Goal: Task Accomplishment & Management: Manage account settings

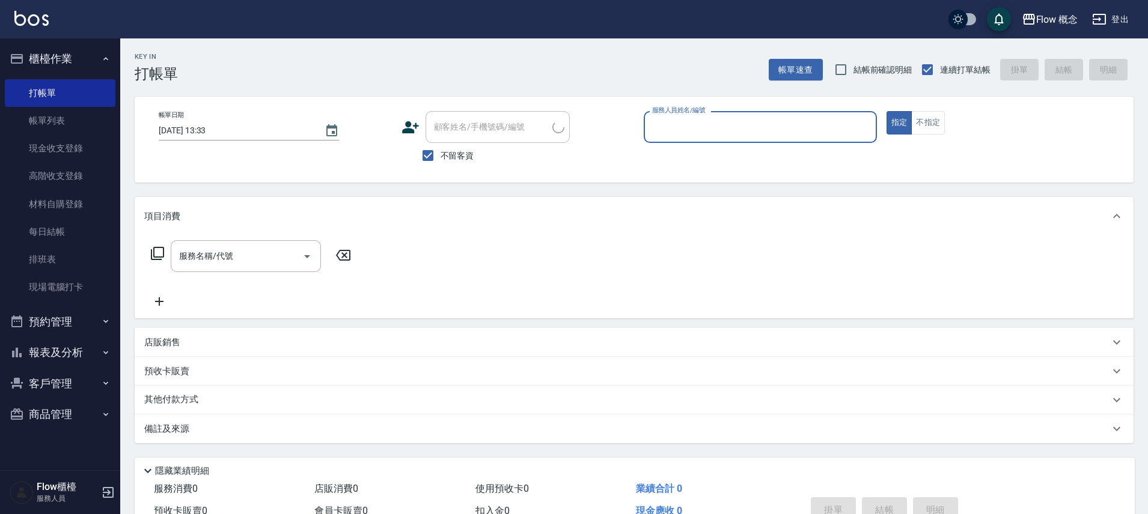
click at [762, 132] on input "服務人員姓名/編號" at bounding box center [760, 127] width 222 height 21
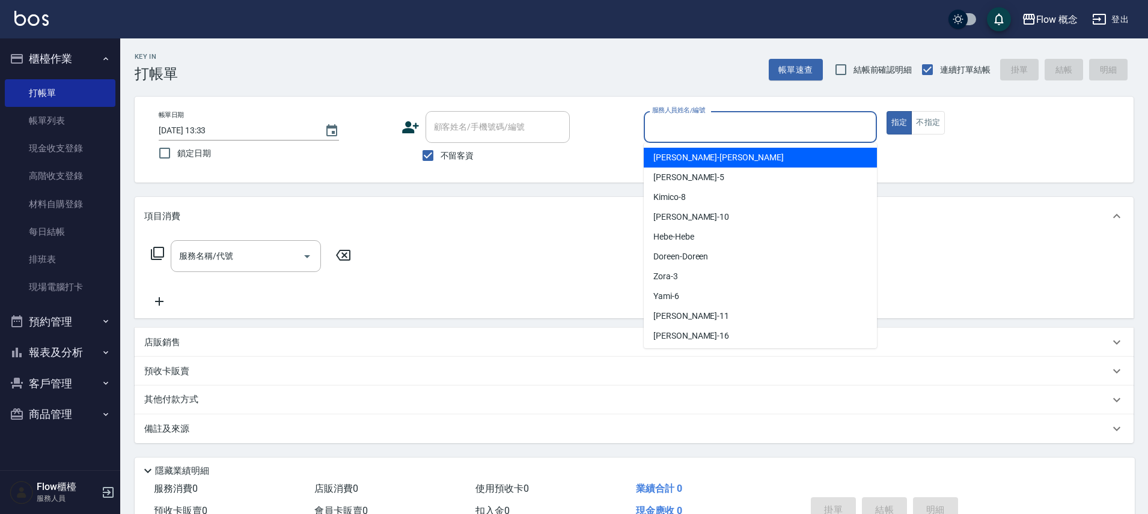
click at [693, 165] on div "[PERSON_NAME] -[PERSON_NAME]" at bounding box center [760, 158] width 233 height 20
type input "[PERSON_NAME]"
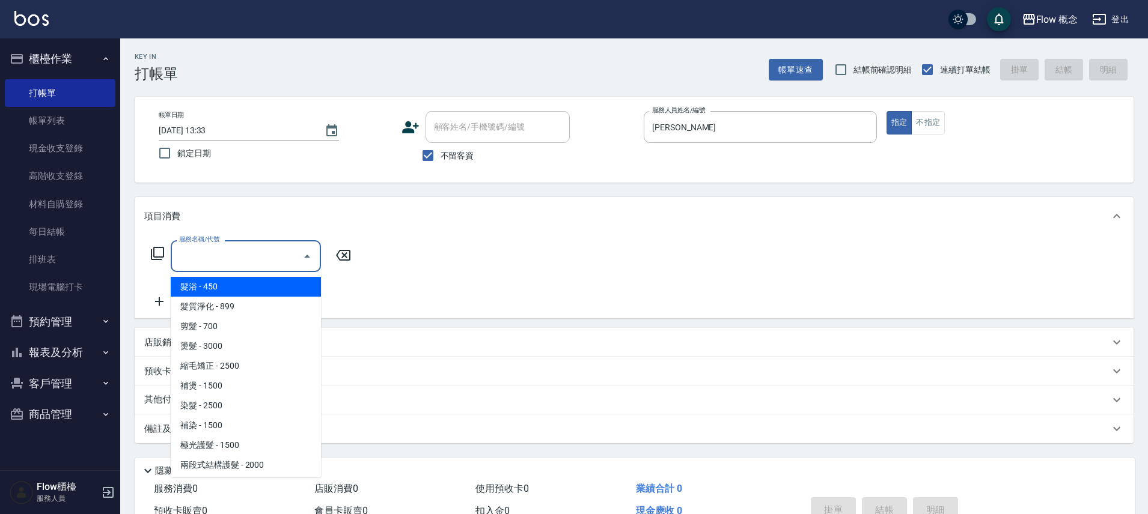
click at [269, 262] on input "服務名稱/代號" at bounding box center [236, 256] width 121 height 21
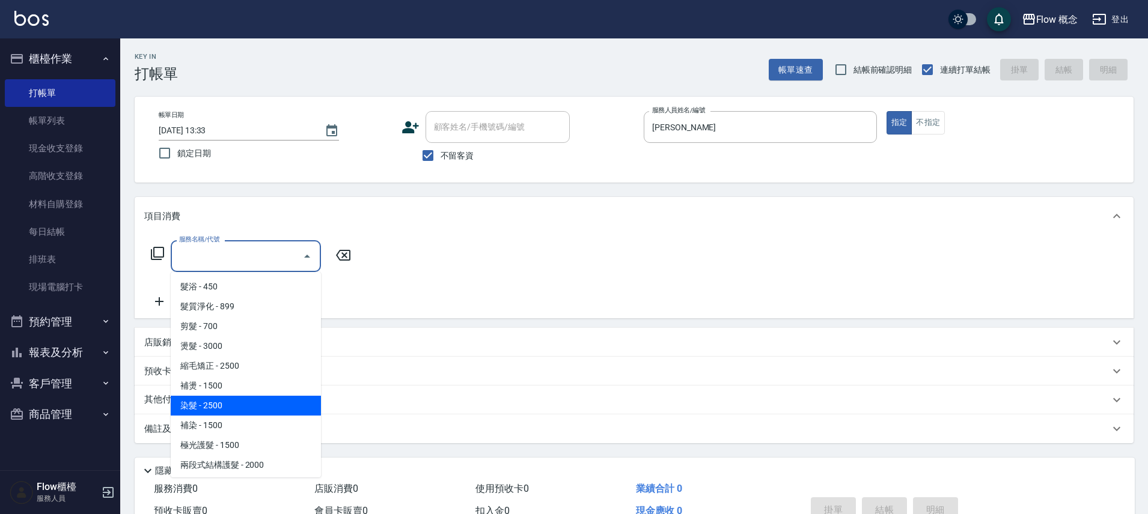
click at [237, 404] on span "染髮 - 2500" at bounding box center [246, 406] width 150 height 20
type input "染髮(401)"
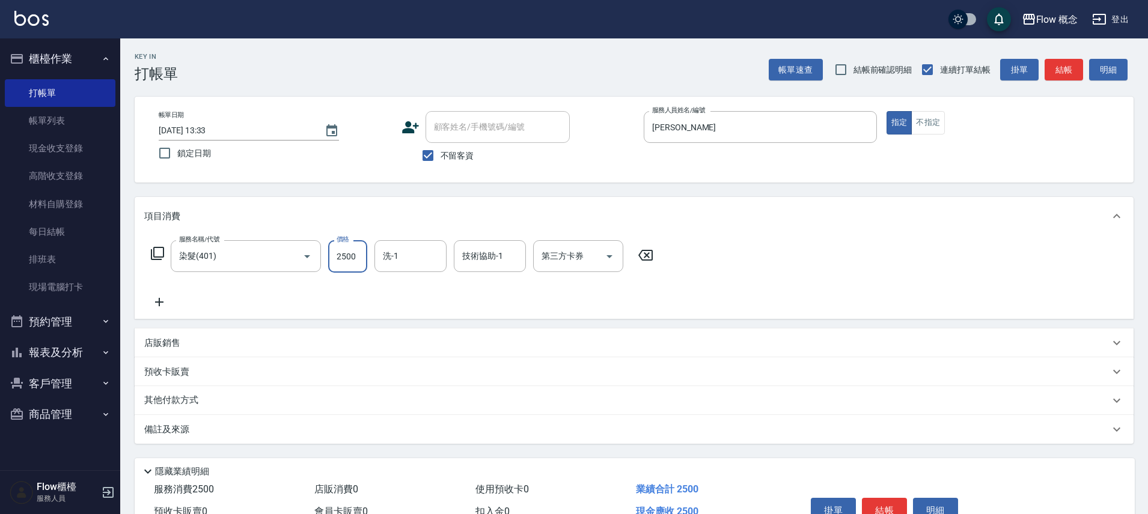
click at [346, 252] on input "2500" at bounding box center [347, 256] width 39 height 32
type input "1990"
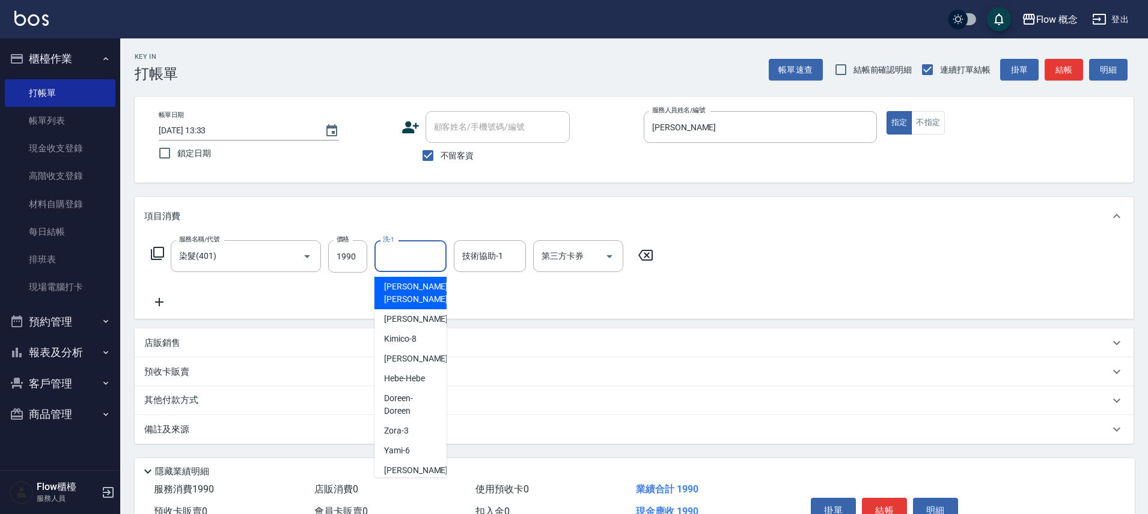
click at [410, 265] on input "洗-1" at bounding box center [410, 256] width 61 height 21
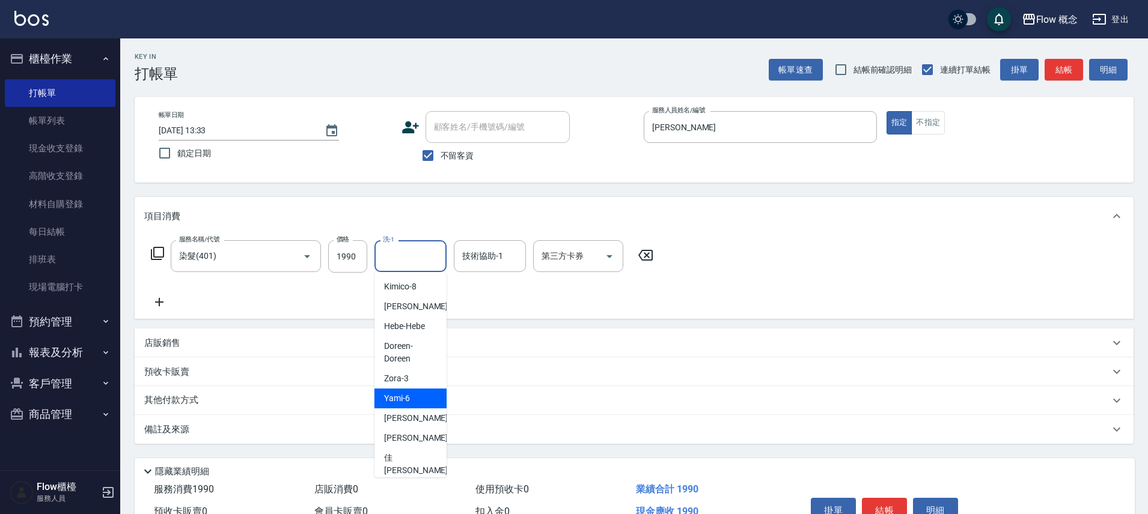
scroll to position [55, 0]
click at [397, 478] on div "阿肯 -99" at bounding box center [410, 488] width 72 height 20
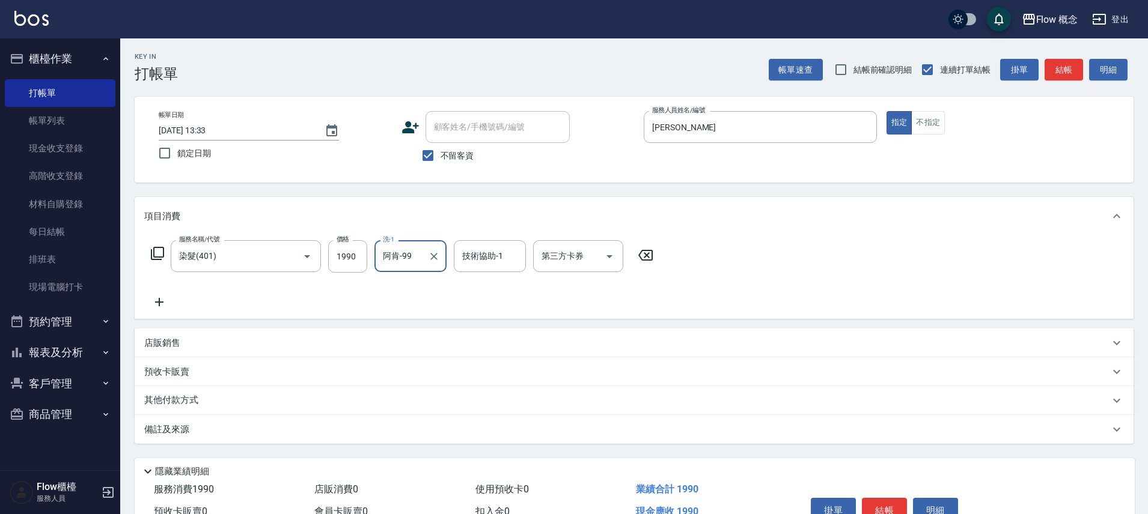
click at [399, 264] on input "阿肯-99" at bounding box center [401, 256] width 43 height 21
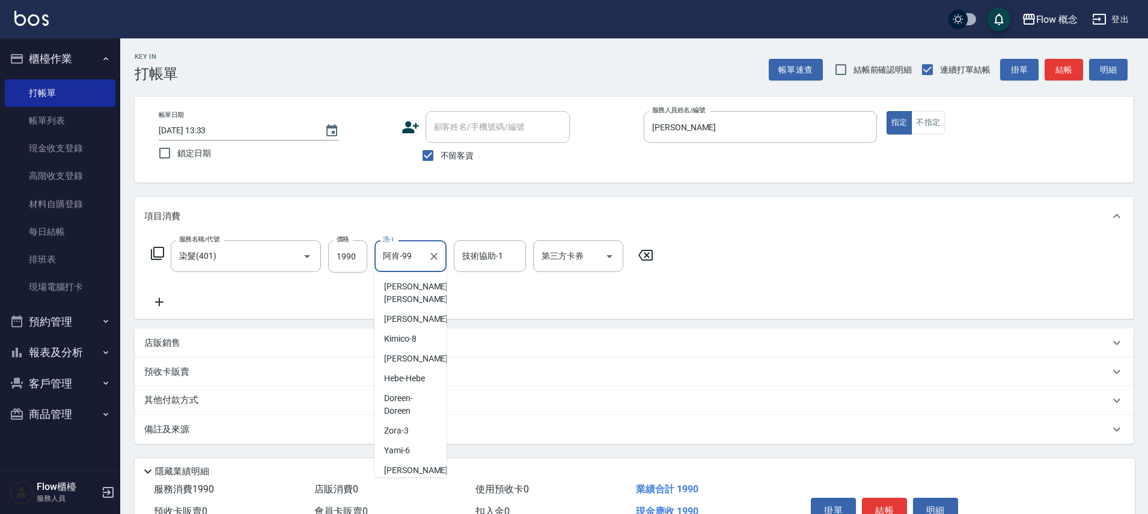
scroll to position [50, 0]
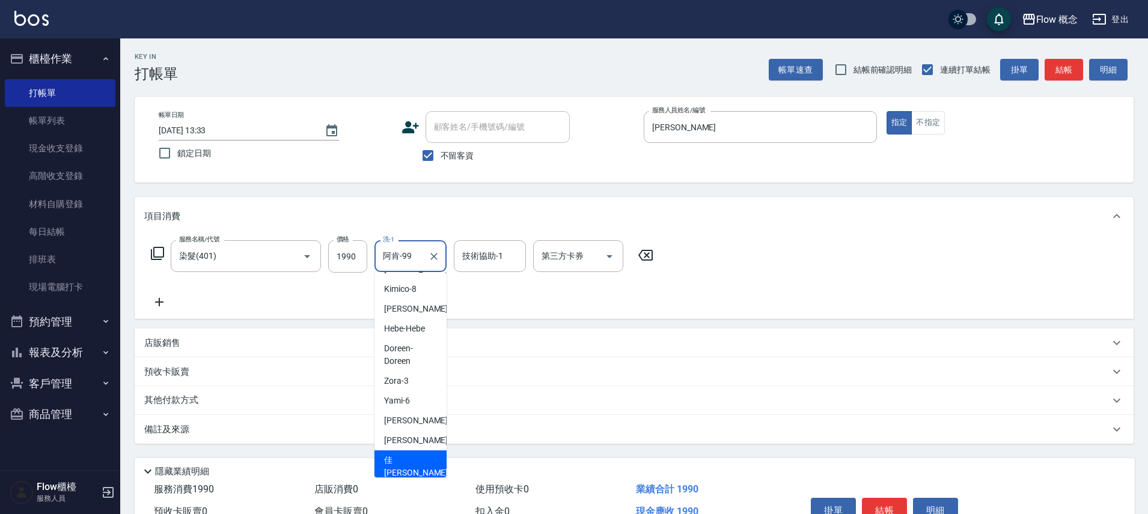
click at [393, 454] on span "佳[PERSON_NAME] -17" at bounding box center [422, 466] width 76 height 25
type input "[PERSON_NAME]-17"
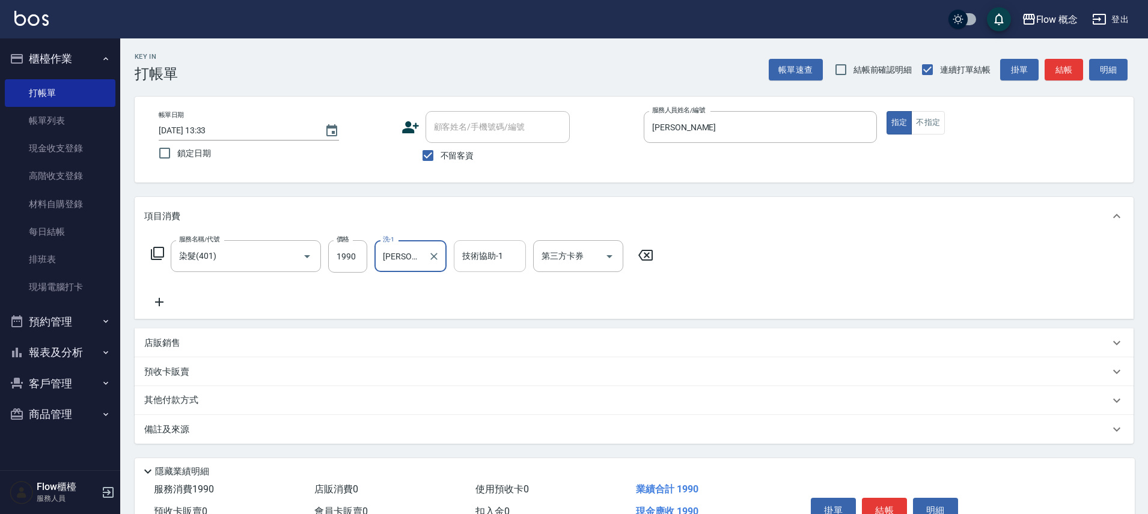
click at [481, 255] on input "技術協助-1" at bounding box center [489, 256] width 61 height 21
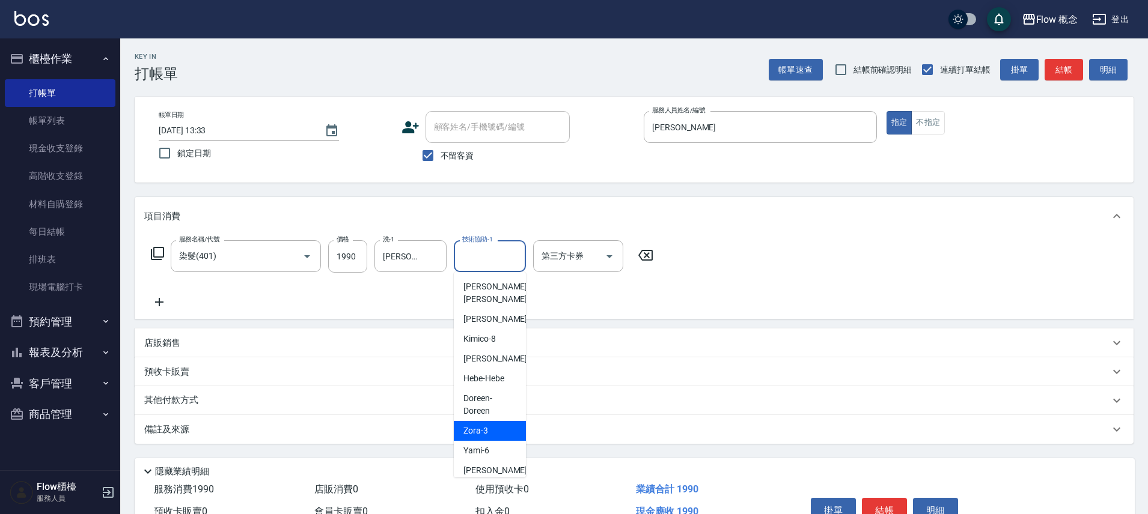
click at [481, 425] on span "Zora -3" at bounding box center [475, 431] width 25 height 13
type input "Zora-3"
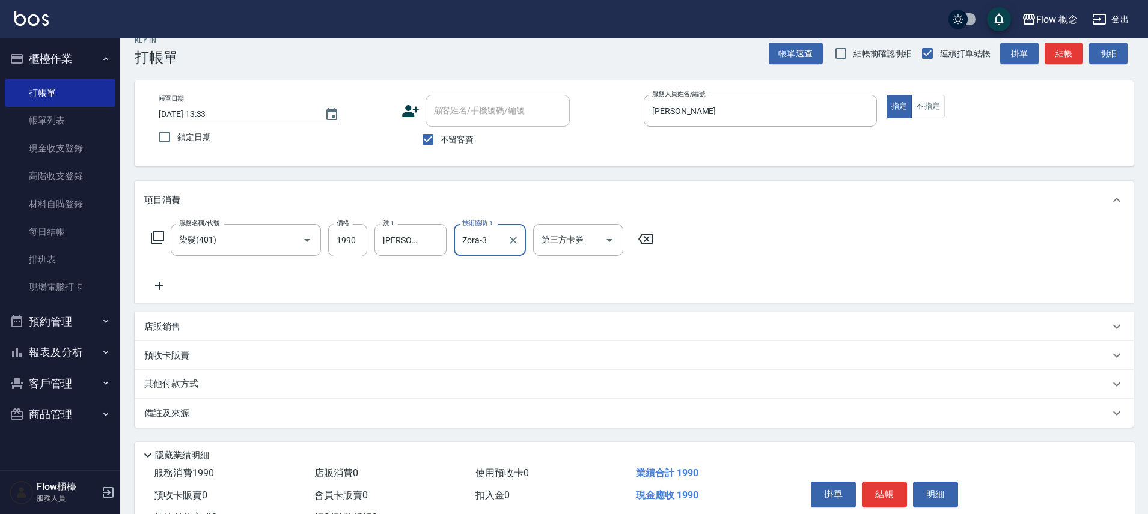
scroll to position [58, 0]
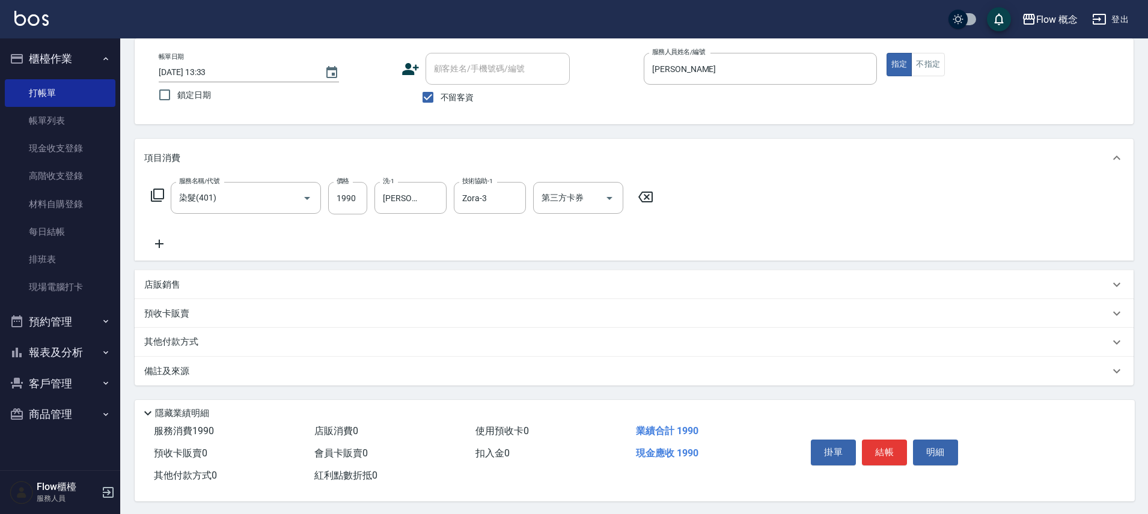
click at [262, 368] on div "備註及來源" at bounding box center [626, 371] width 965 height 13
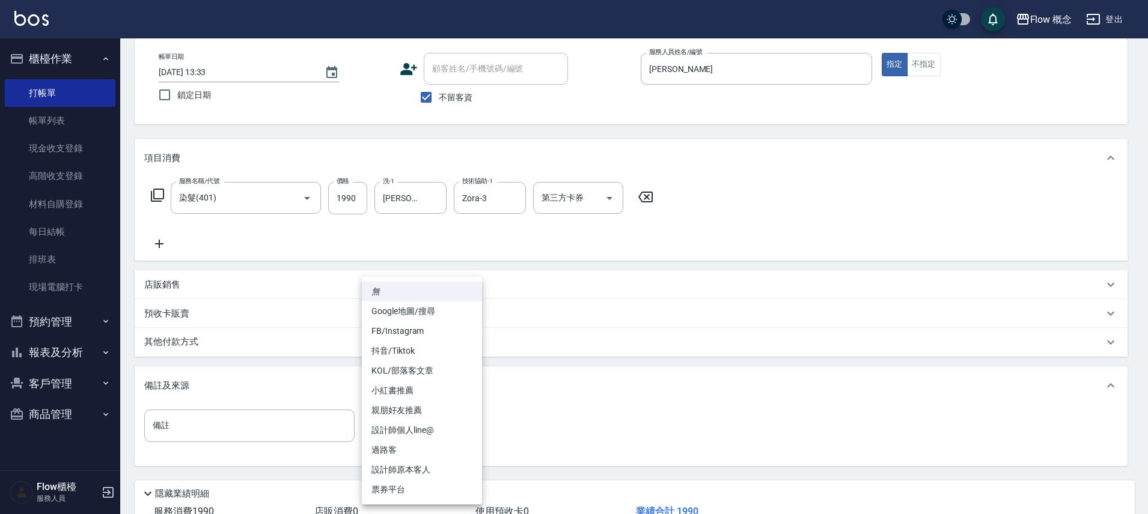
click at [385, 427] on body "Flow 概念 登出 櫃檯作業 打帳單 帳單列表 現金收支登錄 高階收支登錄 材料自購登錄 每日結帳 排班表 現場電腦打卡 預約管理 預約管理 單日預約紀錄 …" at bounding box center [574, 269] width 1148 height 655
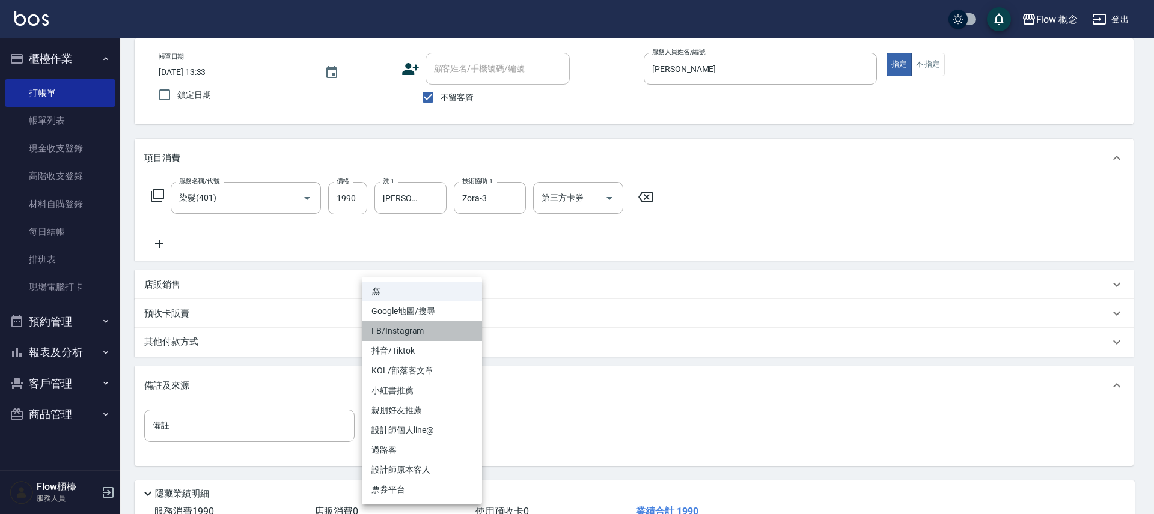
click at [401, 338] on li "FB/Instagram" at bounding box center [422, 331] width 120 height 20
type input "FB/Instagram"
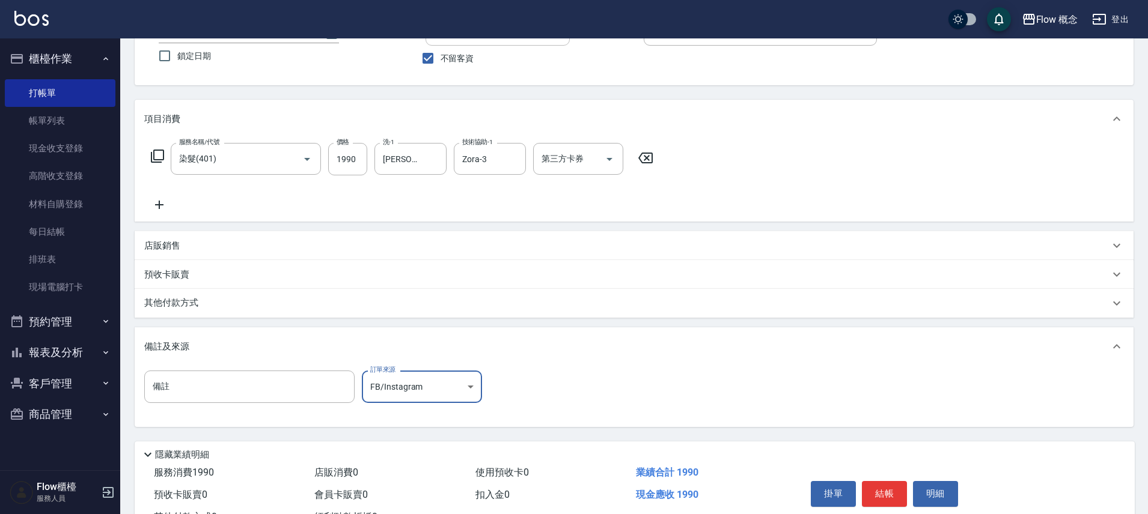
scroll to position [146, 0]
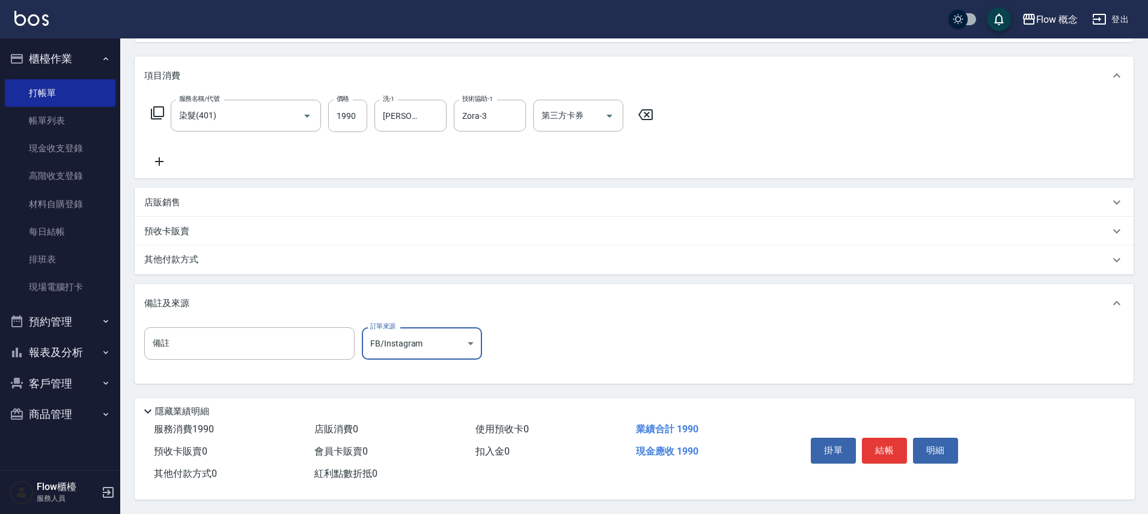
click at [885, 438] on button "結帳" at bounding box center [884, 450] width 45 height 25
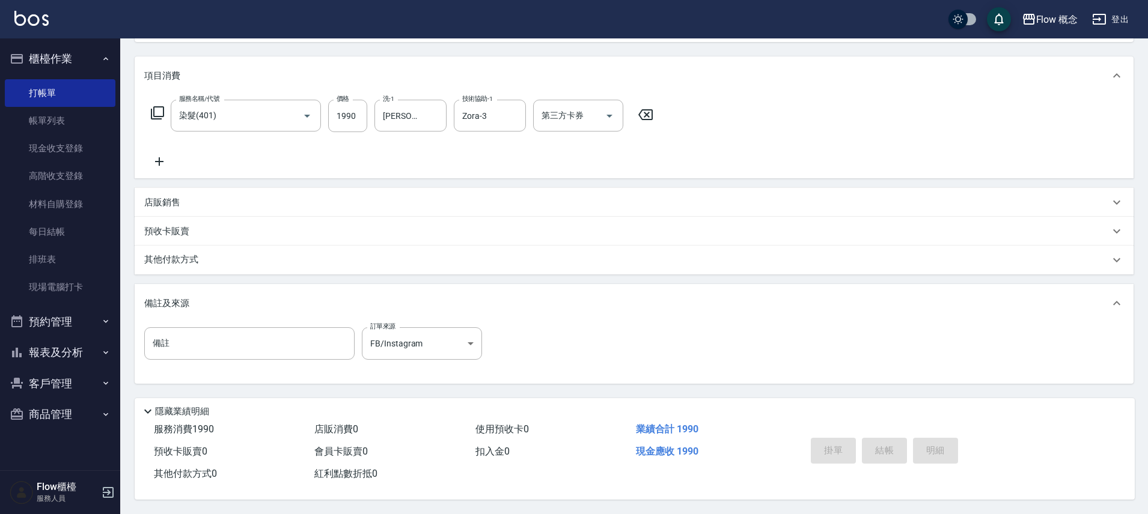
type input "[DATE] 13:34"
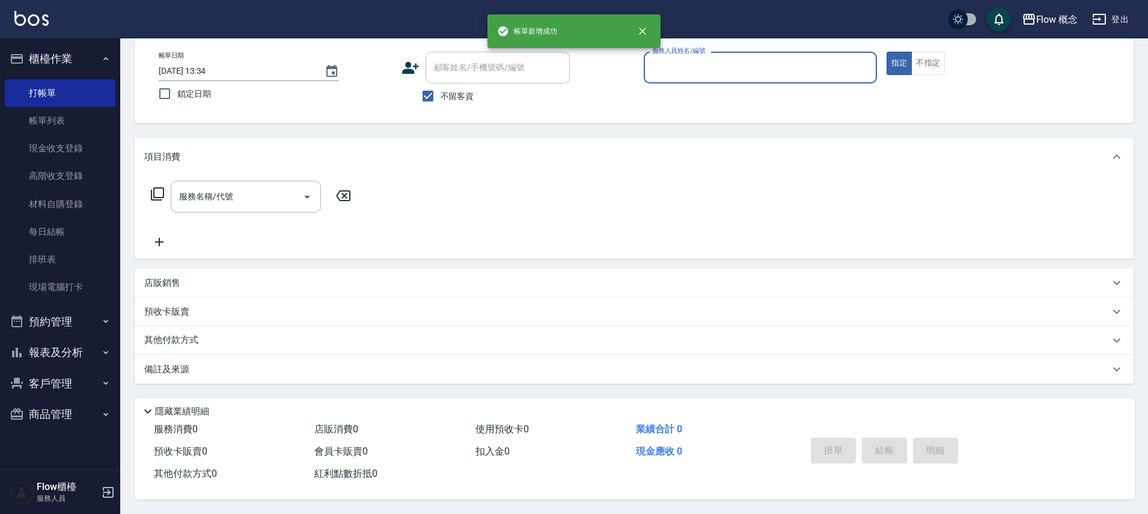
scroll to position [0, 0]
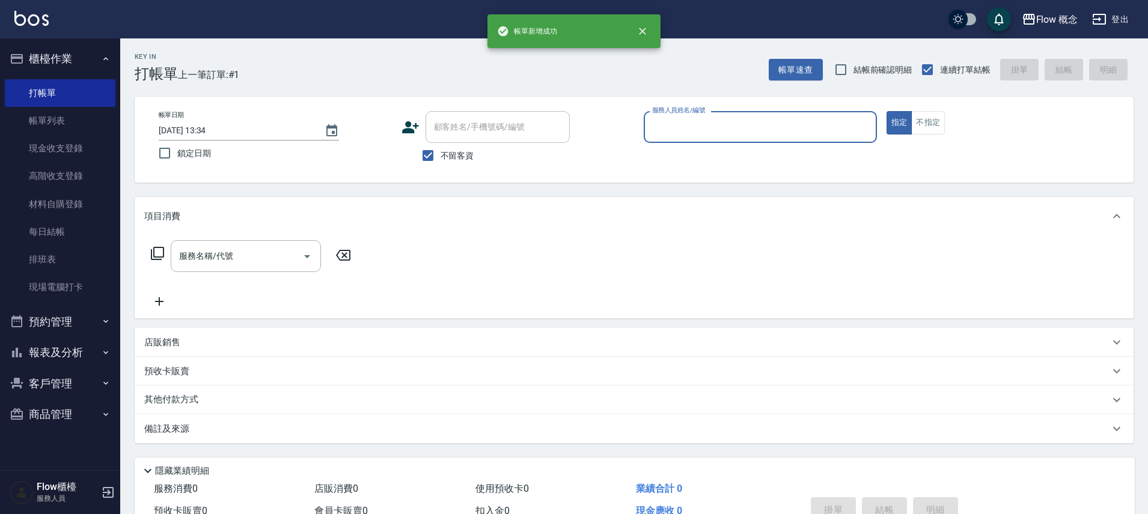
click at [714, 127] on input "服務人員姓名/編號" at bounding box center [760, 127] width 222 height 21
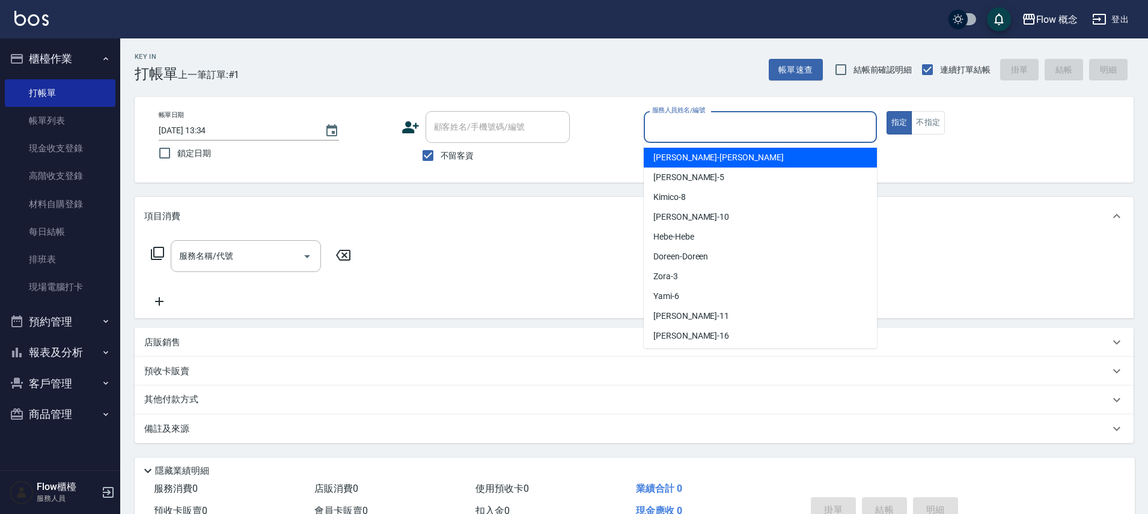
click at [687, 163] on span "[PERSON_NAME] -[PERSON_NAME]" at bounding box center [718, 157] width 130 height 13
type input "[PERSON_NAME]"
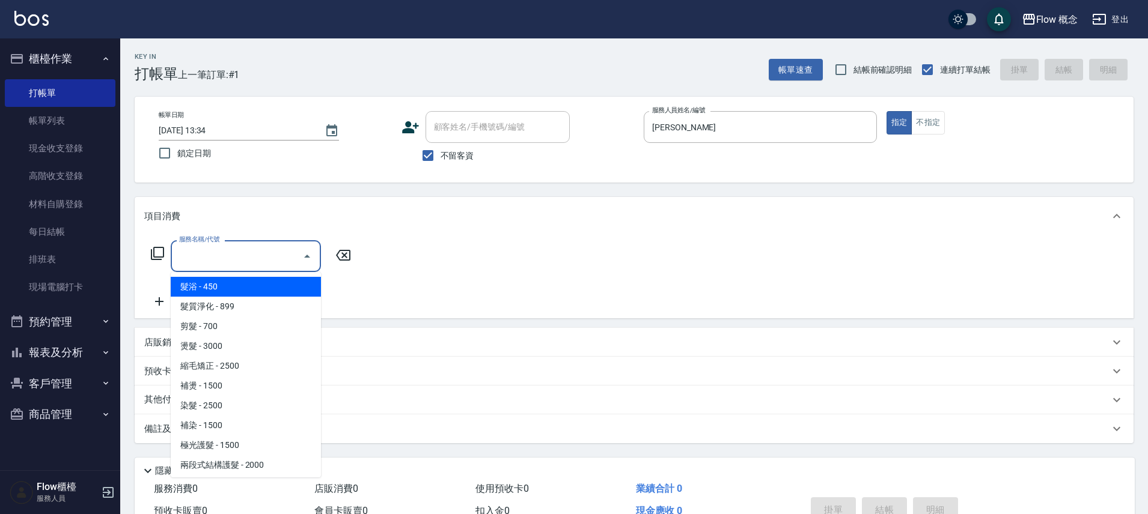
click at [269, 249] on input "服務名稱/代號" at bounding box center [236, 256] width 121 height 21
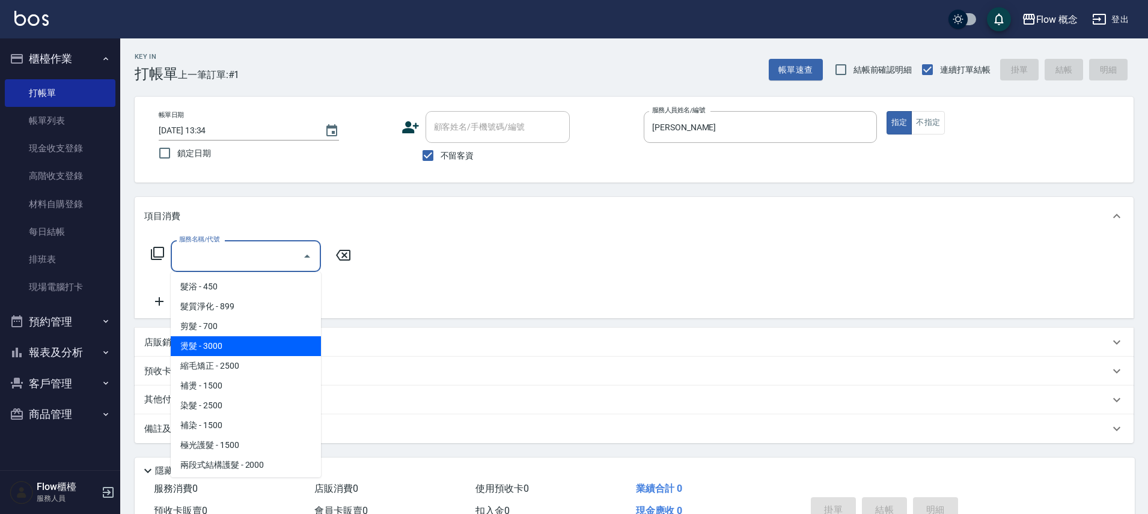
scroll to position [17, 0]
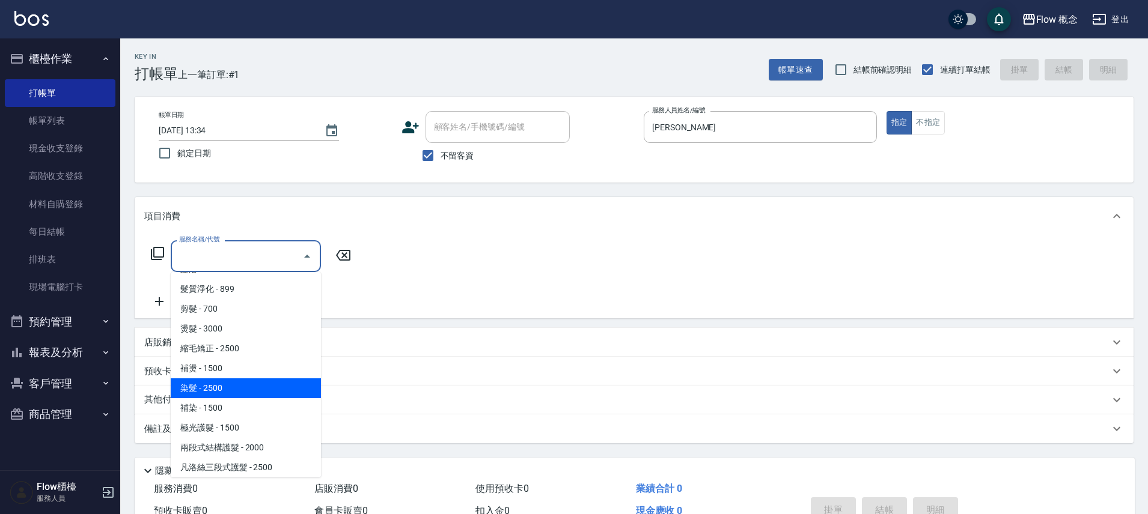
click at [222, 386] on span "染髮 - 2500" at bounding box center [246, 389] width 150 height 20
type input "染髮(401)"
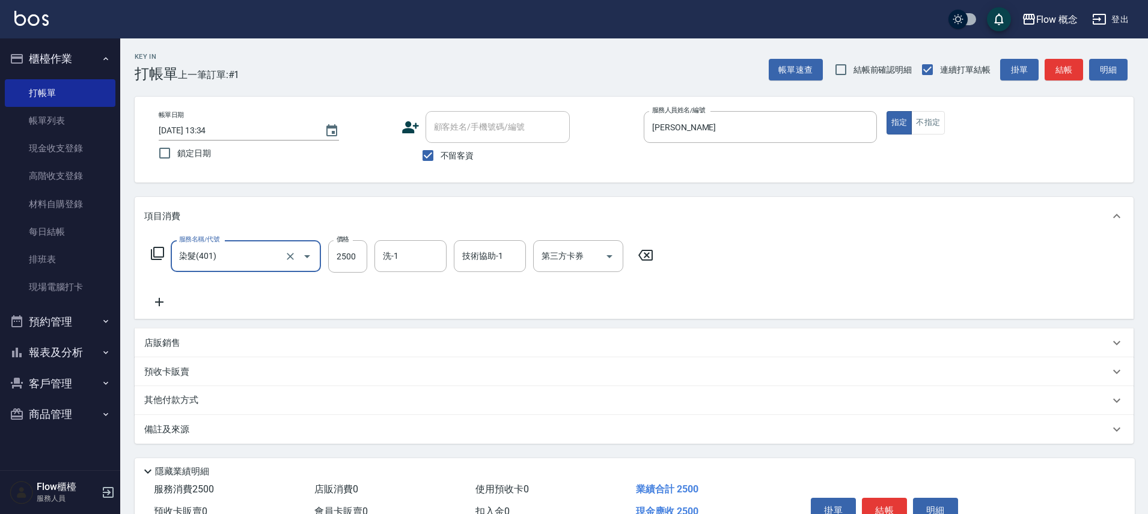
click at [168, 301] on icon at bounding box center [159, 302] width 30 height 14
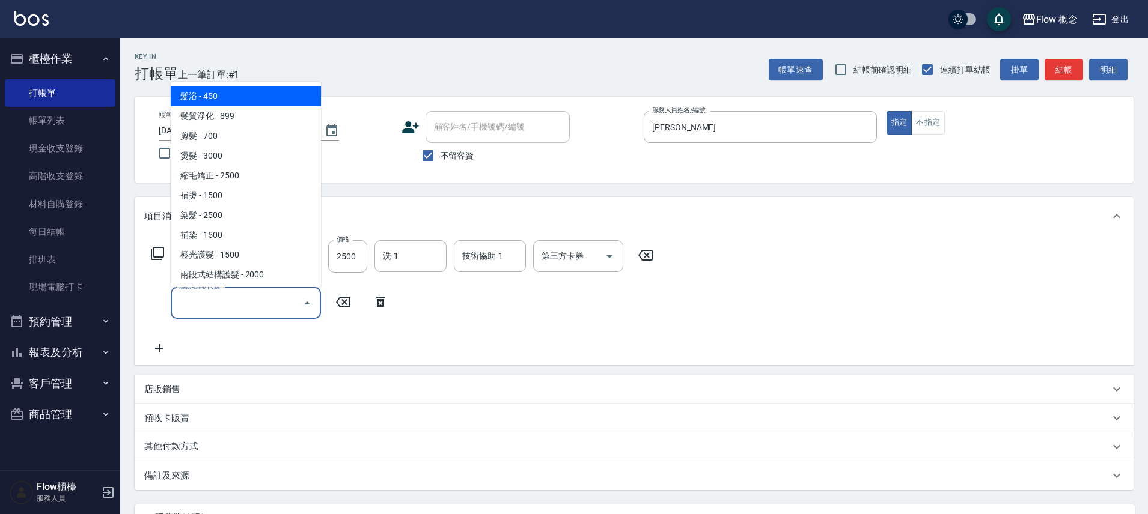
click at [201, 303] on input "服務名稱/代號" at bounding box center [236, 303] width 121 height 21
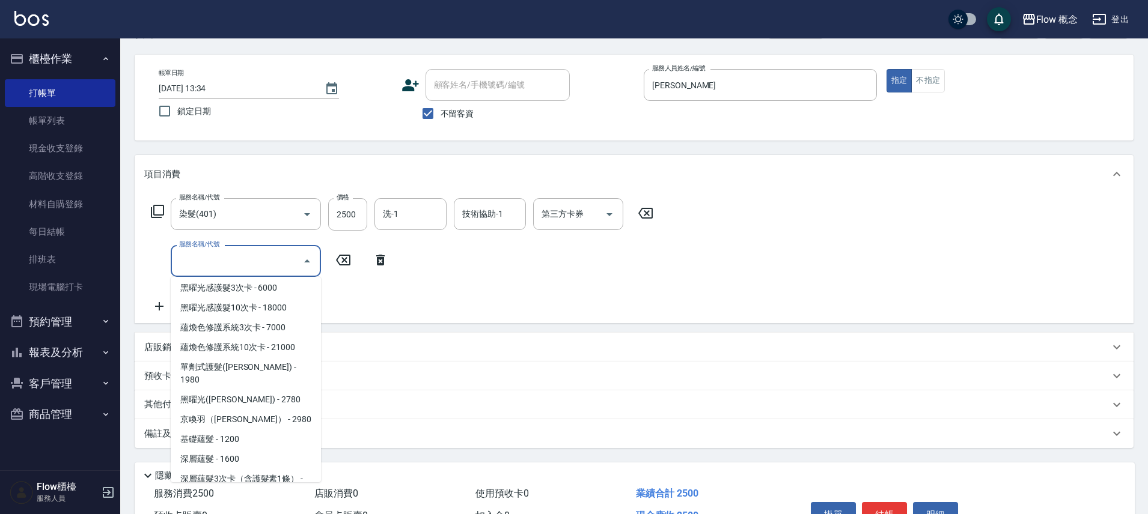
scroll to position [455, 0]
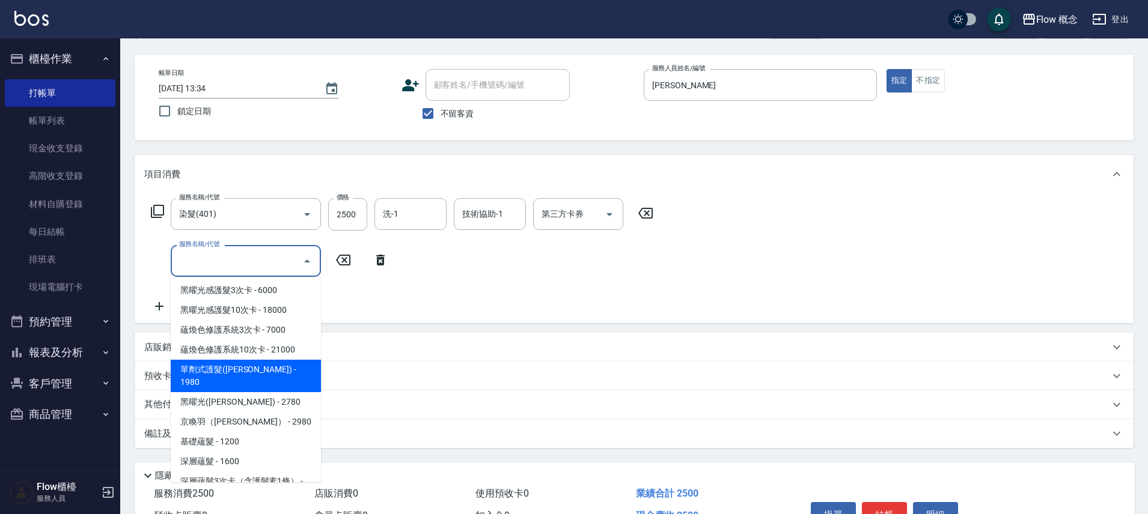
click at [229, 360] on span "單劑式護髮([PERSON_NAME]) - 1980" at bounding box center [246, 376] width 150 height 32
type input "單劑式護髮([PERSON_NAME])(519)"
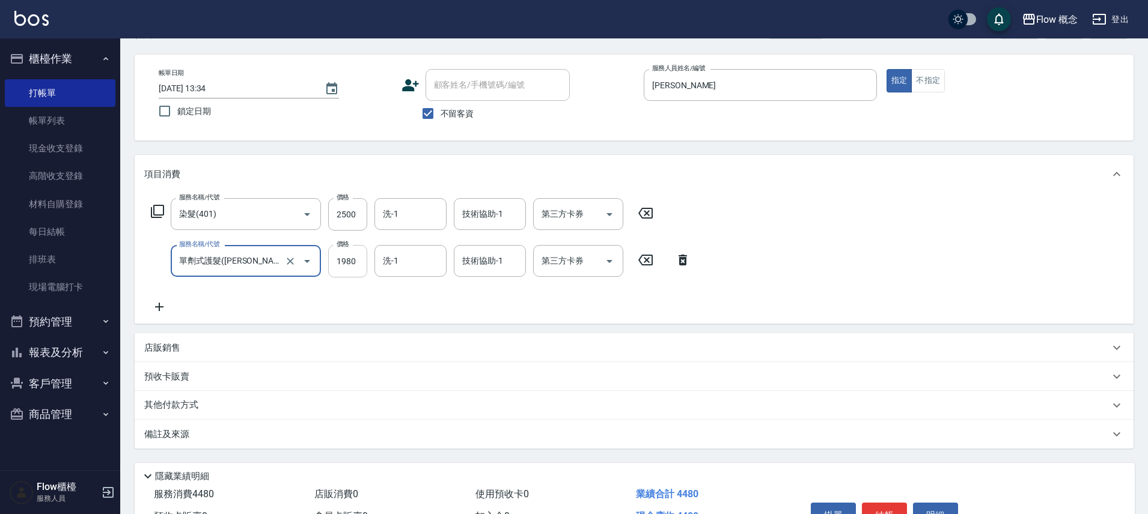
click at [343, 267] on input "1980" at bounding box center [347, 261] width 39 height 32
click at [358, 264] on input "1980" at bounding box center [347, 261] width 39 height 32
click at [353, 218] on input "2500" at bounding box center [347, 214] width 39 height 32
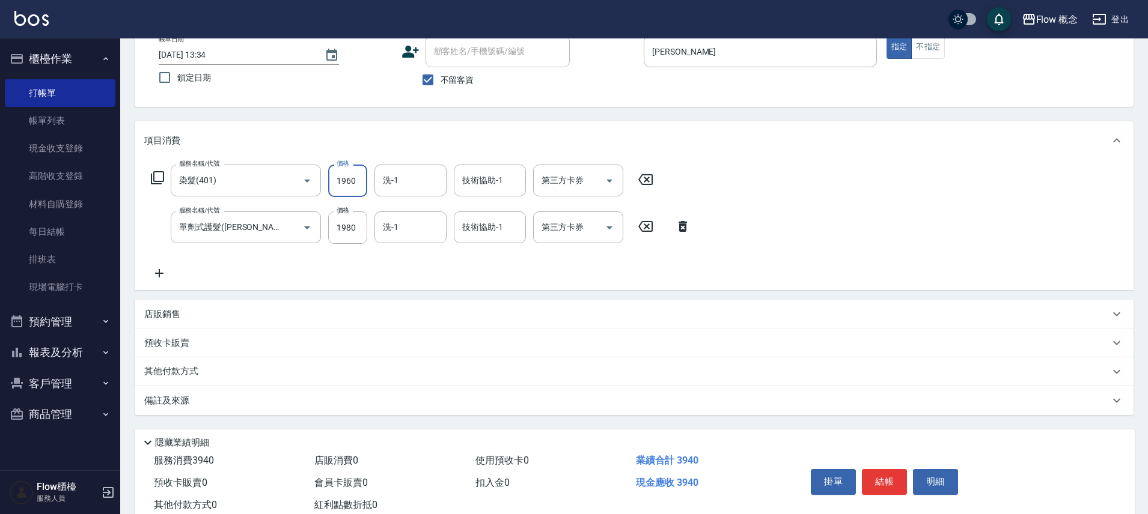
scroll to position [112, 0]
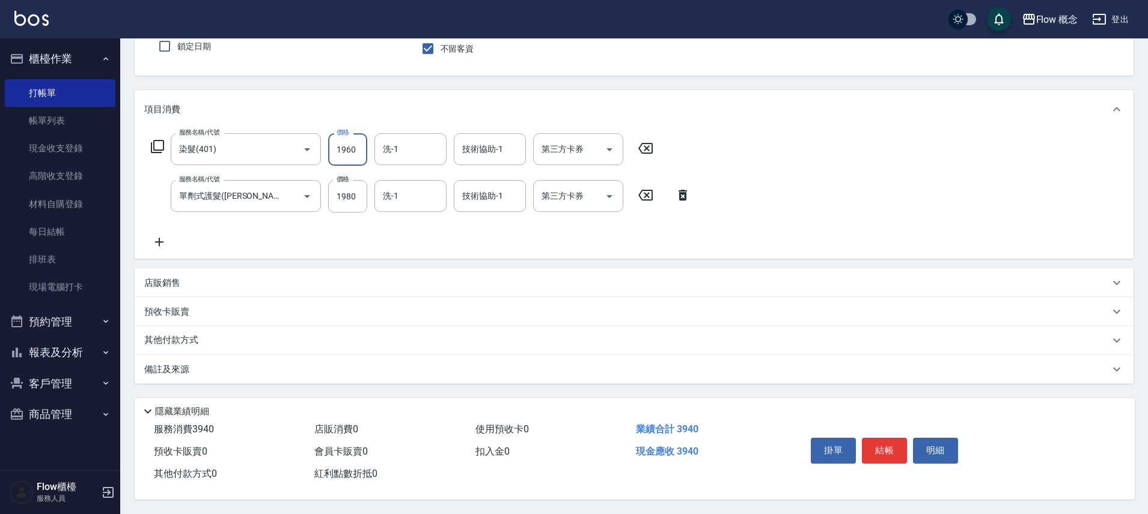
type input "1960"
click at [318, 356] on div "備註及來源" at bounding box center [634, 369] width 999 height 29
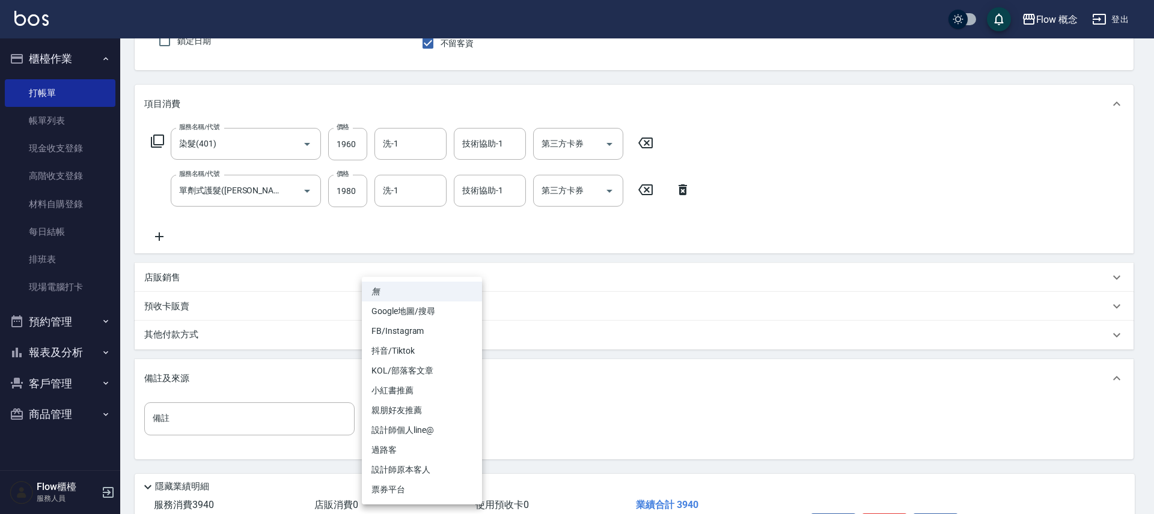
click at [466, 412] on body "Flow 概念 登出 櫃檯作業 打帳單 帳單列表 現金收支登錄 高階收支登錄 材料自購登錄 每日結帳 排班表 現場電腦打卡 預約管理 預約管理 單日預約紀錄 …" at bounding box center [577, 239] width 1154 height 702
click at [420, 426] on li "設計師個人line@" at bounding box center [422, 431] width 120 height 20
type input "設計師個人line@"
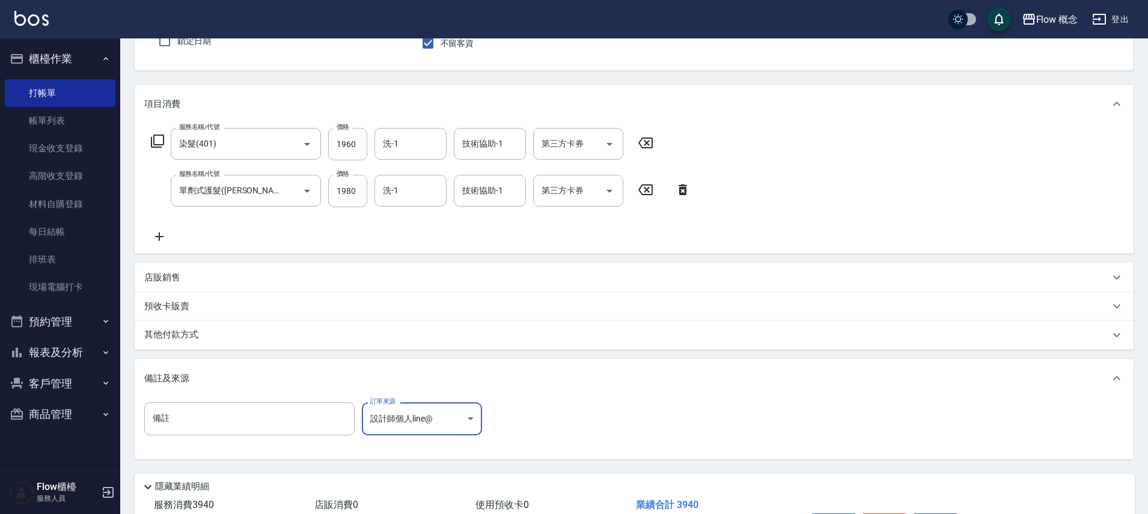
click at [260, 337] on div "其他付款方式" at bounding box center [626, 335] width 965 height 13
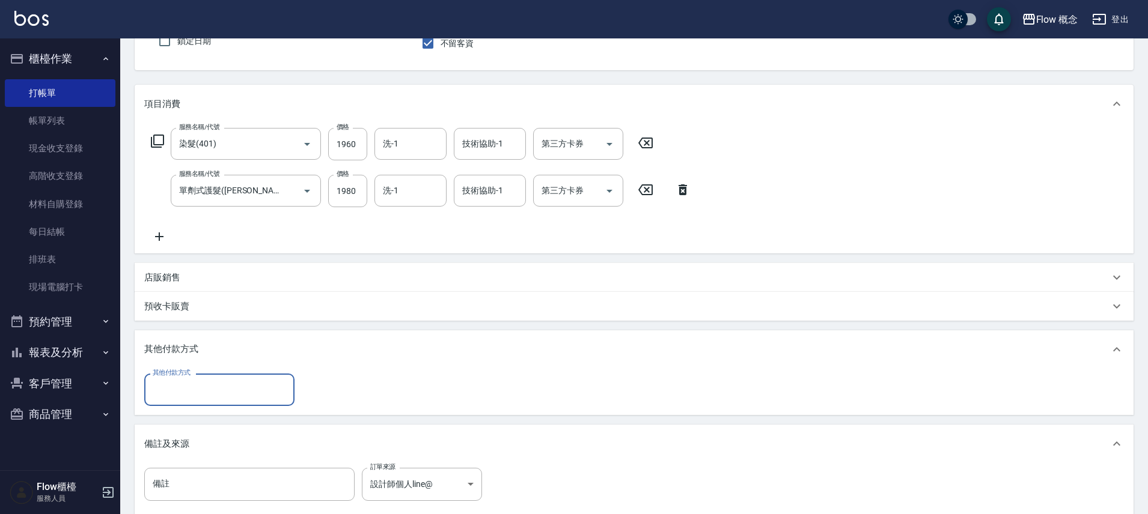
scroll to position [0, 0]
click at [209, 387] on input "其他付款方式" at bounding box center [219, 389] width 139 height 21
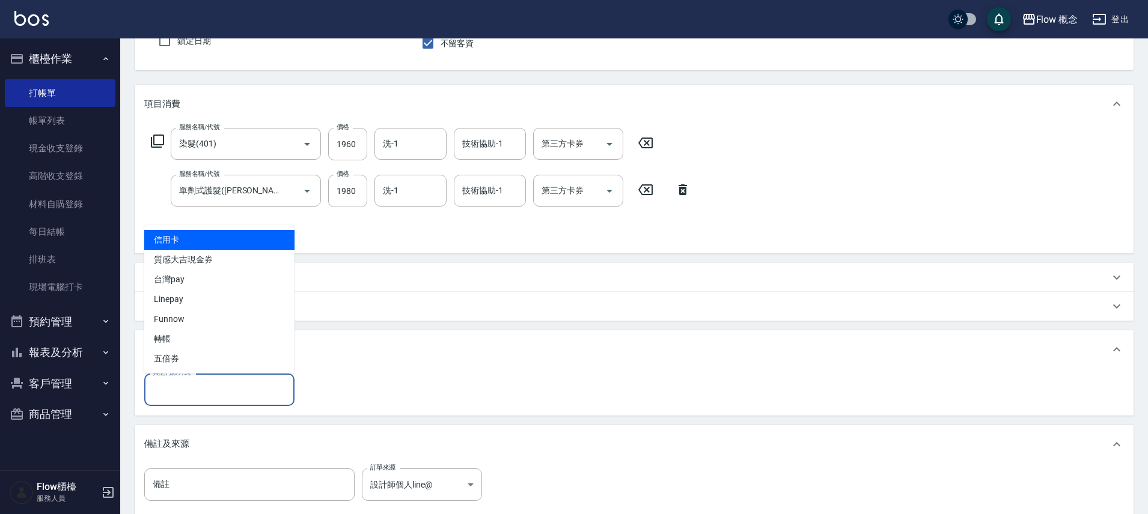
click at [210, 247] on span "信用卡" at bounding box center [219, 240] width 150 height 20
type input "信用卡"
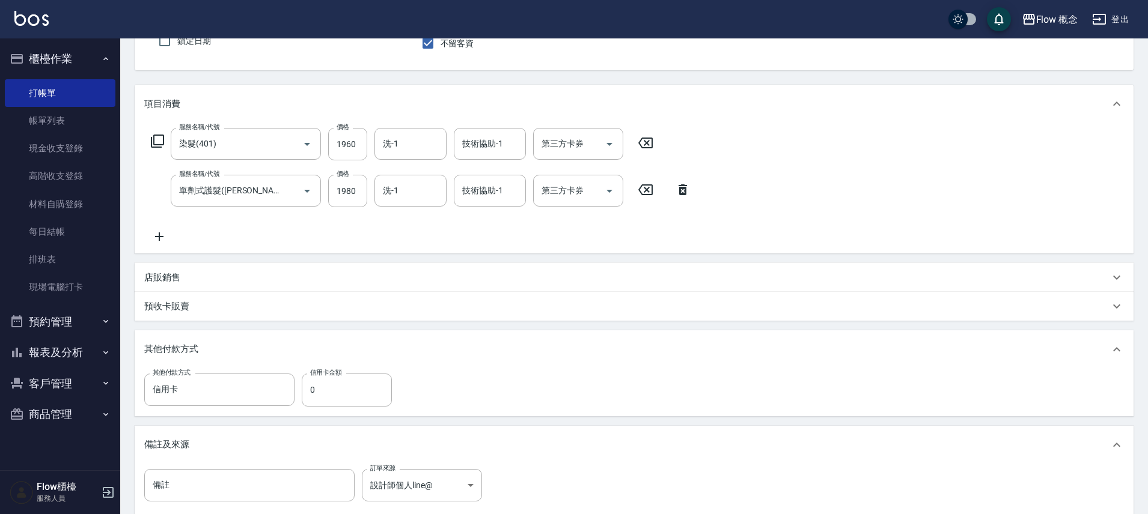
click at [182, 302] on p "預收卡販賣" at bounding box center [166, 306] width 45 height 13
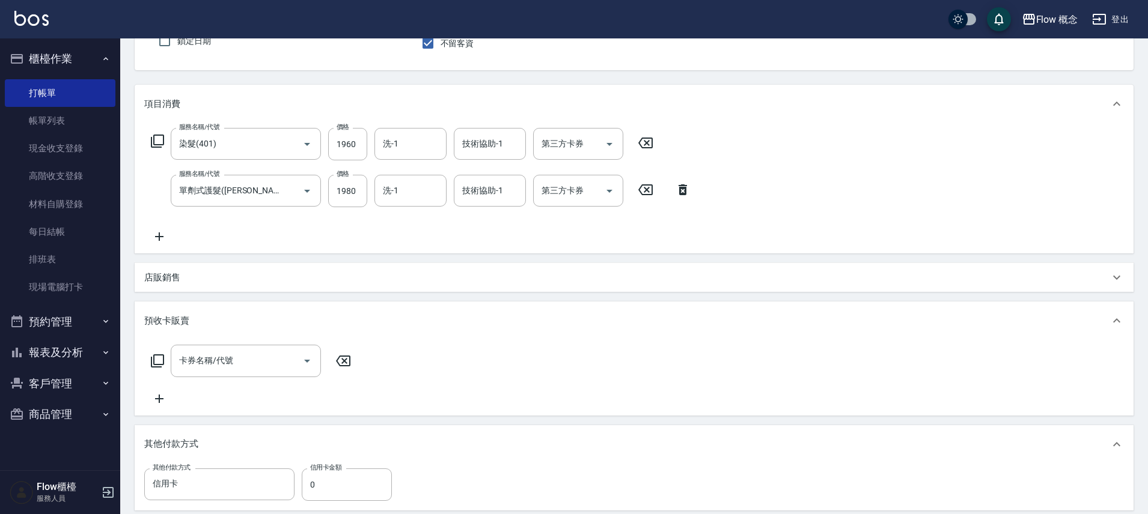
click at [186, 278] on div "店販銷售" at bounding box center [626, 278] width 965 height 13
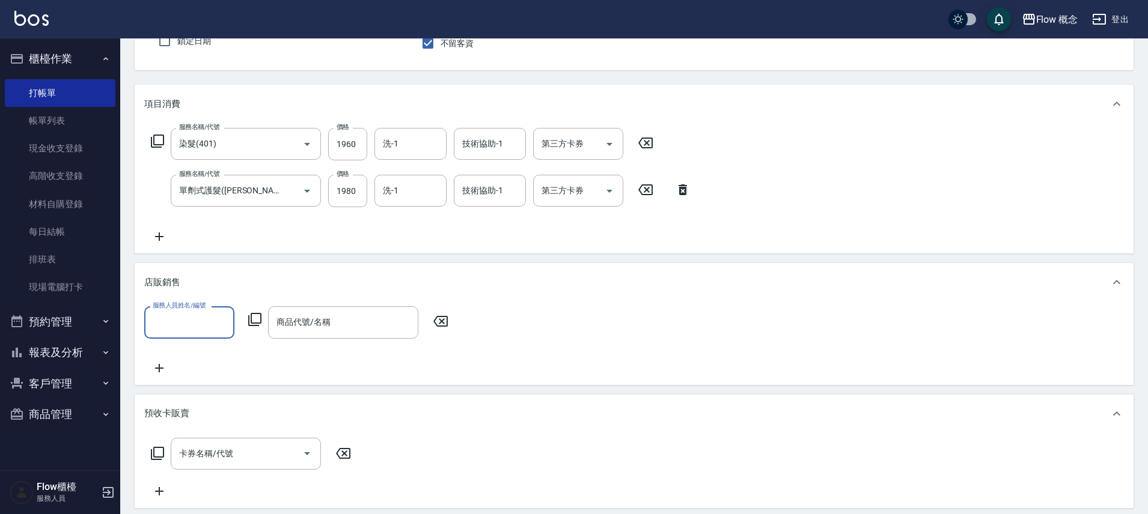
click at [189, 305] on label "服務人員姓名/編號" at bounding box center [179, 305] width 53 height 9
click at [189, 312] on input "服務人員姓名/編號" at bounding box center [189, 322] width 79 height 21
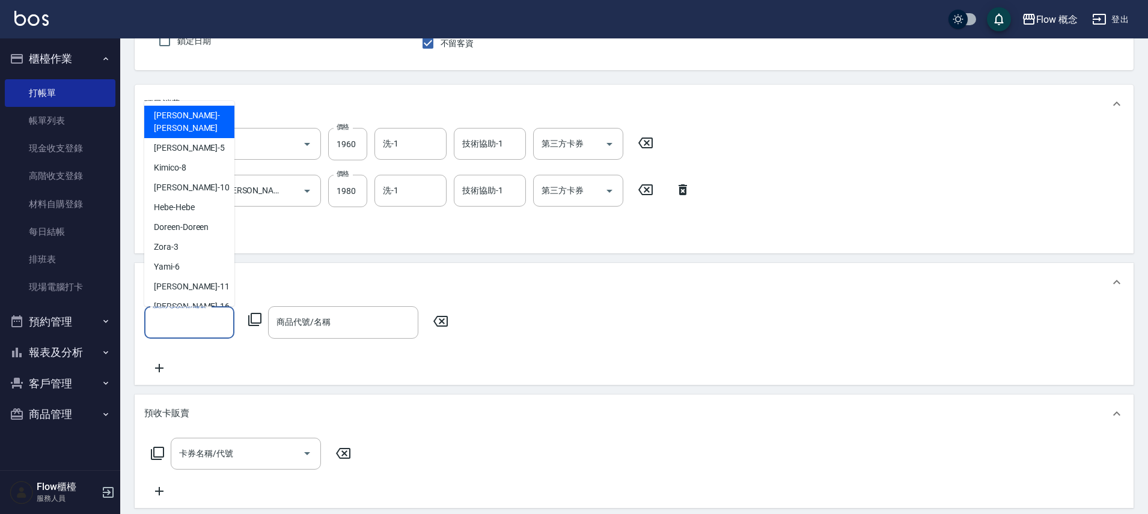
click at [186, 324] on input "服務人員姓名/編號" at bounding box center [189, 322] width 79 height 21
click at [199, 120] on div "[PERSON_NAME] -[PERSON_NAME]" at bounding box center [189, 122] width 90 height 32
type input "[PERSON_NAME]"
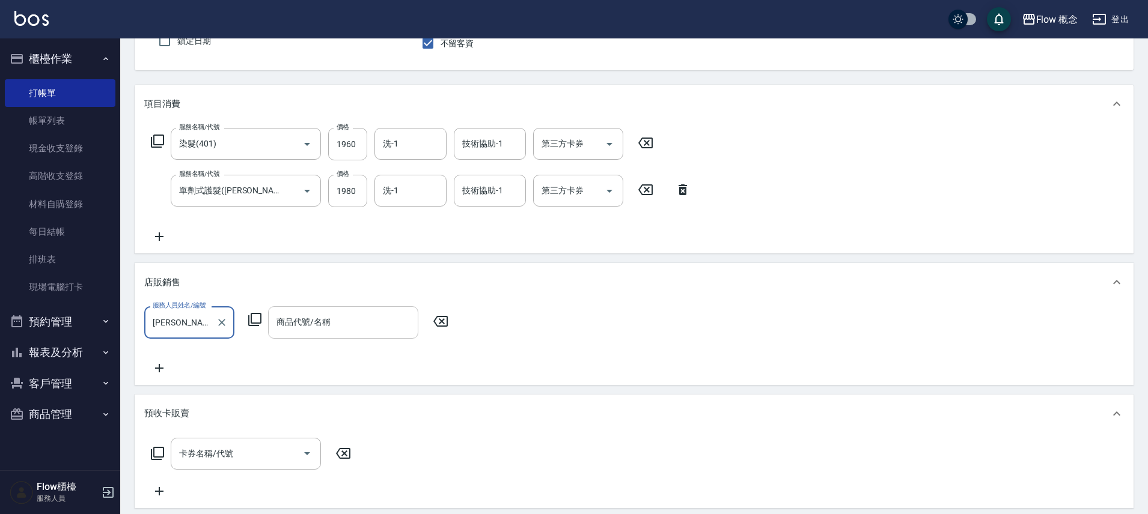
click at [296, 311] on div "商品代號/名稱" at bounding box center [343, 322] width 150 height 32
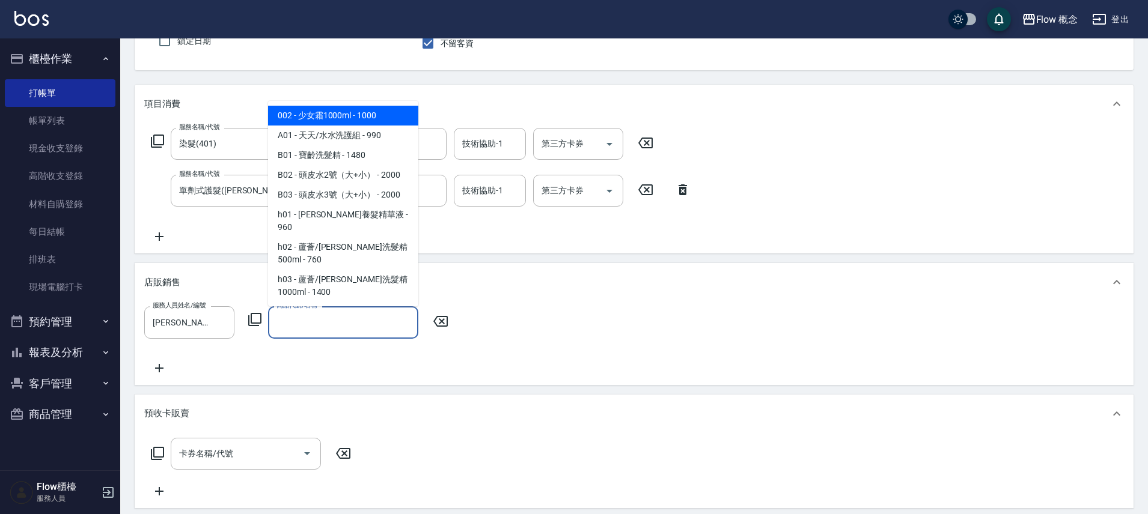
click at [304, 317] on input "商品代號/名稱" at bounding box center [342, 322] width 139 height 21
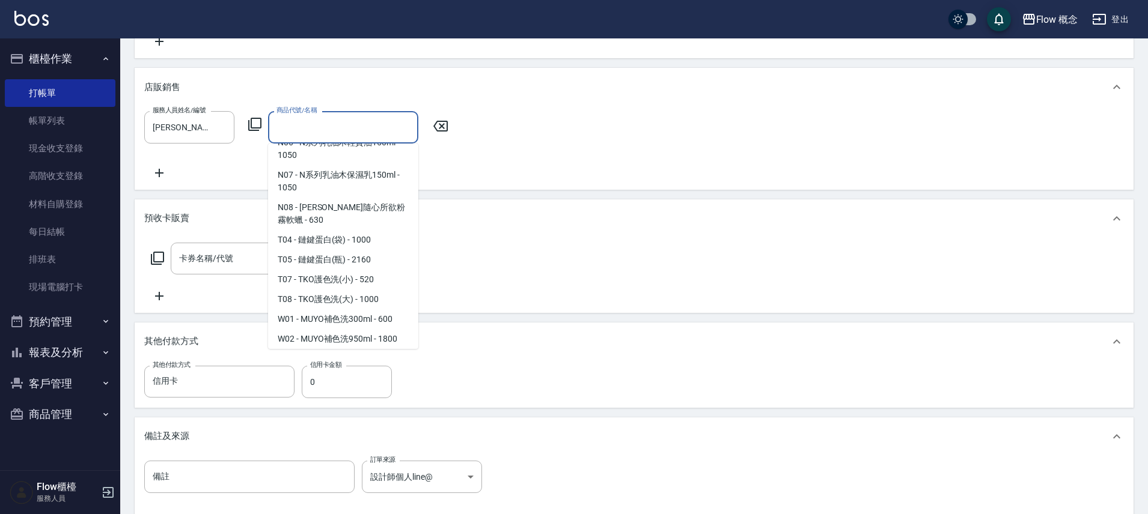
scroll to position [1262, 0]
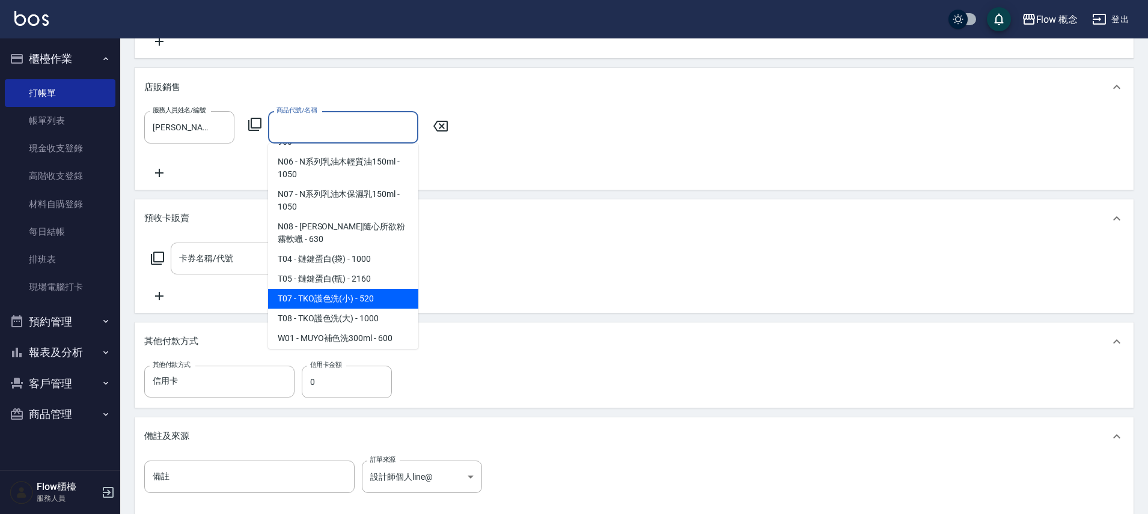
click at [370, 289] on span "T07 - TKO護色洗(小) - 520" at bounding box center [343, 299] width 150 height 20
type input "TKO護色洗(小)"
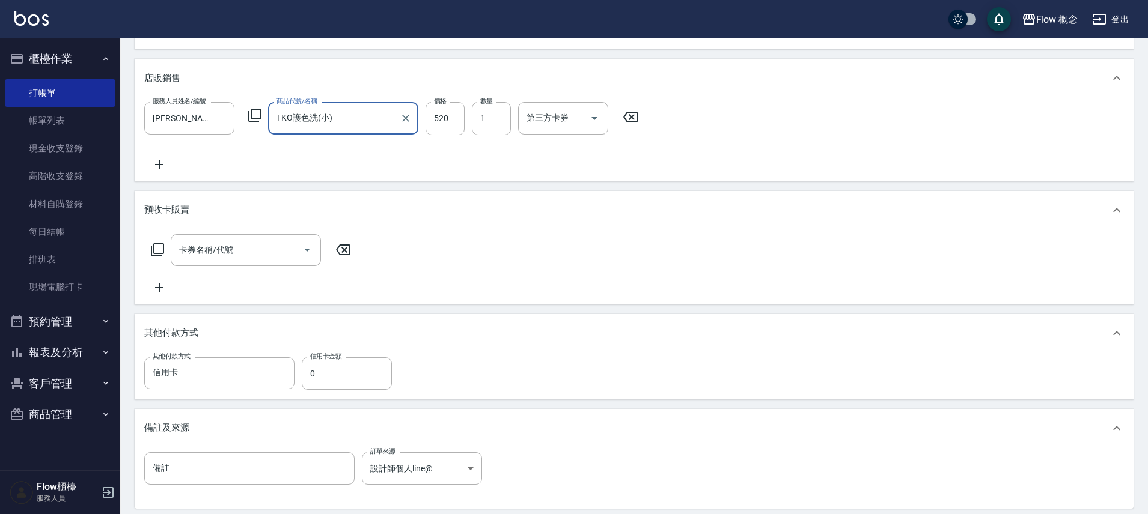
scroll to position [447, 0]
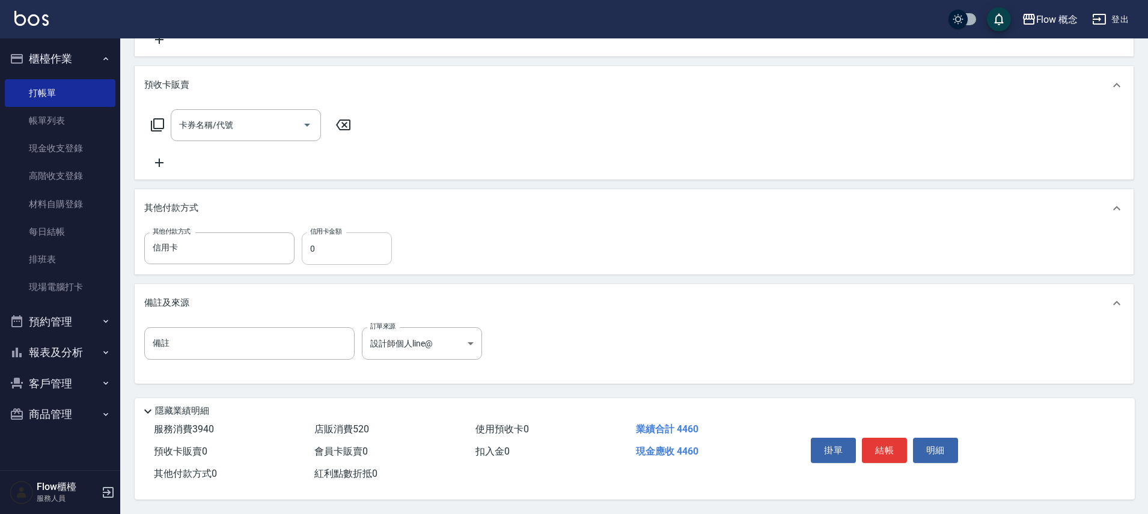
click at [348, 245] on input "0" at bounding box center [347, 249] width 90 height 32
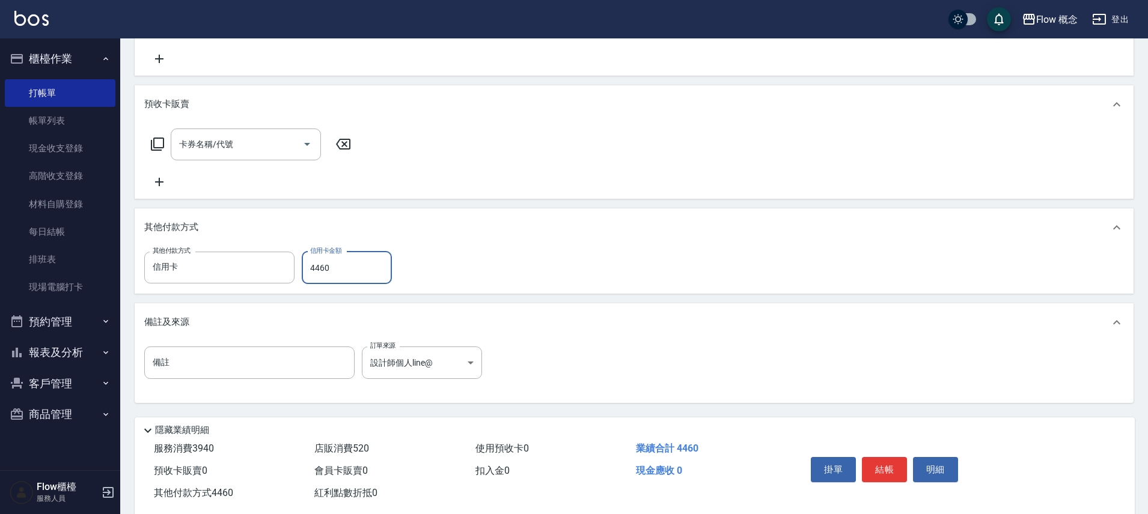
scroll to position [0, 0]
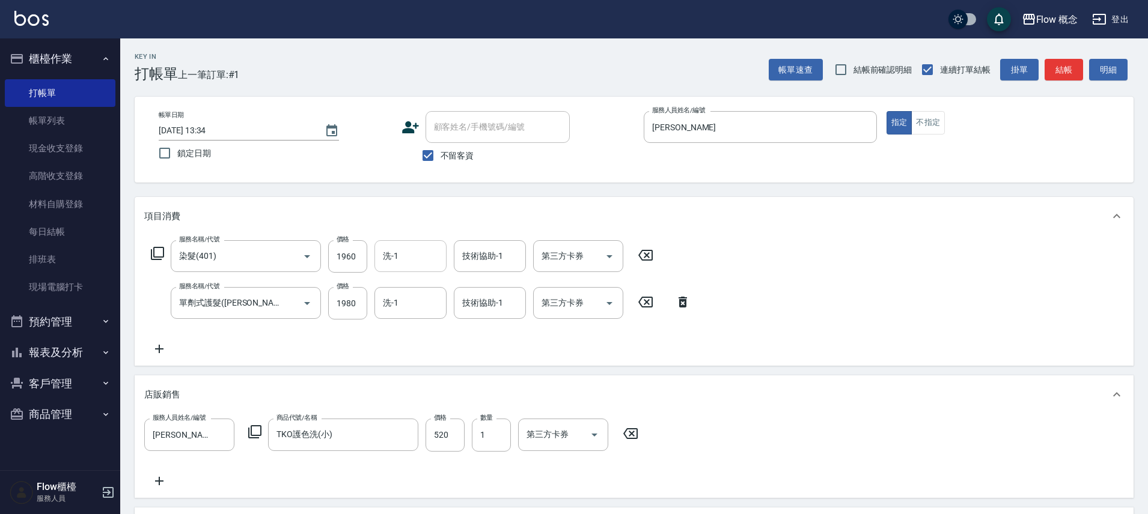
type input "4460"
click at [401, 254] on input "洗-1" at bounding box center [410, 256] width 61 height 21
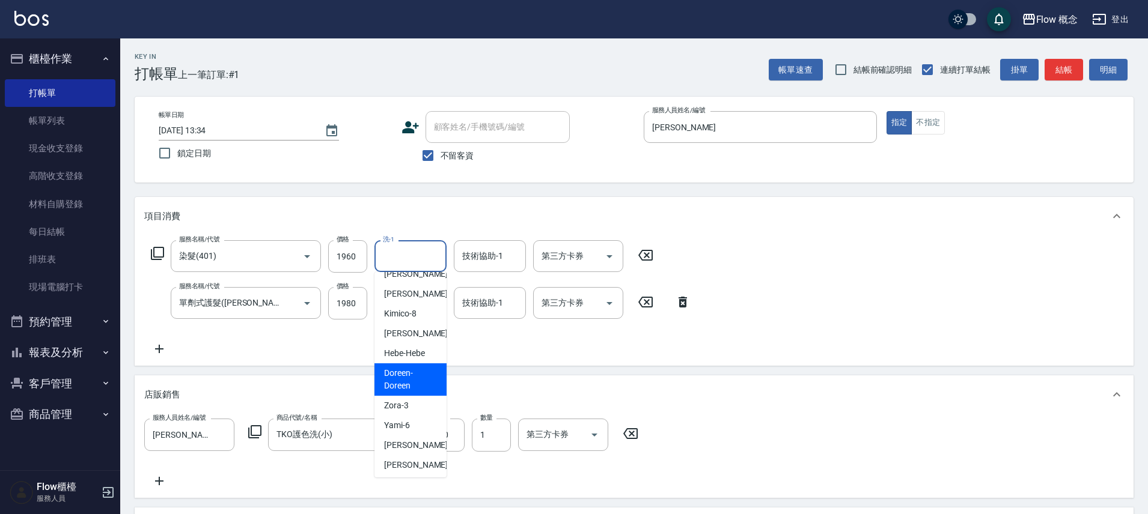
scroll to position [41, 0]
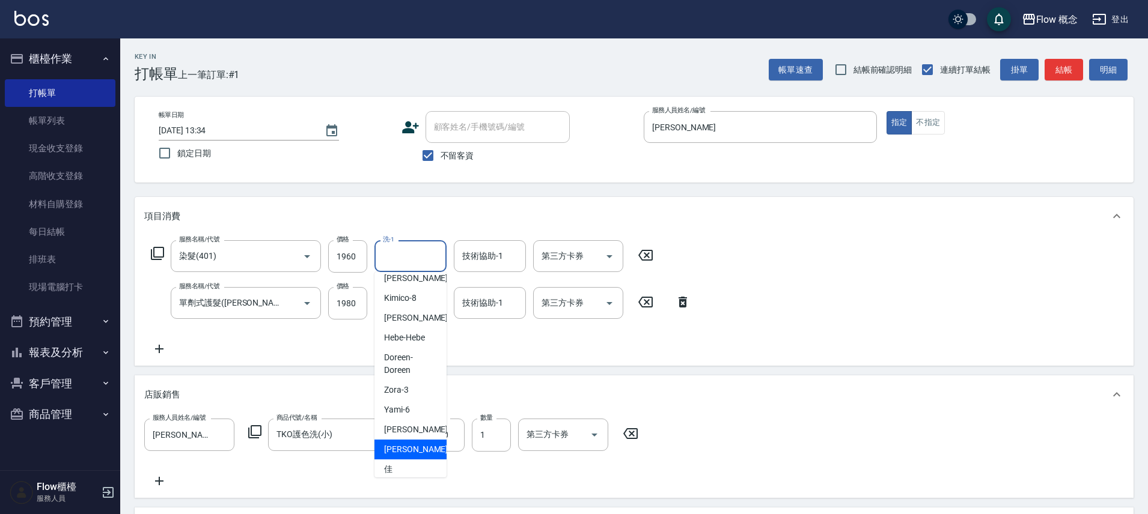
click at [402, 446] on ul "[PERSON_NAME] -[PERSON_NAME] Dora -5 Kimico -8 [PERSON_NAME] -10 Hebe -[PERSON_…" at bounding box center [410, 375] width 72 height 206
click at [401, 460] on div "佳[PERSON_NAME] -17" at bounding box center [410, 476] width 72 height 32
type input "[PERSON_NAME]-17"
type input "0"
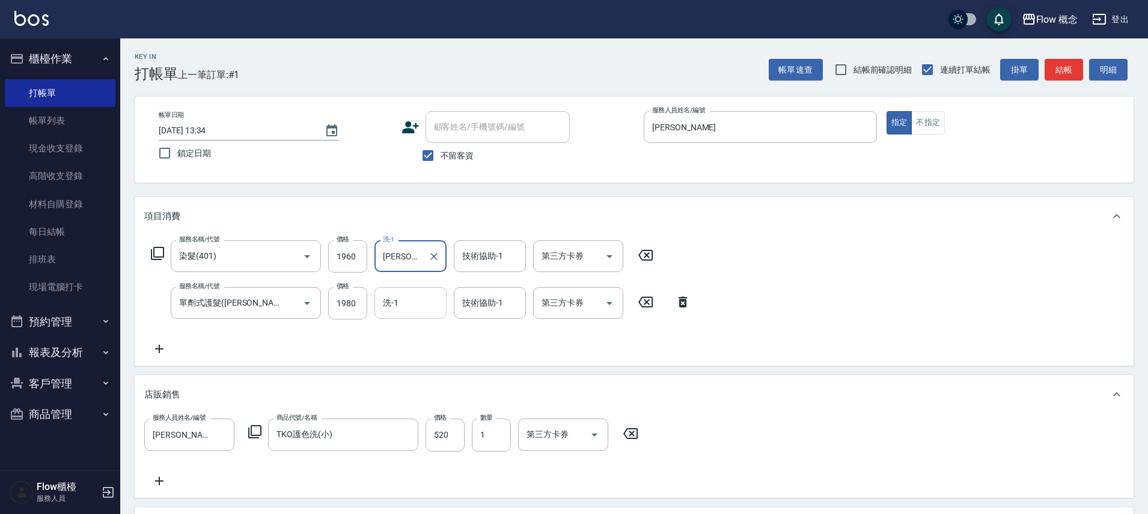
drag, startPoint x: 400, startPoint y: 297, endPoint x: 419, endPoint y: 315, distance: 25.9
click at [400, 296] on input "洗-1" at bounding box center [410, 303] width 61 height 21
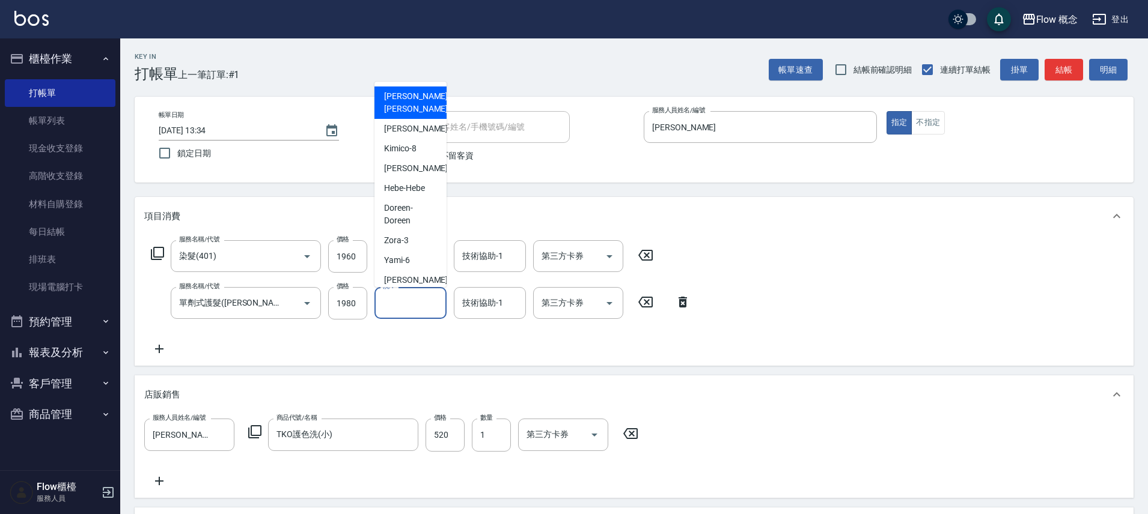
click at [412, 294] on input "洗-1" at bounding box center [410, 303] width 61 height 21
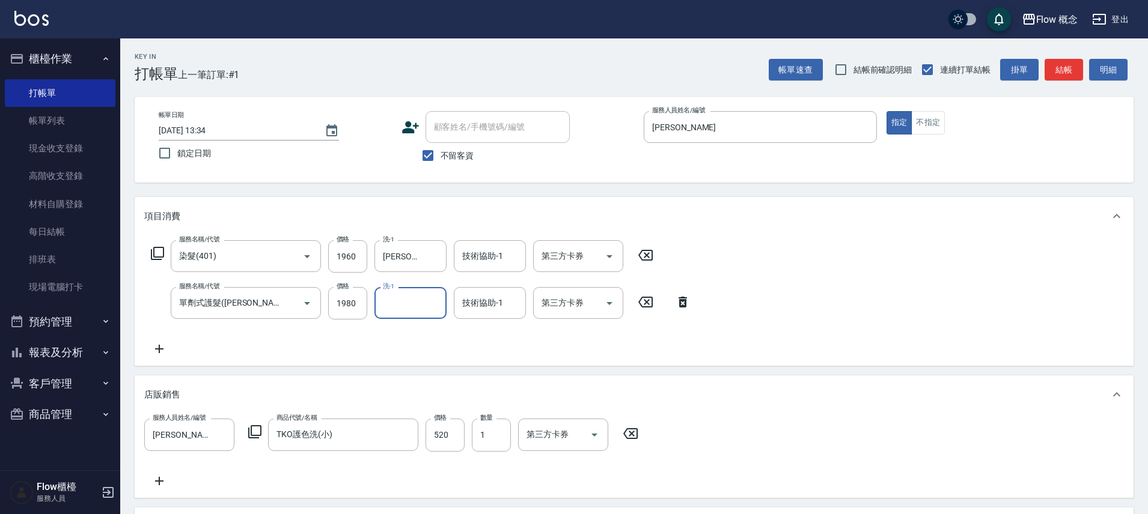
click at [413, 289] on div "洗-1" at bounding box center [410, 303] width 72 height 32
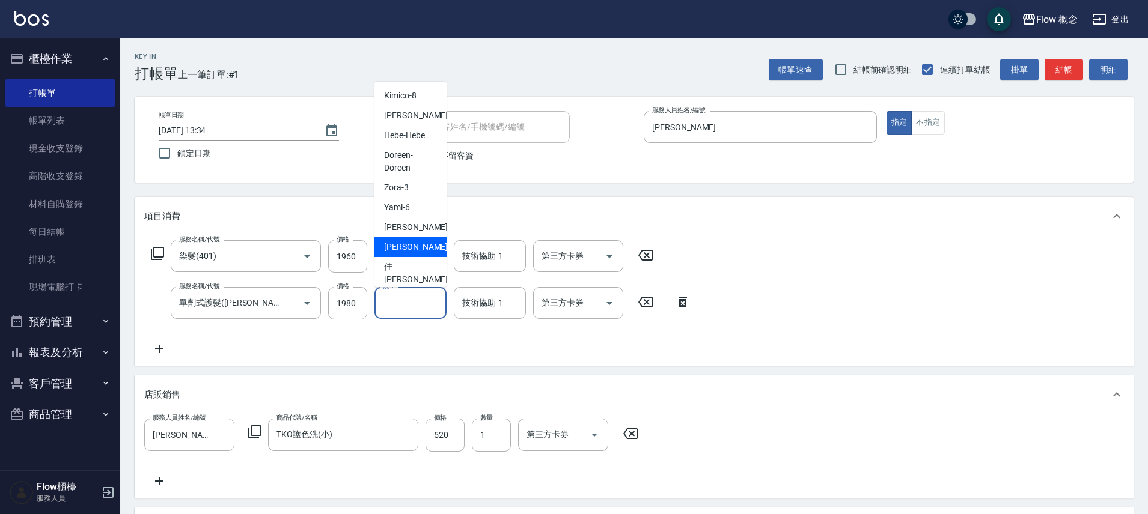
scroll to position [55, 0]
click at [407, 259] on span "佳[PERSON_NAME] -17" at bounding box center [422, 271] width 76 height 25
type input "[PERSON_NAME]-17"
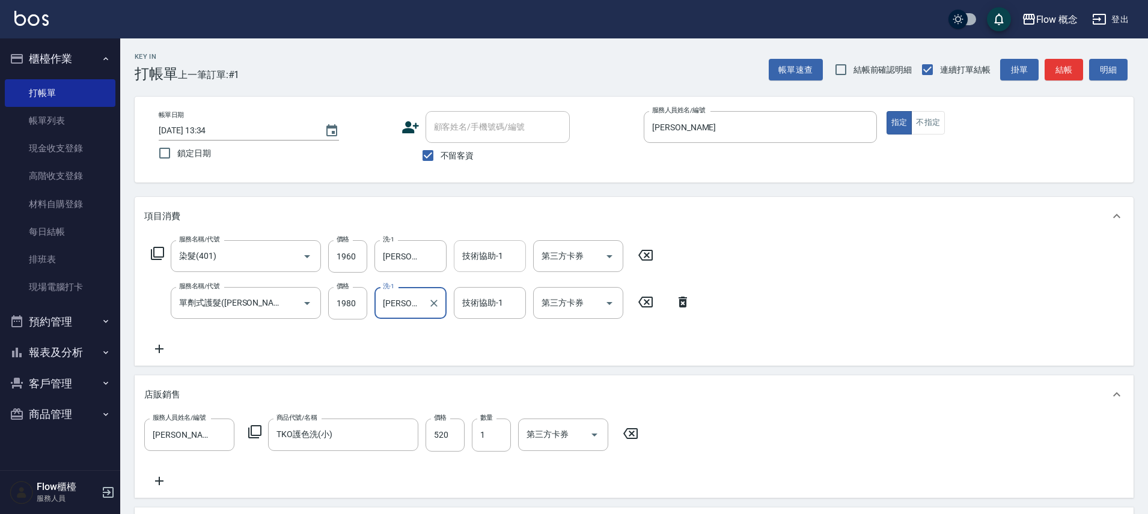
click at [477, 261] on input "技術協助-1" at bounding box center [489, 256] width 61 height 21
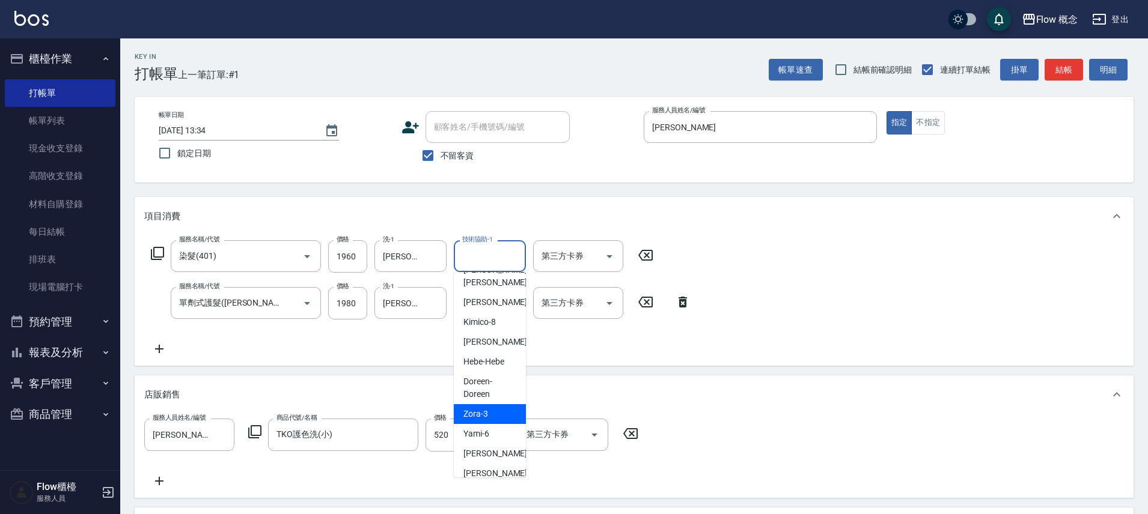
scroll to position [25, 0]
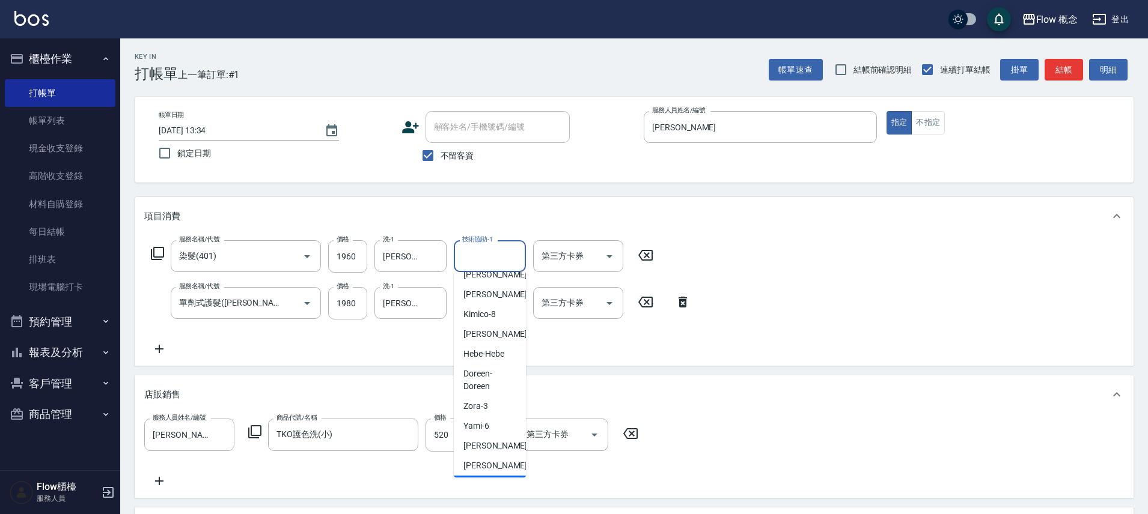
click at [484, 476] on div "佳[PERSON_NAME] -17" at bounding box center [490, 492] width 72 height 32
type input "[PERSON_NAME]-17"
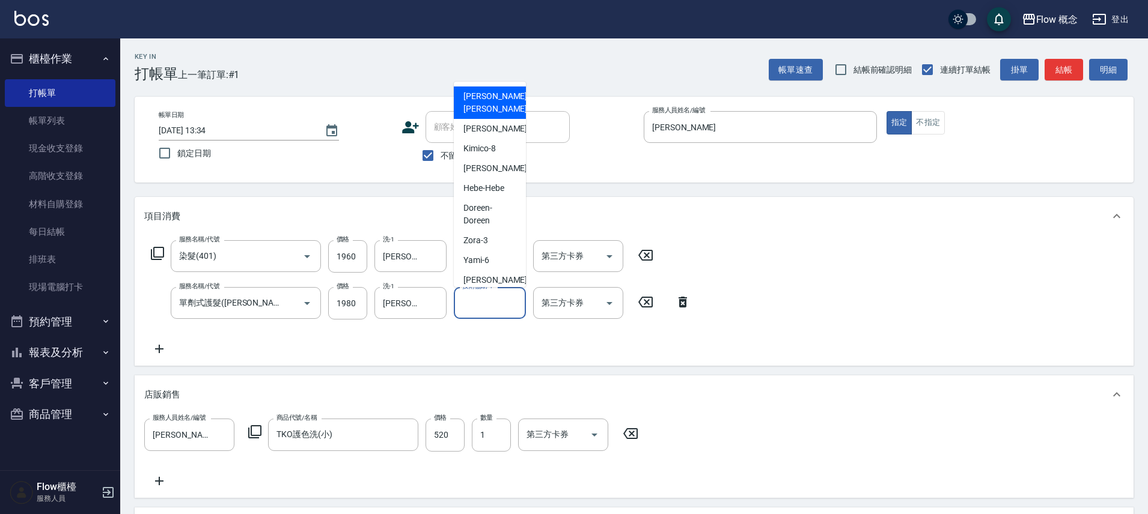
click at [474, 306] on input "技術協助-1" at bounding box center [489, 303] width 61 height 21
click at [721, 389] on div "店販銷售" at bounding box center [626, 395] width 965 height 13
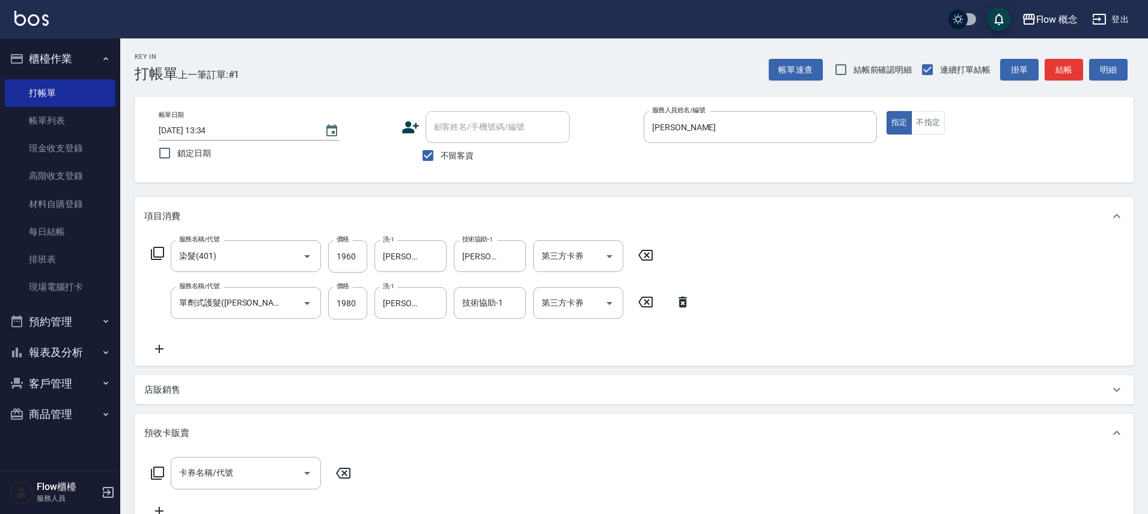
scroll to position [354, 0]
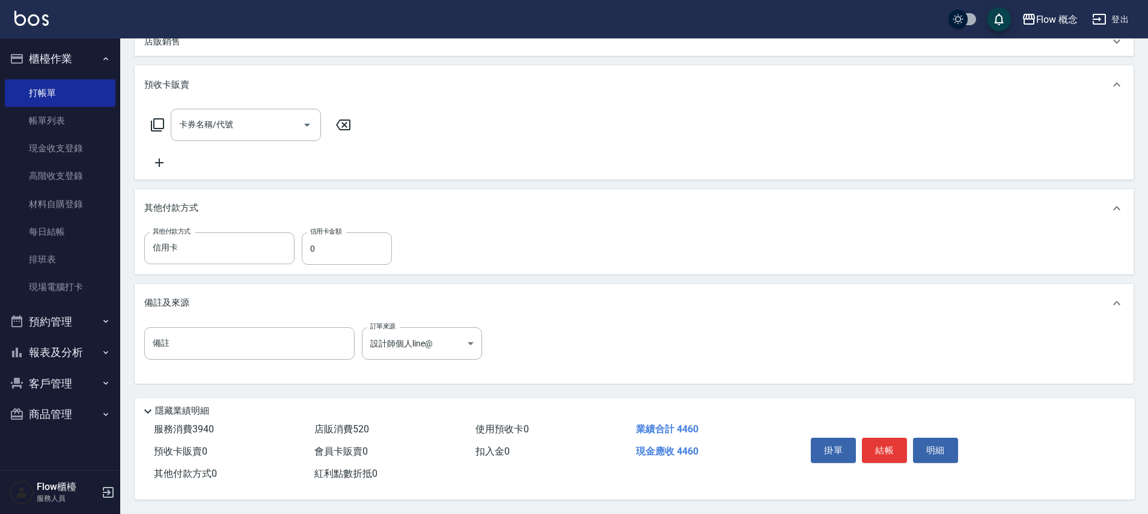
click at [881, 438] on button "結帳" at bounding box center [884, 450] width 45 height 25
type input "[DATE] 13:35"
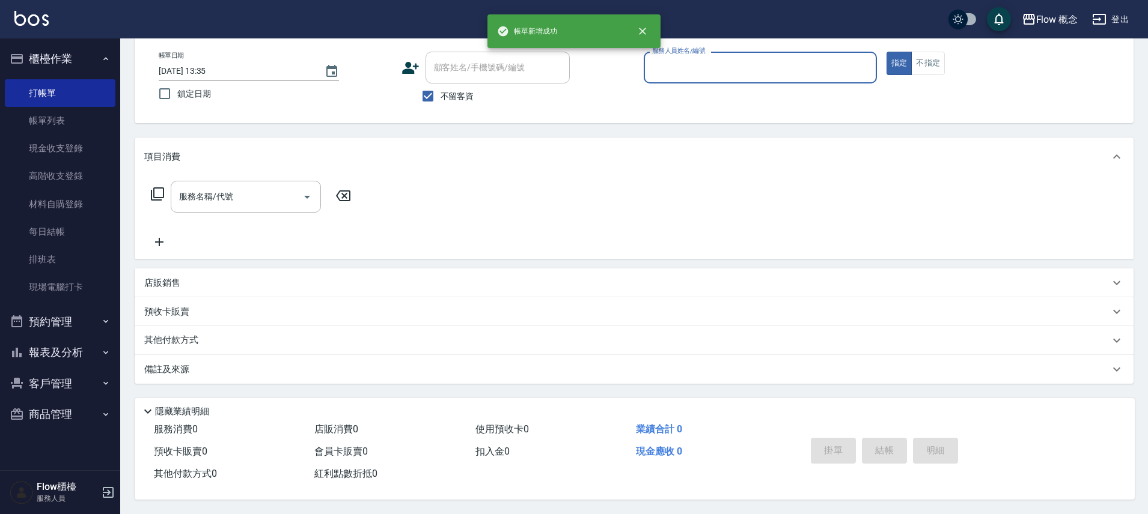
scroll to position [0, 0]
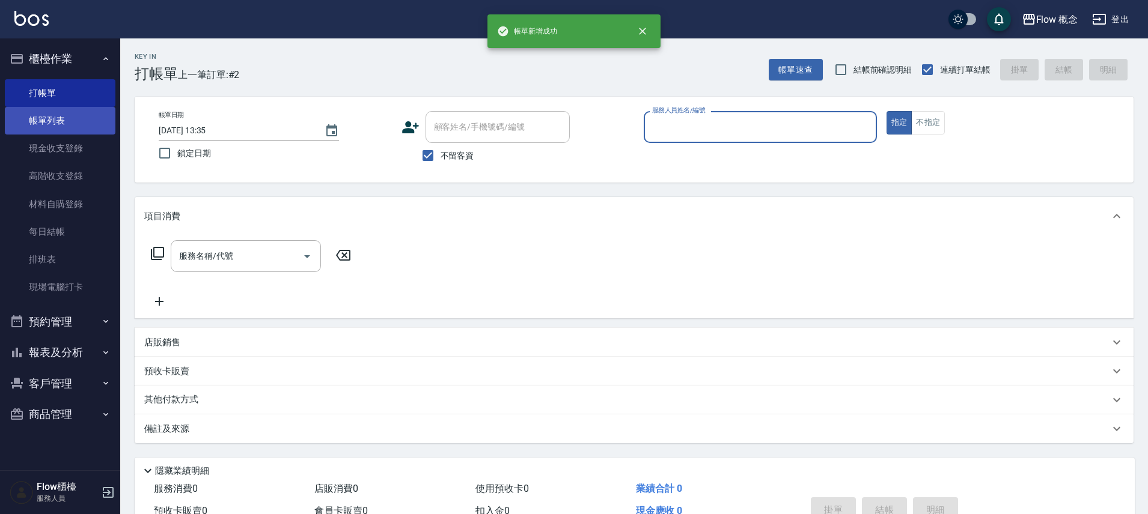
click at [68, 120] on link "帳單列表" at bounding box center [60, 121] width 111 height 28
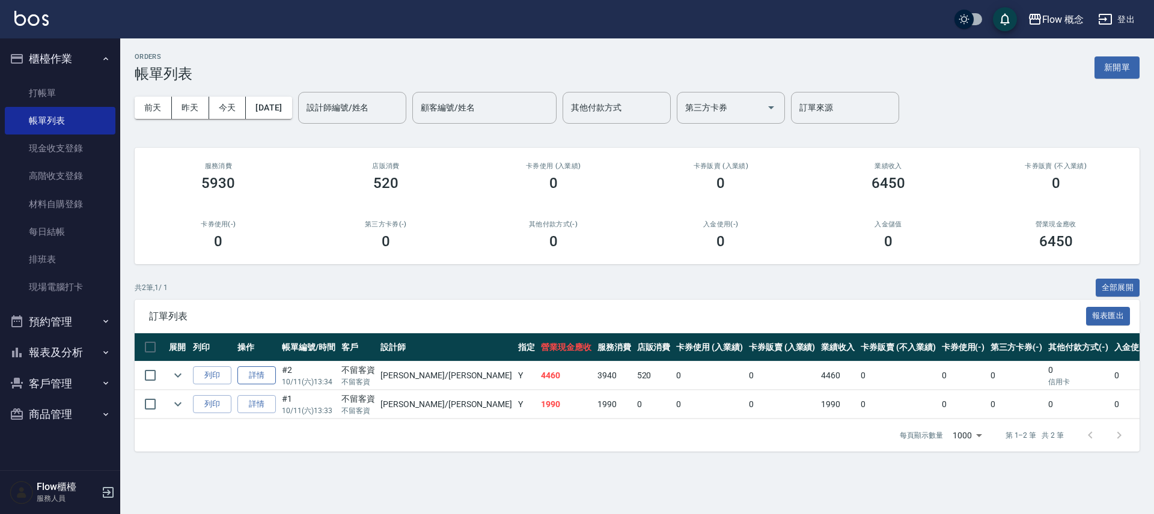
click at [264, 379] on link "詳情" at bounding box center [256, 376] width 38 height 19
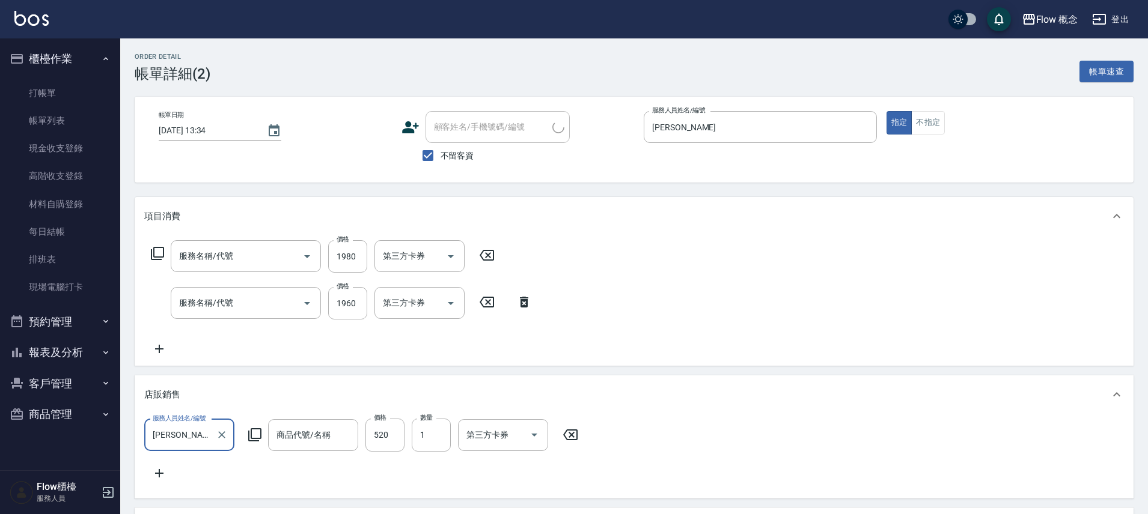
type input "[DATE] 13:34"
checkbox input "true"
type input "[PERSON_NAME]"
type input "設計師個人line@"
type input "單劑式護髮([PERSON_NAME])(519)"
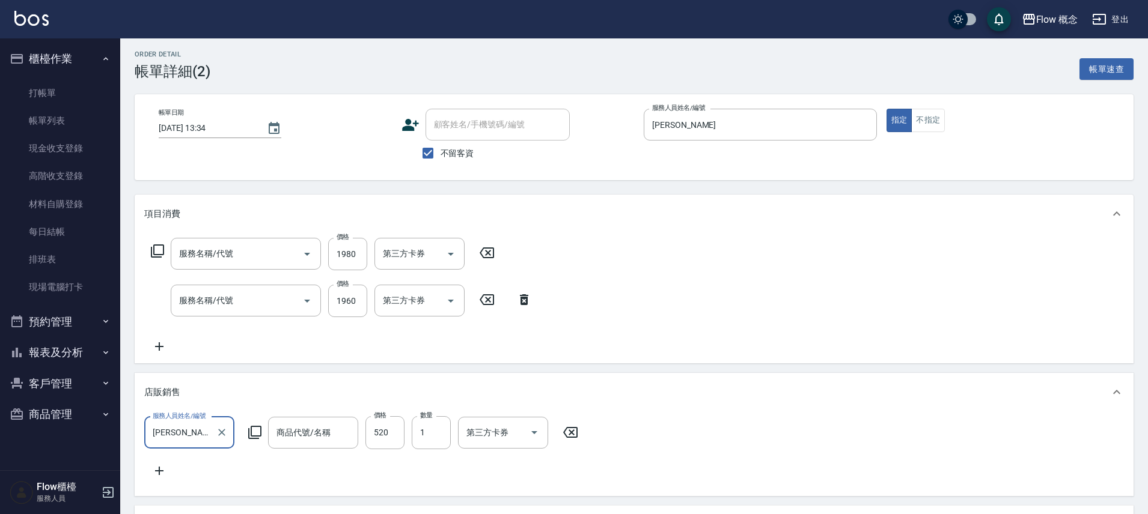
type input "染髮(401)"
type input "TKO護色洗(小)"
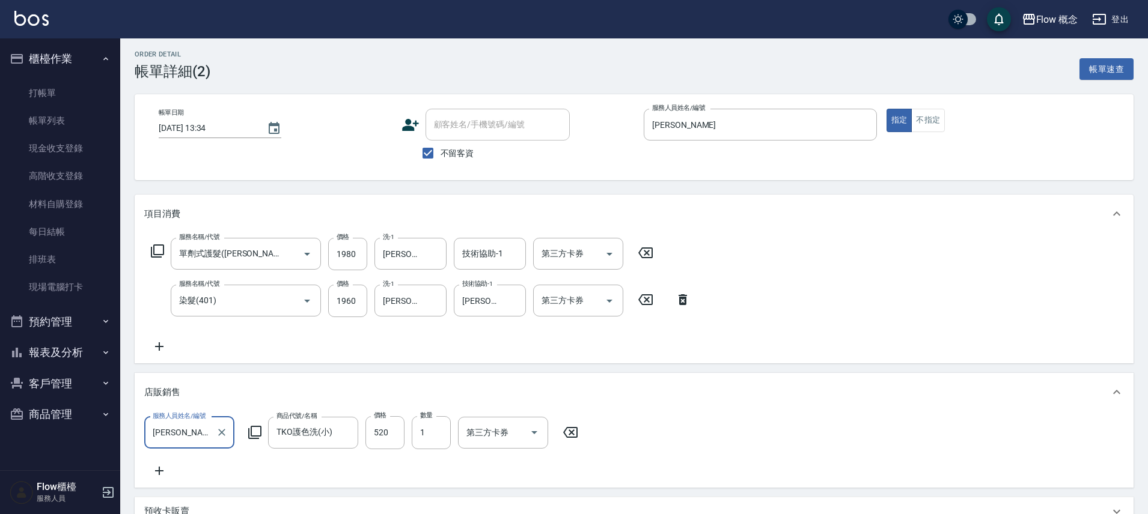
scroll to position [260, 0]
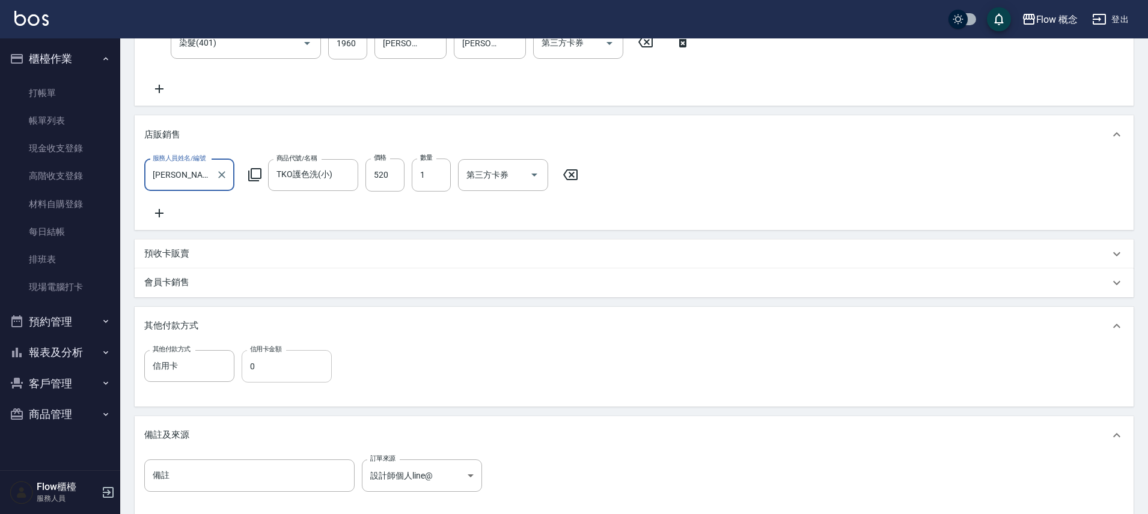
click at [289, 379] on input "0" at bounding box center [287, 366] width 90 height 32
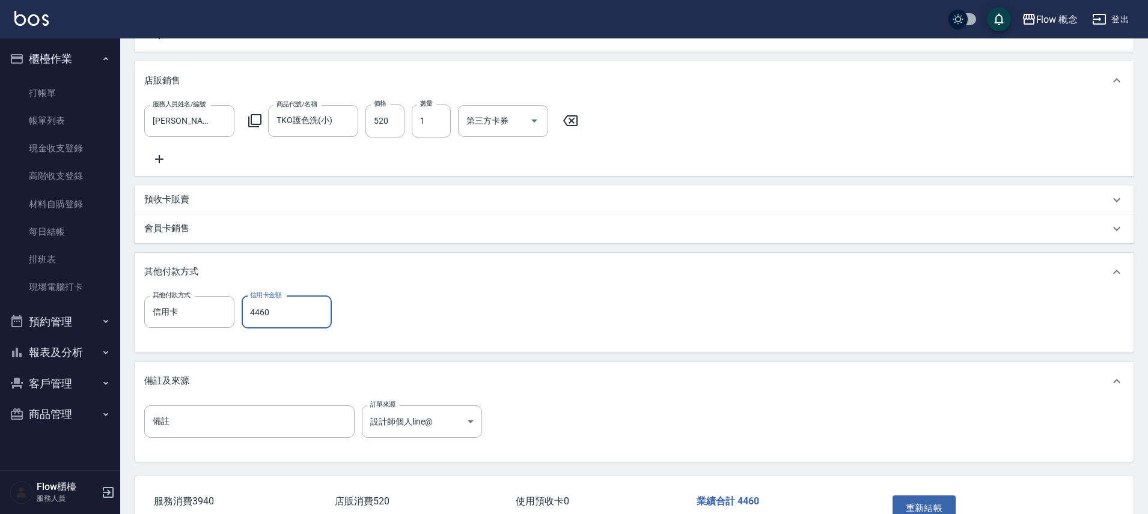
scroll to position [359, 0]
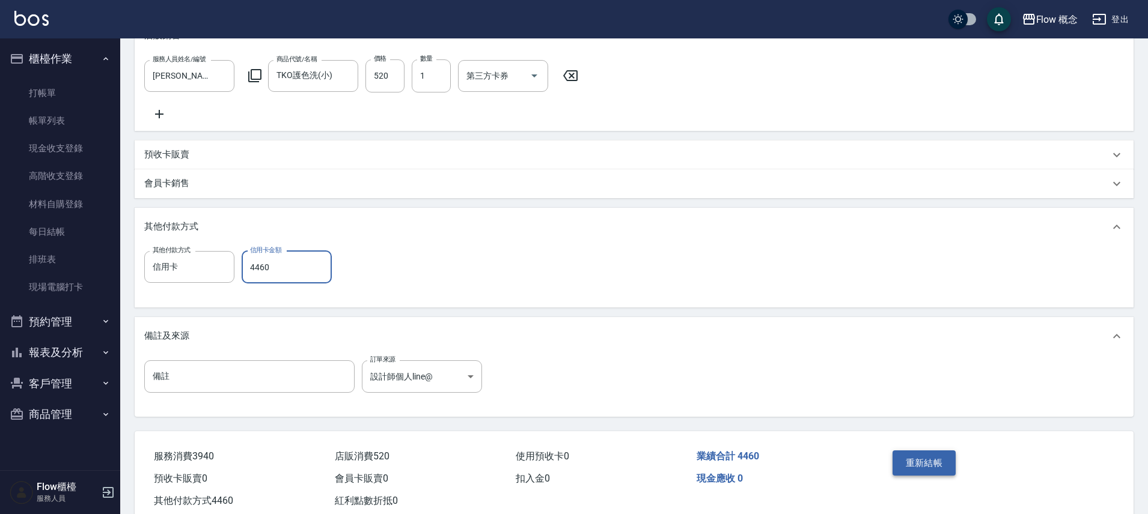
type input "4460"
click at [909, 476] on button "重新結帳" at bounding box center [924, 463] width 64 height 25
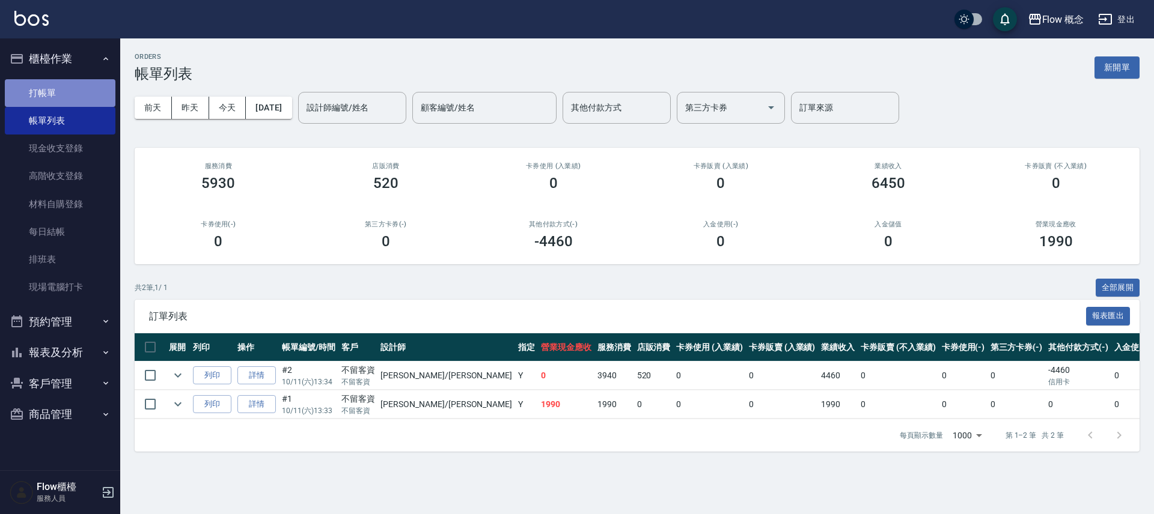
click at [39, 103] on link "打帳單" at bounding box center [60, 93] width 111 height 28
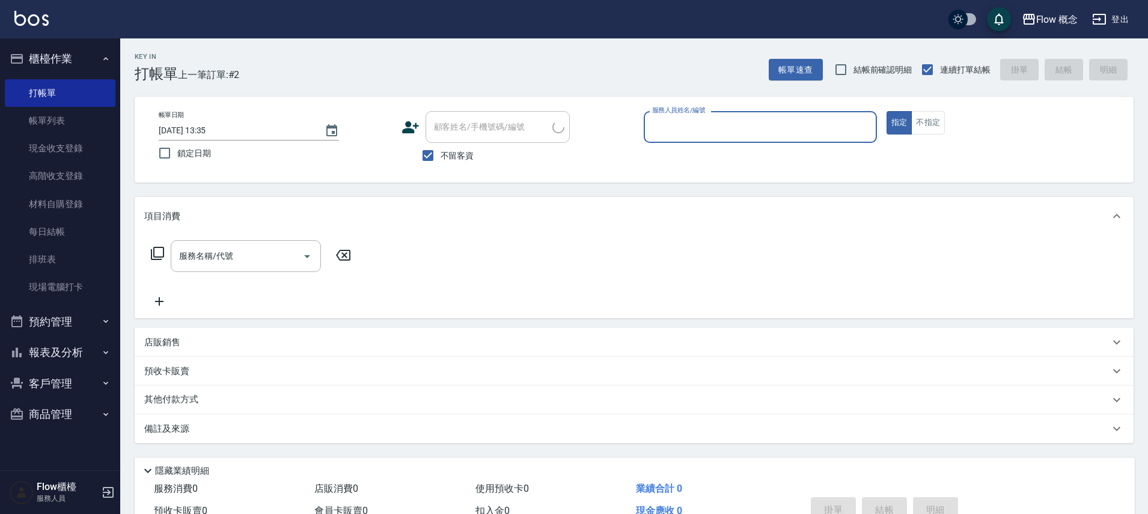
click at [735, 131] on input "服務人員姓名/編號" at bounding box center [760, 127] width 222 height 21
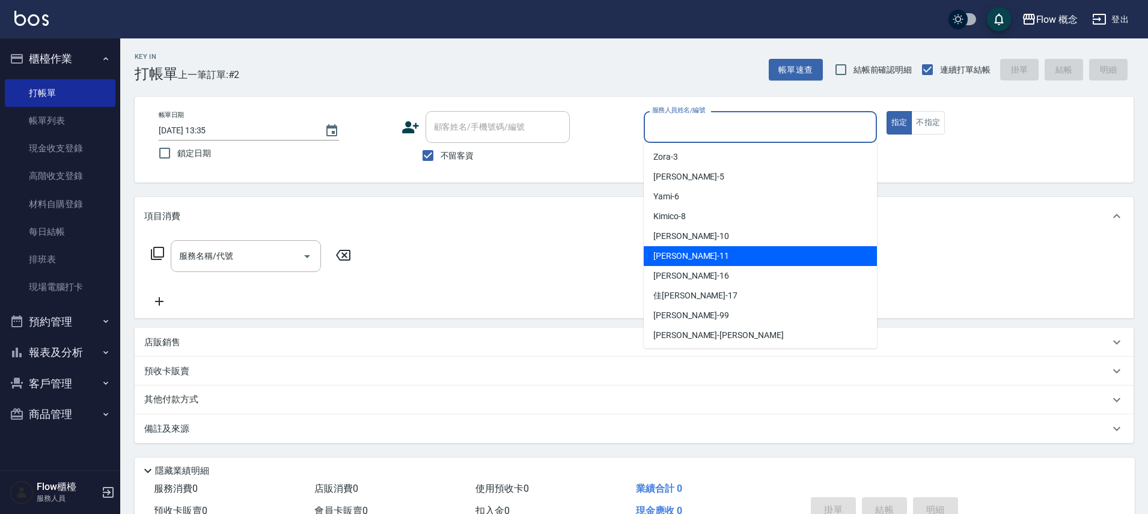
scroll to position [42, 0]
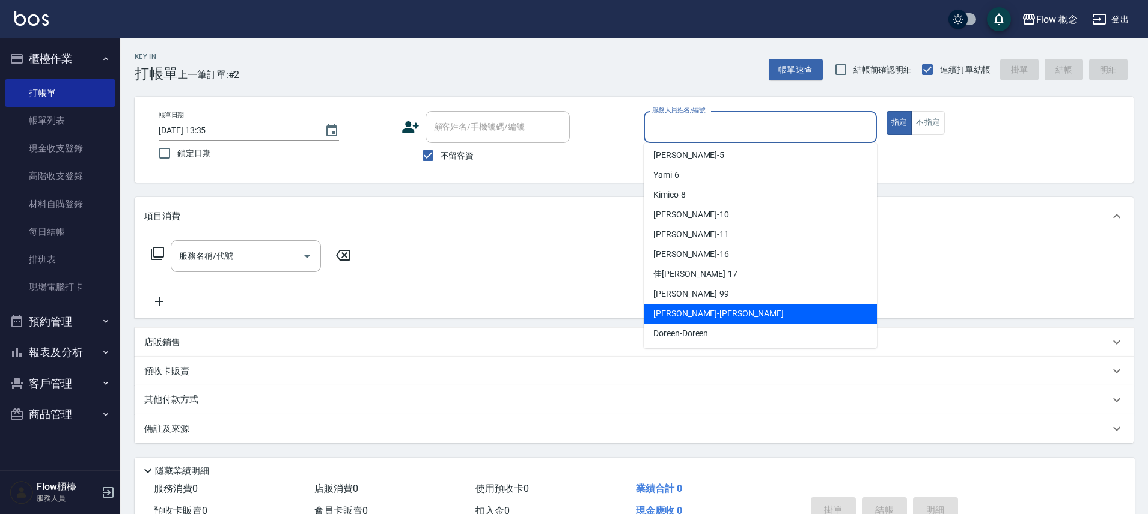
click at [681, 305] on div "[PERSON_NAME] -[PERSON_NAME]" at bounding box center [760, 314] width 233 height 20
type input "[PERSON_NAME]"
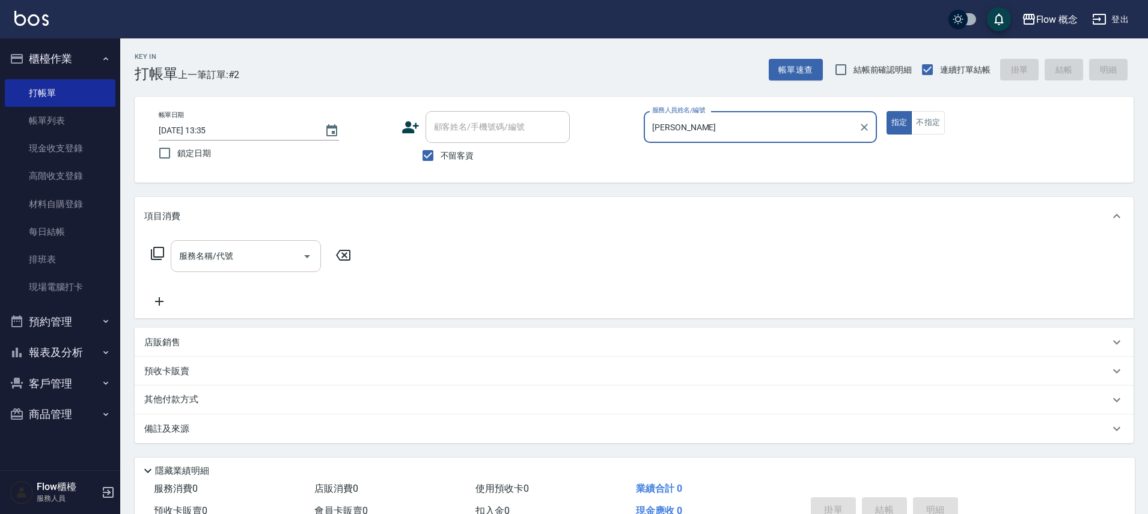
click at [289, 255] on input "服務名稱/代號" at bounding box center [236, 256] width 121 height 21
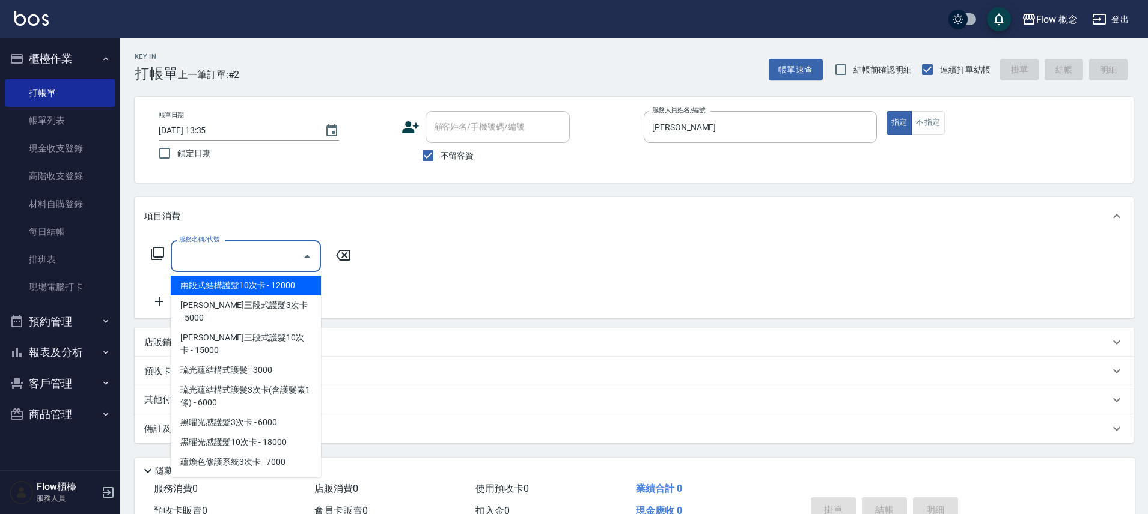
scroll to position [432, 0]
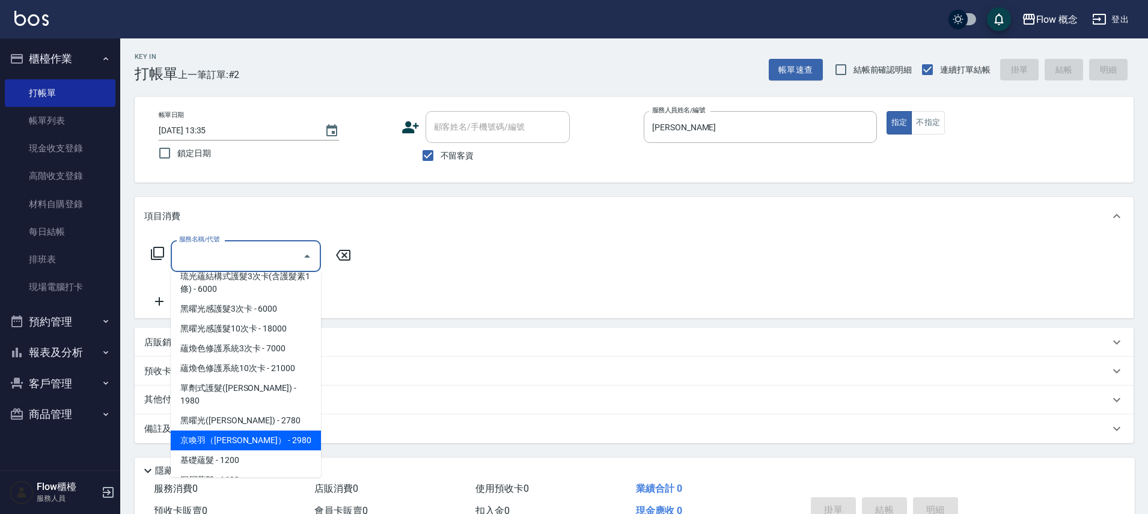
click at [237, 431] on span "京喚羽（[PERSON_NAME]） - 2980" at bounding box center [246, 441] width 150 height 20
type input "京喚羽（[PERSON_NAME]）(521)"
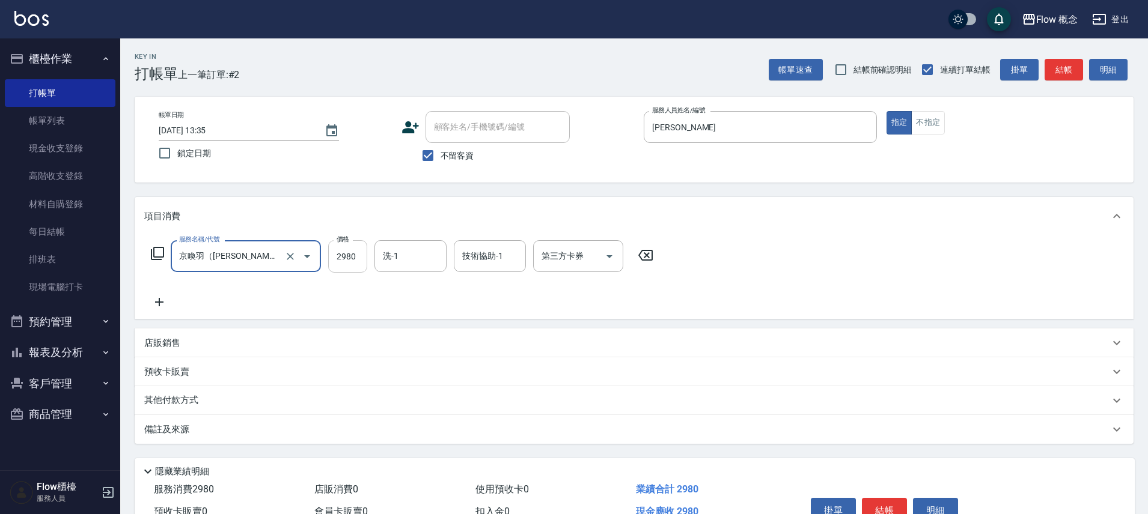
click at [351, 254] on input "2980" at bounding box center [347, 256] width 39 height 32
click at [391, 258] on input "洗-1" at bounding box center [410, 256] width 61 height 21
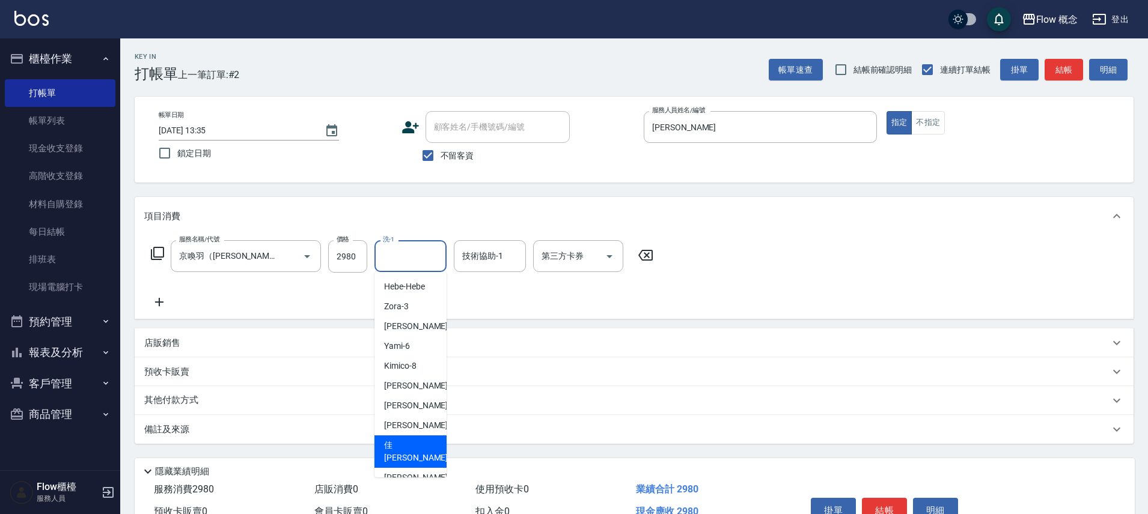
click at [404, 445] on span "佳[PERSON_NAME] -17" at bounding box center [422, 451] width 76 height 25
type input "[PERSON_NAME]-17"
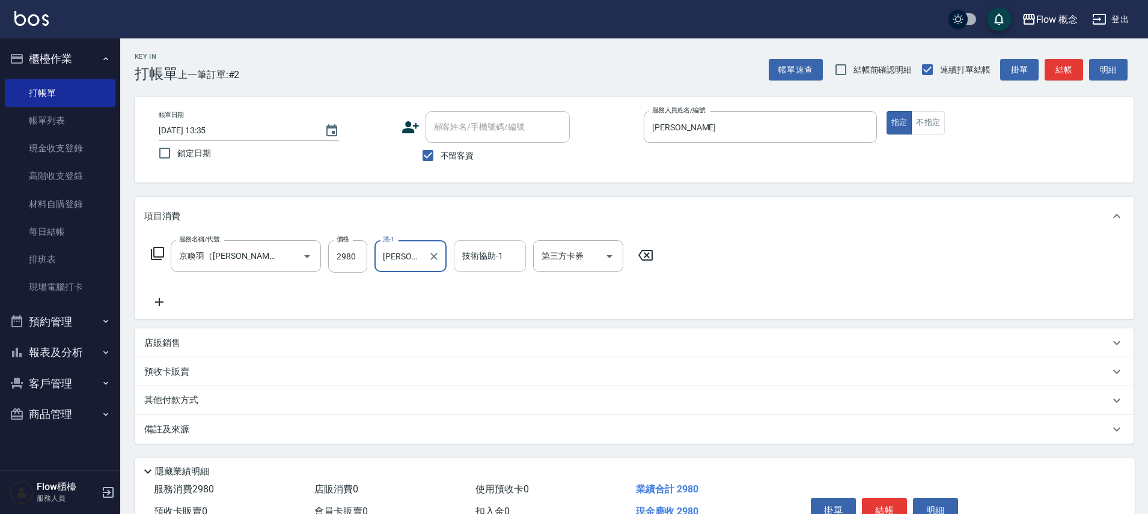
click at [485, 266] on div "技術協助-1" at bounding box center [490, 256] width 72 height 32
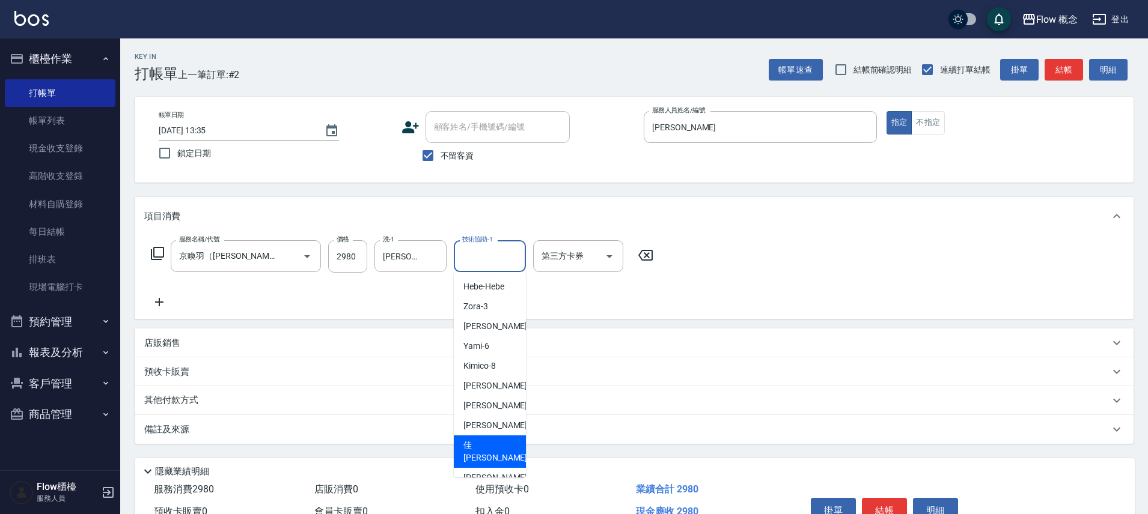
click at [475, 439] on span "佳[PERSON_NAME] -17" at bounding box center [501, 451] width 76 height 25
type input "[PERSON_NAME]-17"
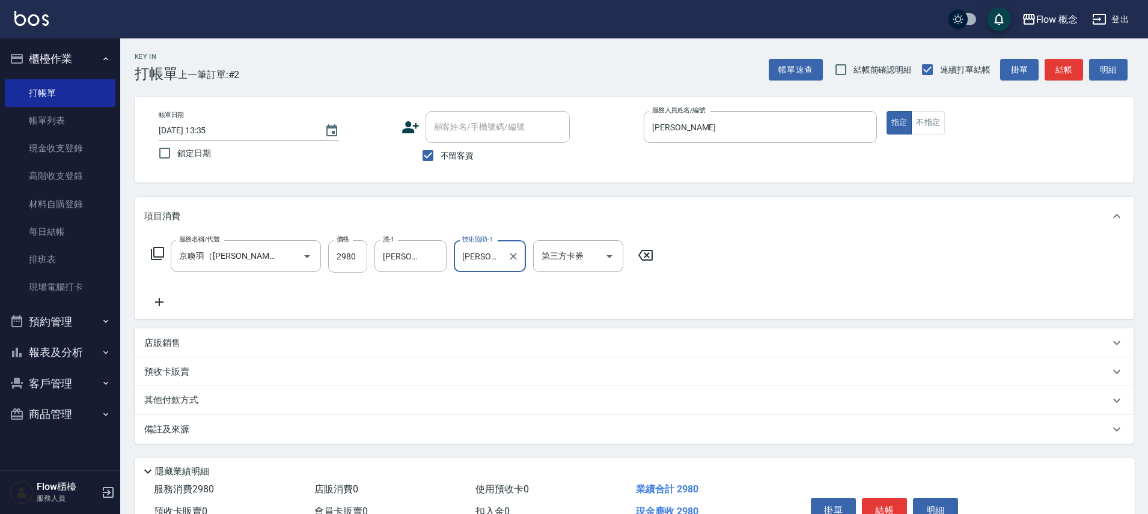
click at [169, 297] on icon at bounding box center [159, 302] width 30 height 14
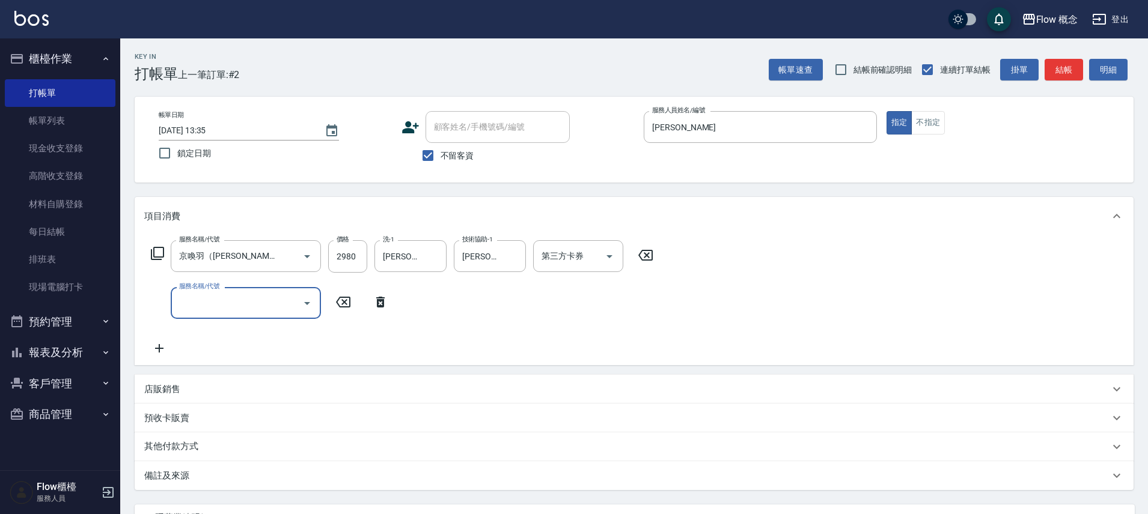
click at [244, 309] on input "服務名稱/代號" at bounding box center [236, 303] width 121 height 21
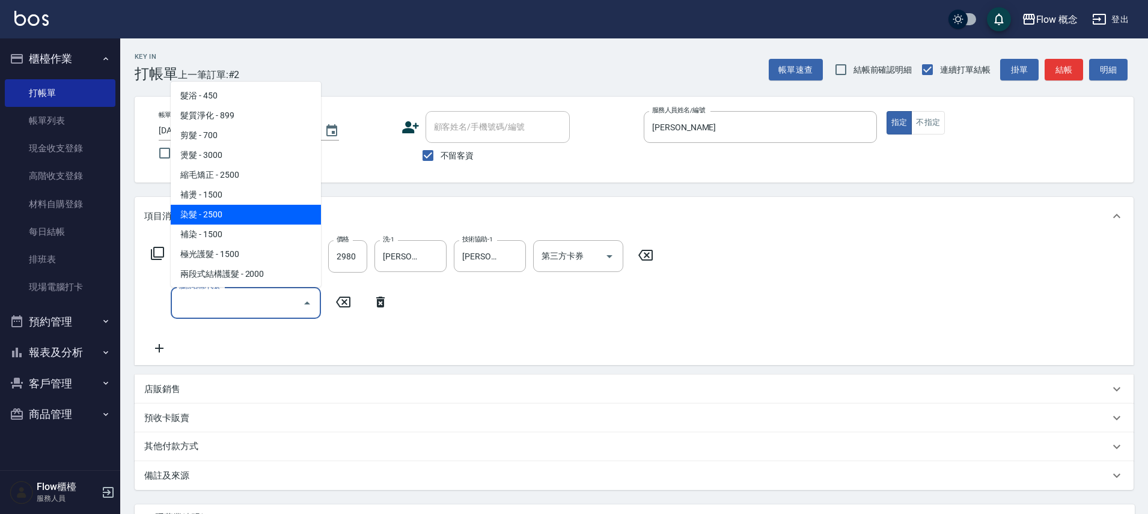
scroll to position [0, 0]
click at [229, 211] on span "染髮 - 2500" at bounding box center [246, 216] width 150 height 20
type input "染髮(401)"
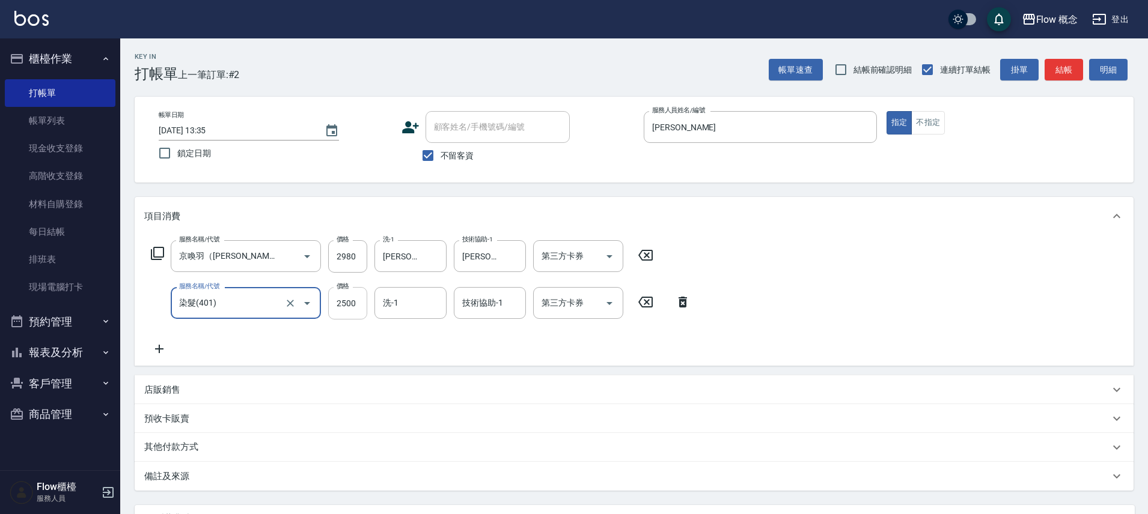
click at [352, 300] on input "2500" at bounding box center [347, 303] width 39 height 32
type input "1390"
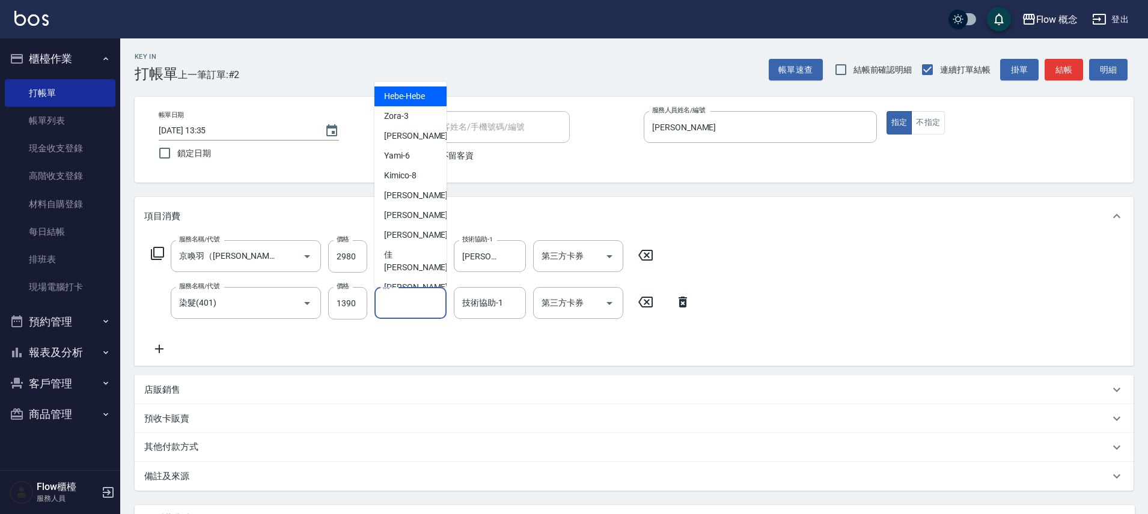
click at [414, 308] on input "洗-1" at bounding box center [410, 303] width 61 height 21
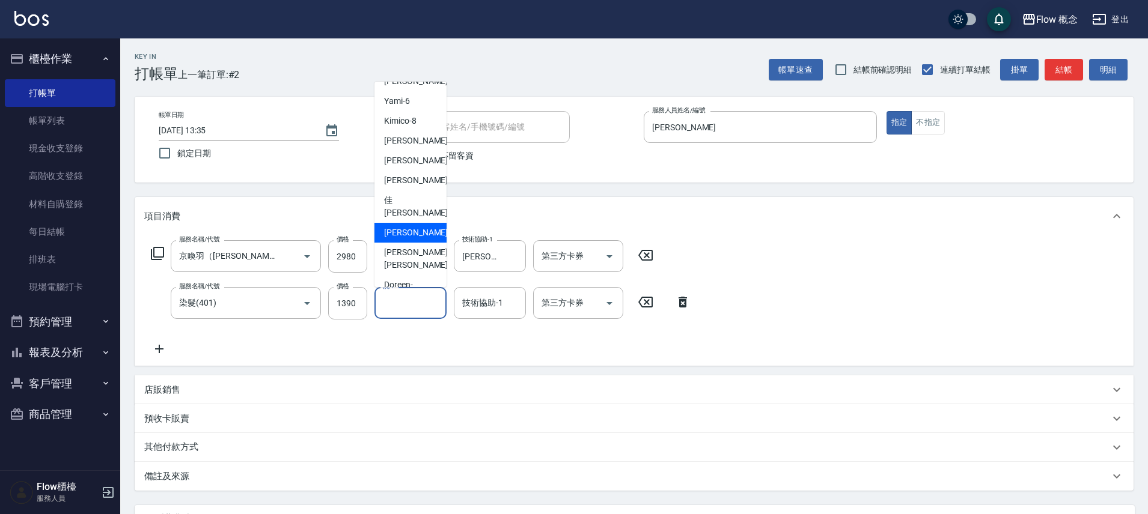
click at [419, 361] on div "服務名稱/代號 京喚羽（[PERSON_NAME]）(521) 服務名稱/代號 價格 2980 價格 洗-1 佳蒨-17 洗-1 技術協助-1 佳蒨-17 技…" at bounding box center [634, 301] width 999 height 130
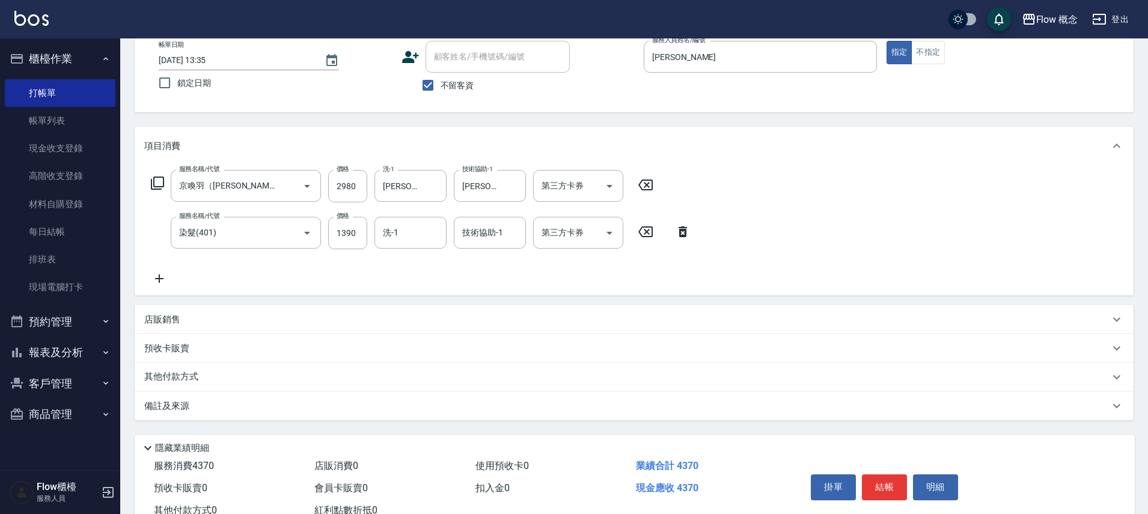
scroll to position [112, 0]
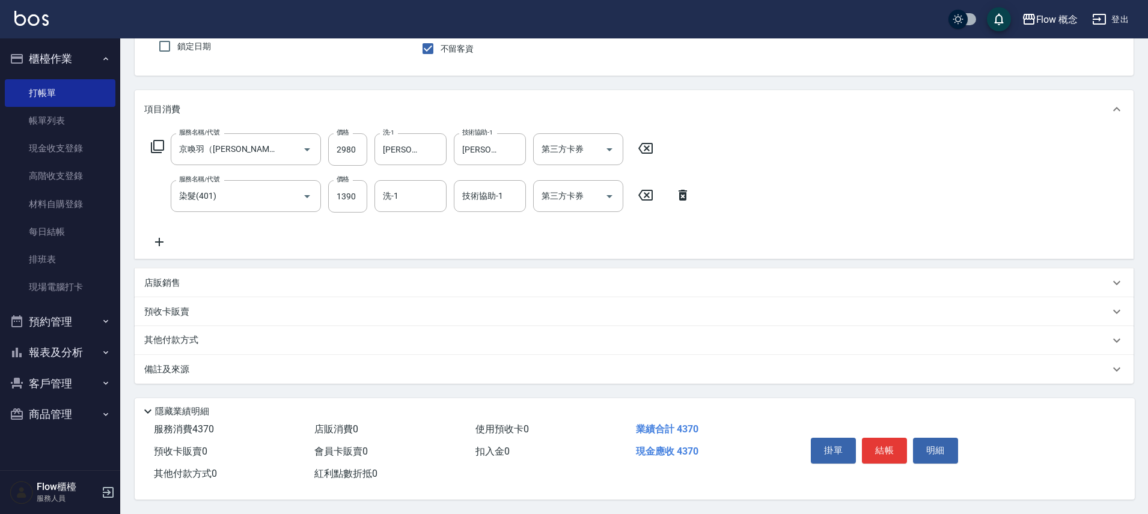
click at [470, 364] on div "備註及來源" at bounding box center [626, 370] width 965 height 13
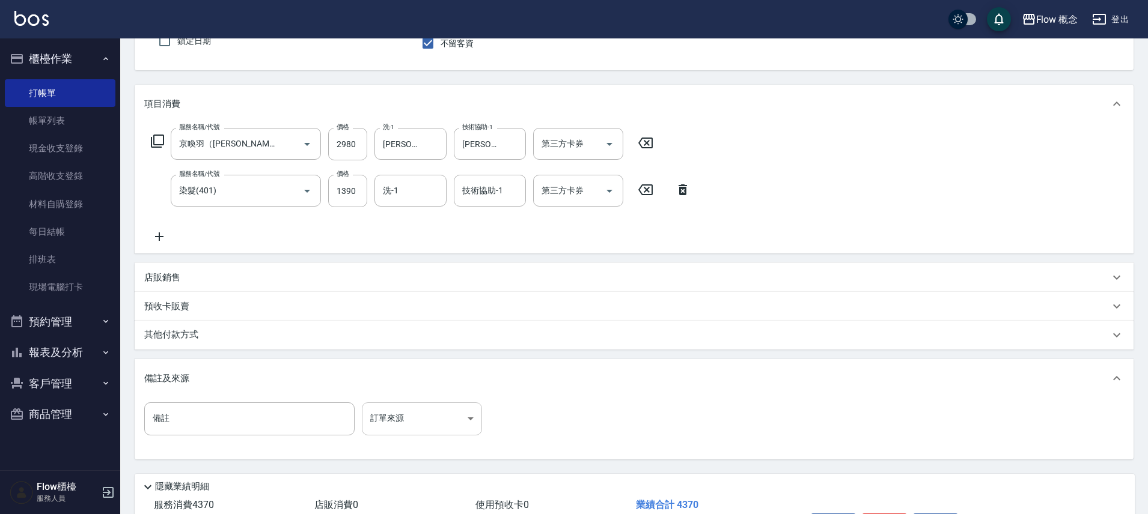
click at [419, 429] on body "Flow 概念 登出 櫃檯作業 打帳單 帳單列表 現金收支登錄 高階收支登錄 材料自購登錄 每日結帳 排班表 現場電腦打卡 預約管理 預約管理 單日預約紀錄 …" at bounding box center [574, 239] width 1148 height 702
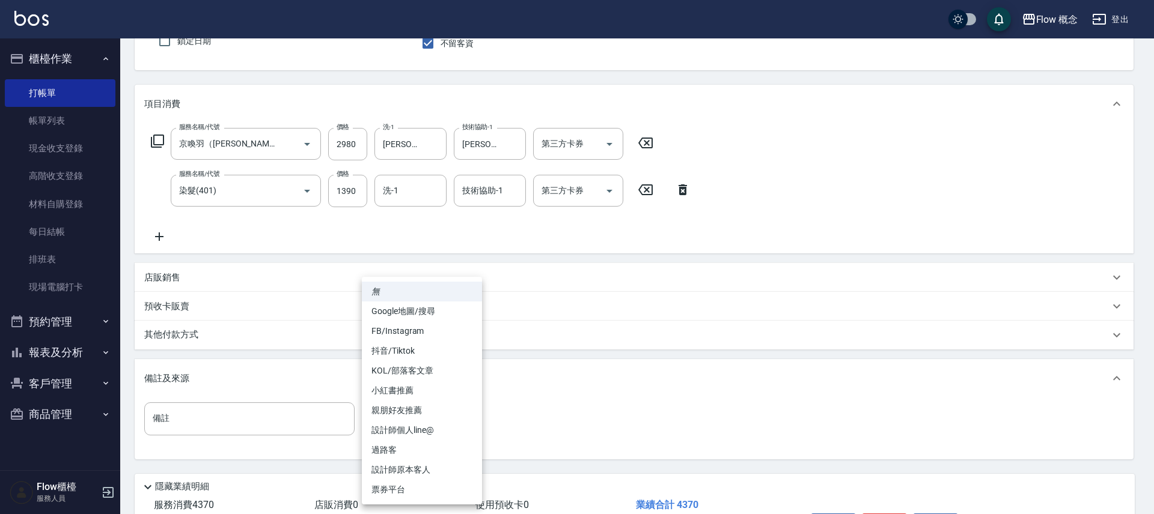
click at [422, 335] on li "FB/Instagram" at bounding box center [422, 331] width 120 height 20
type input "FB/Instagram"
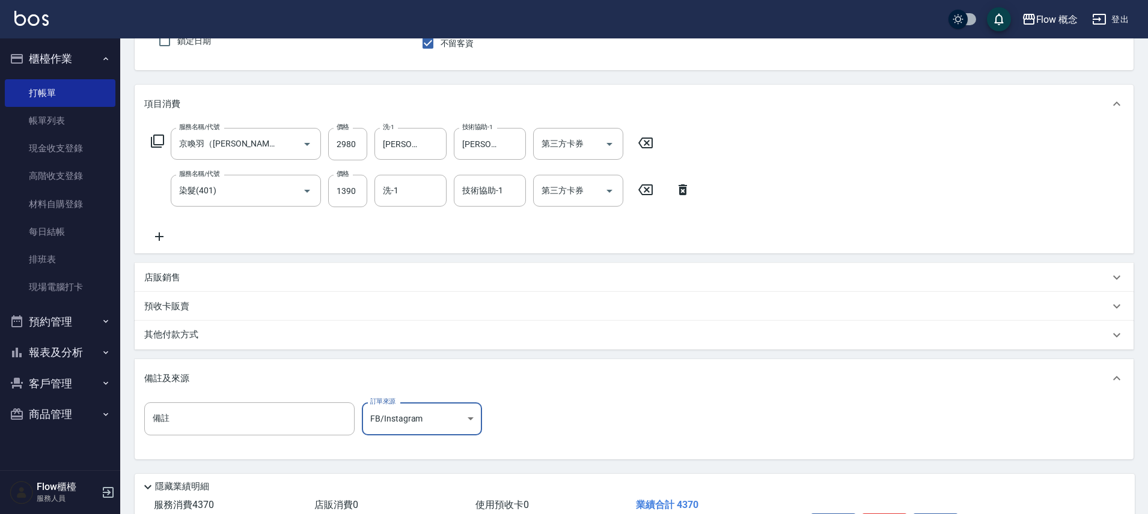
scroll to position [193, 0]
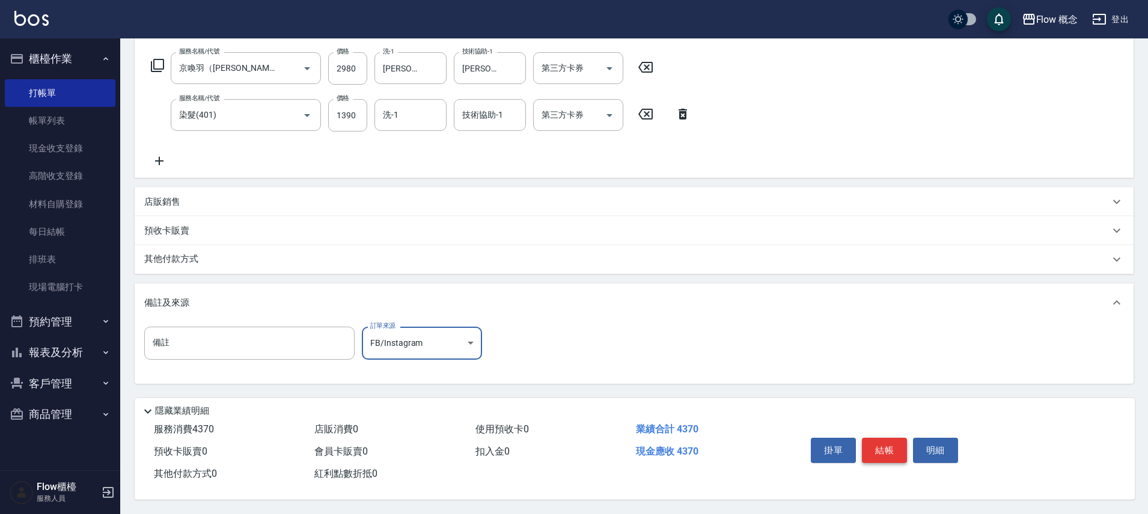
click at [873, 450] on button "結帳" at bounding box center [884, 450] width 45 height 25
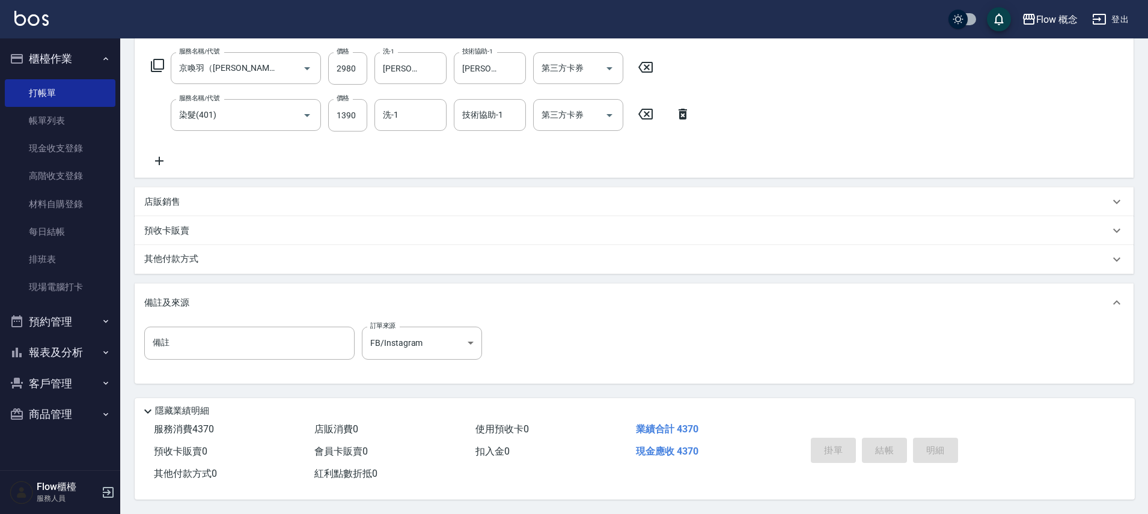
type input "[DATE] 13:36"
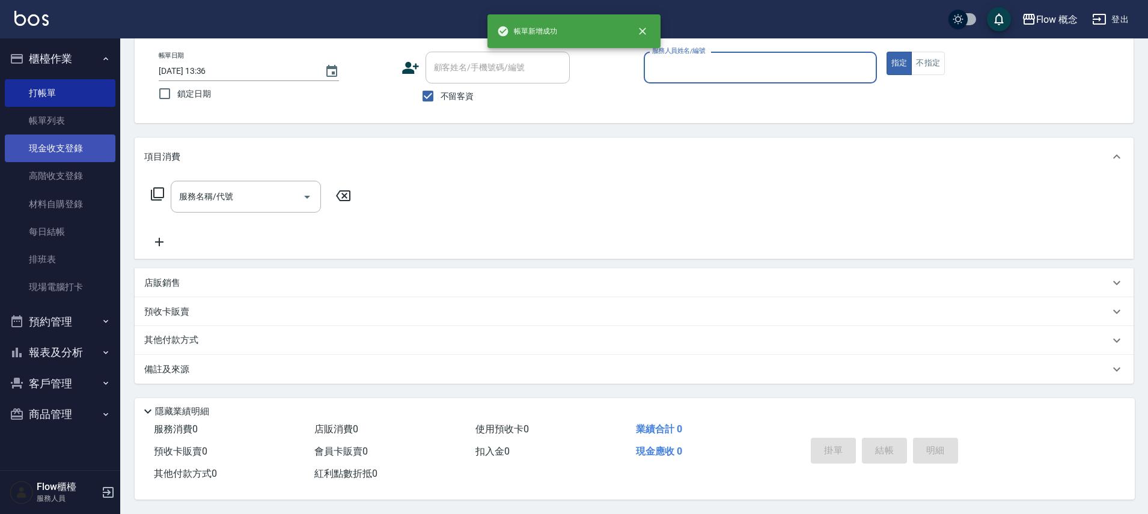
scroll to position [0, 0]
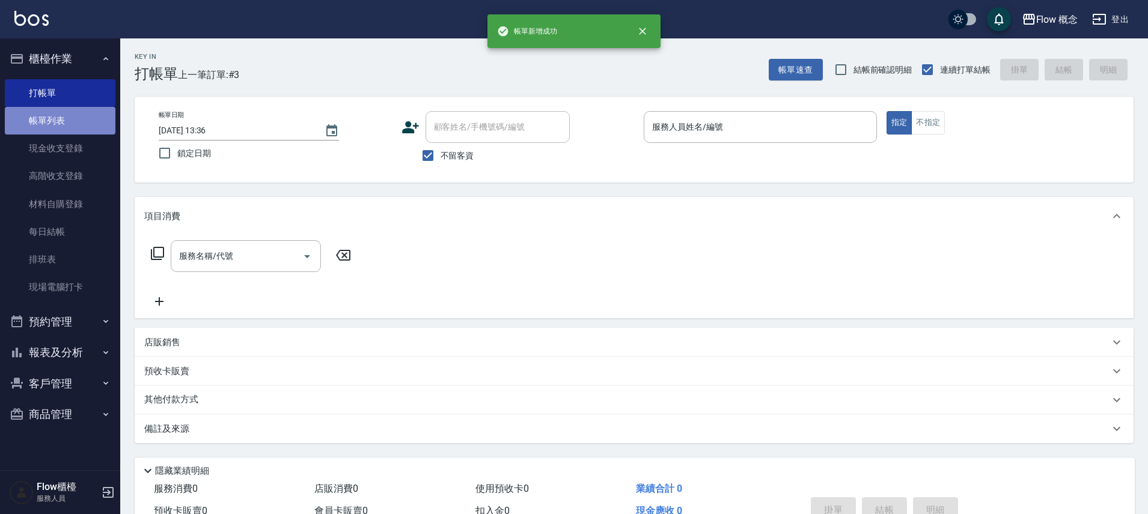
click at [78, 128] on link "帳單列表" at bounding box center [60, 121] width 111 height 28
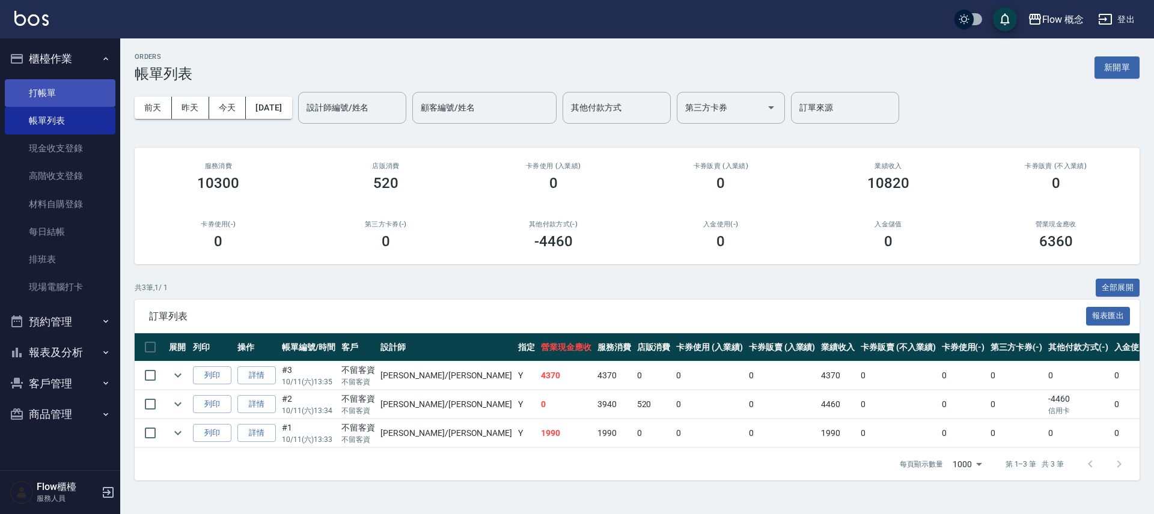
click at [62, 93] on link "打帳單" at bounding box center [60, 93] width 111 height 28
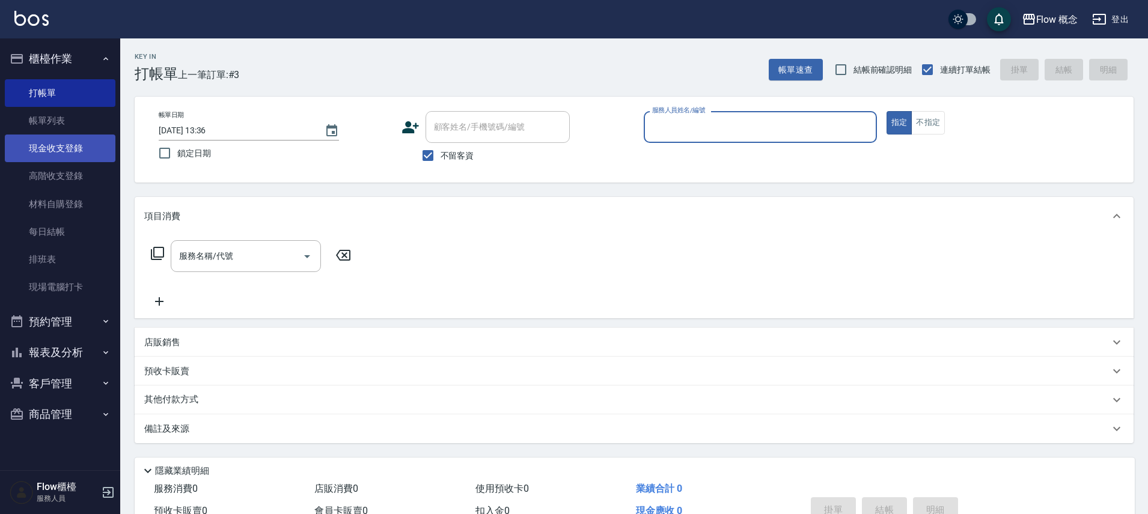
click at [40, 136] on link "現金收支登錄" at bounding box center [60, 149] width 111 height 28
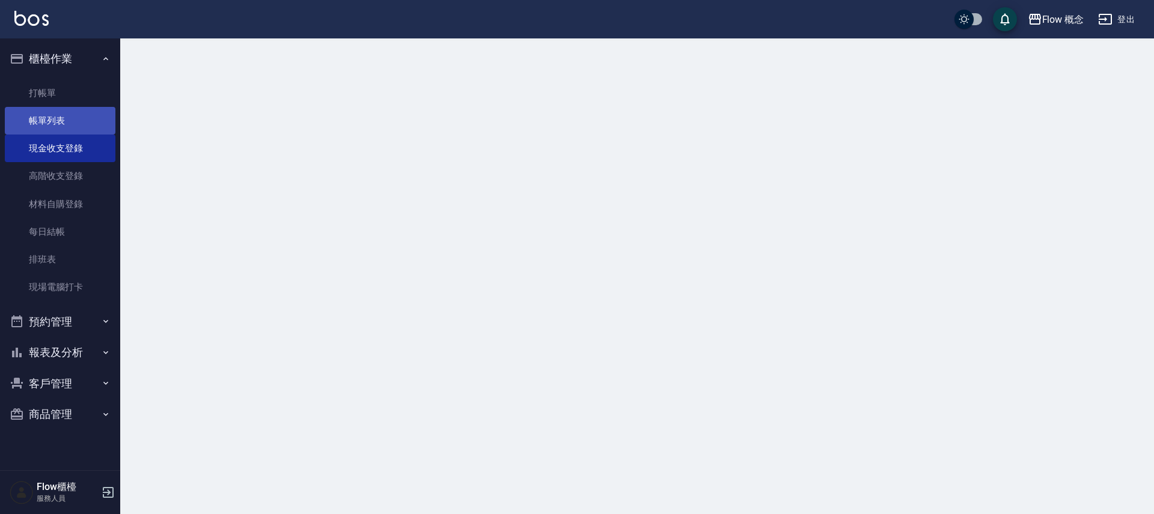
click at [76, 117] on link "帳單列表" at bounding box center [60, 121] width 111 height 28
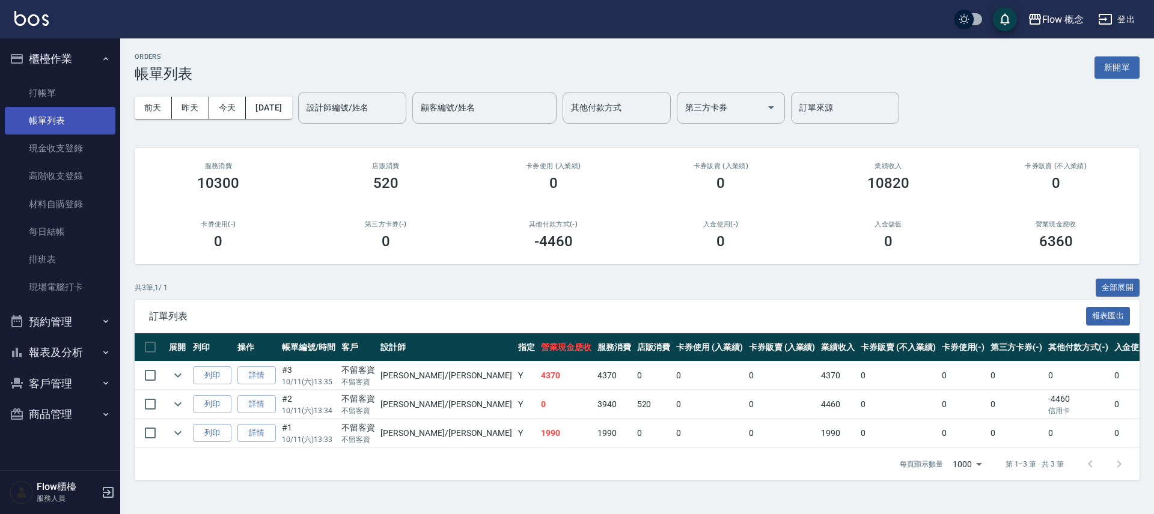
click at [63, 124] on link "帳單列表" at bounding box center [60, 121] width 111 height 28
click at [270, 379] on link "詳情" at bounding box center [256, 376] width 38 height 19
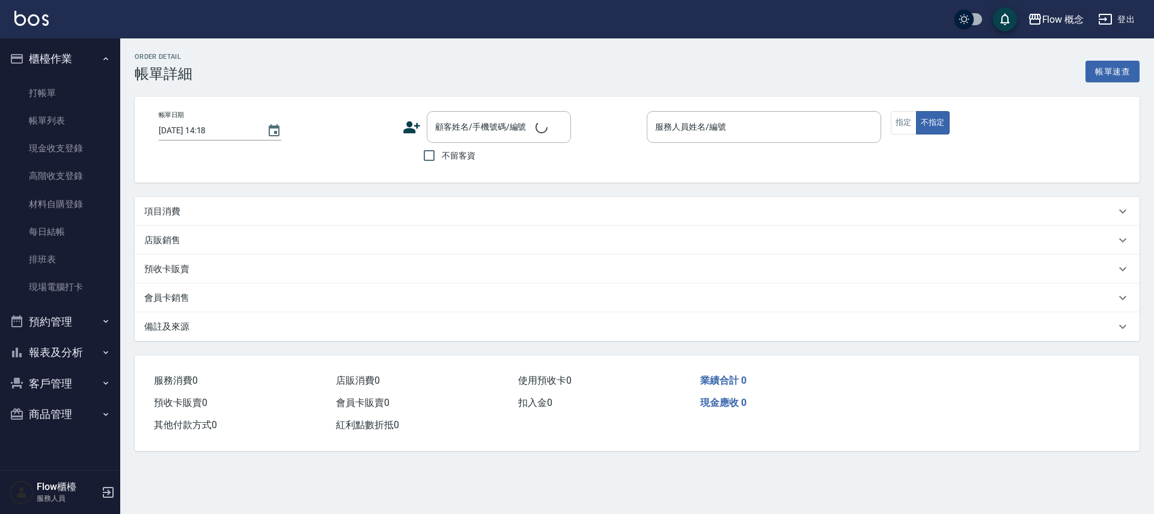
type input "[DATE] 13:35"
checkbox input "true"
type input "[PERSON_NAME]"
type input "FB/Instagram"
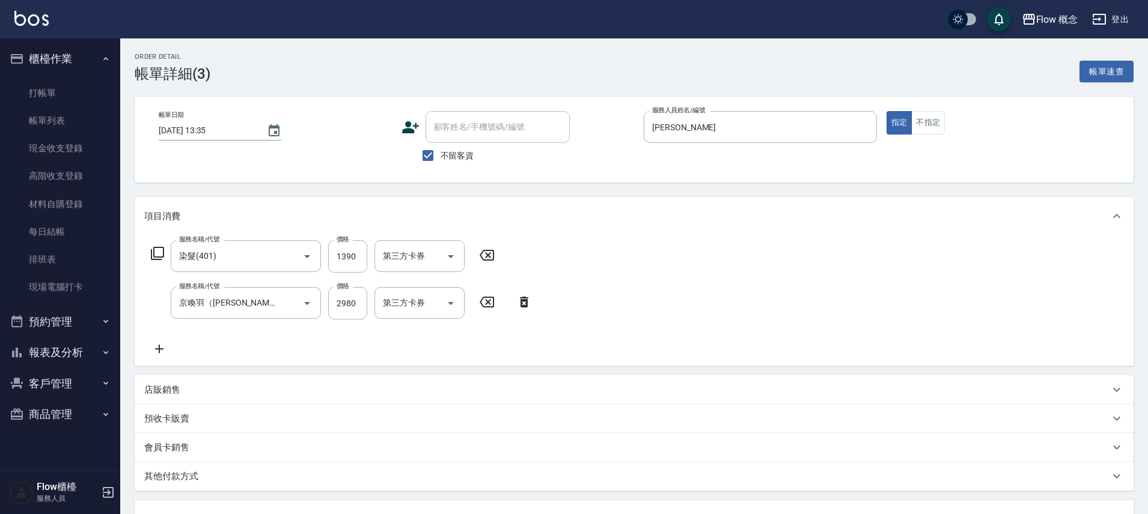
type input "染髮(401)"
type input "京喚羽（[PERSON_NAME]）(521)"
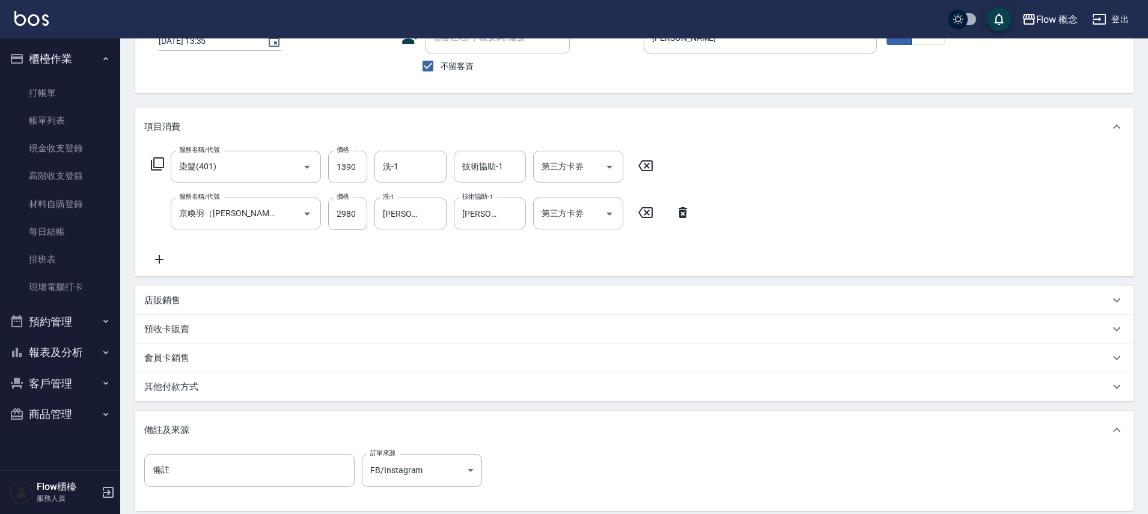
scroll to position [99, 0]
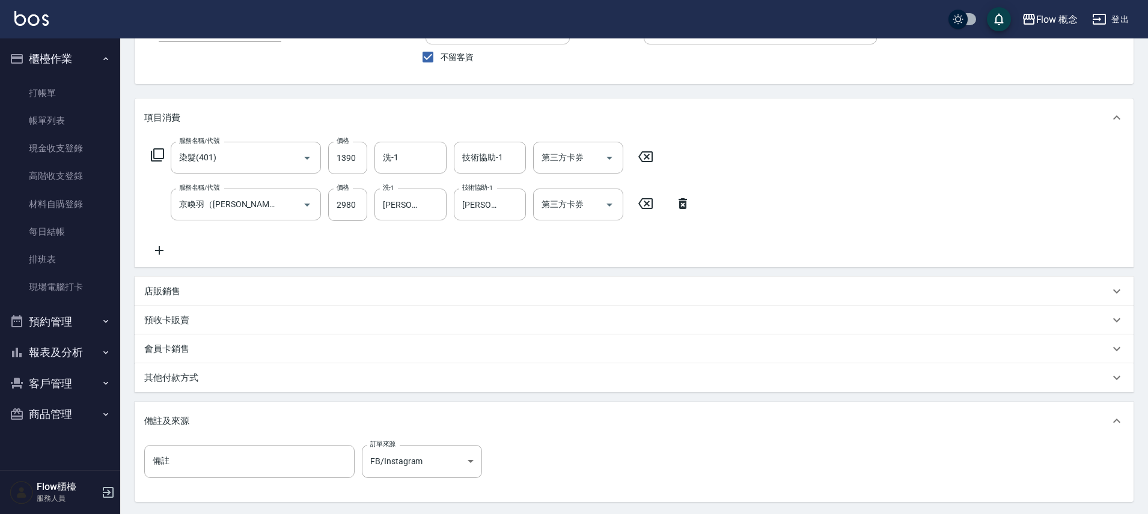
click at [198, 378] on p "其他付款方式" at bounding box center [171, 378] width 54 height 13
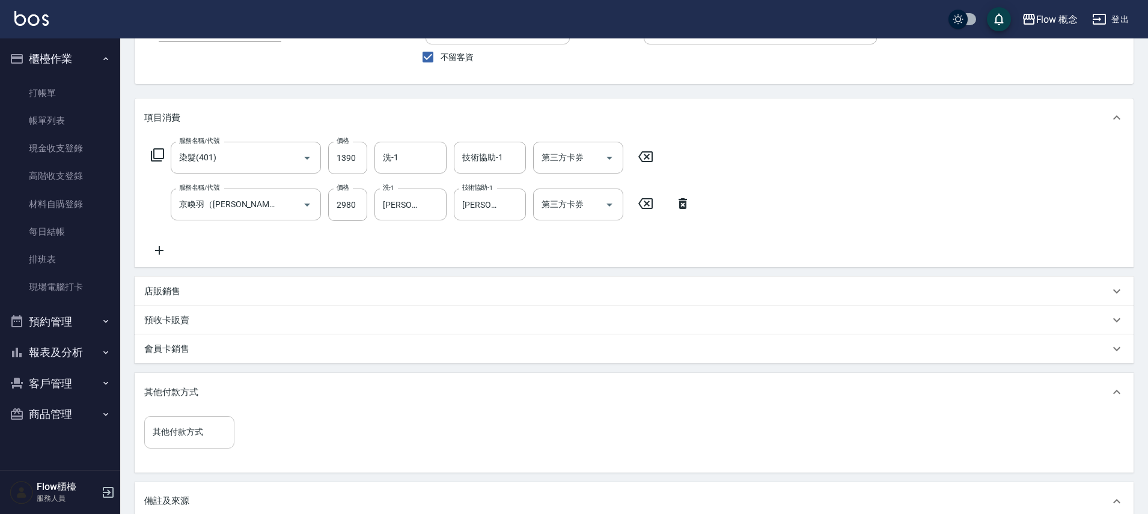
click at [205, 420] on div "其他付款方式" at bounding box center [189, 432] width 90 height 32
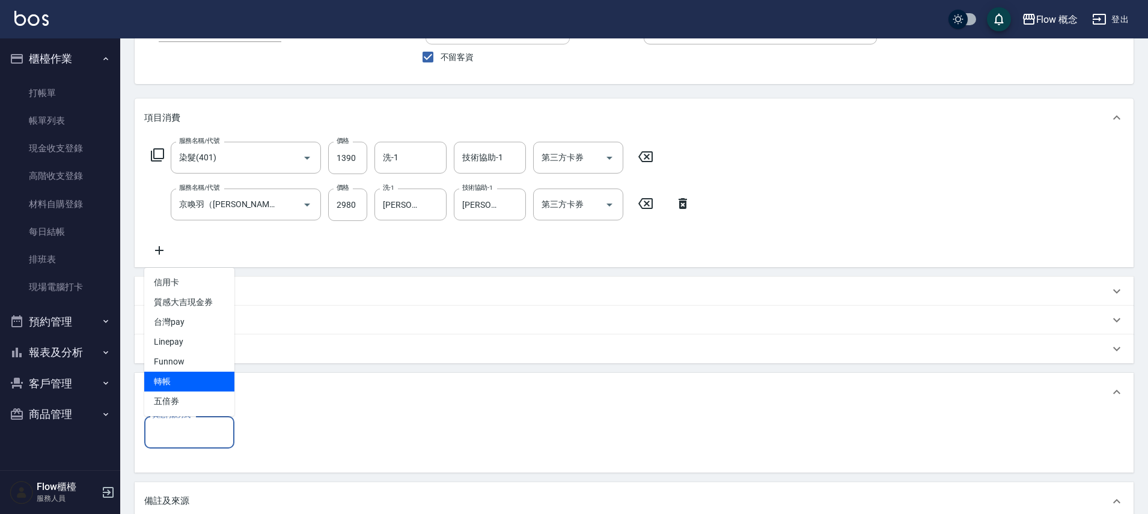
click at [187, 388] on span "轉帳" at bounding box center [189, 382] width 90 height 20
type input "轉帳"
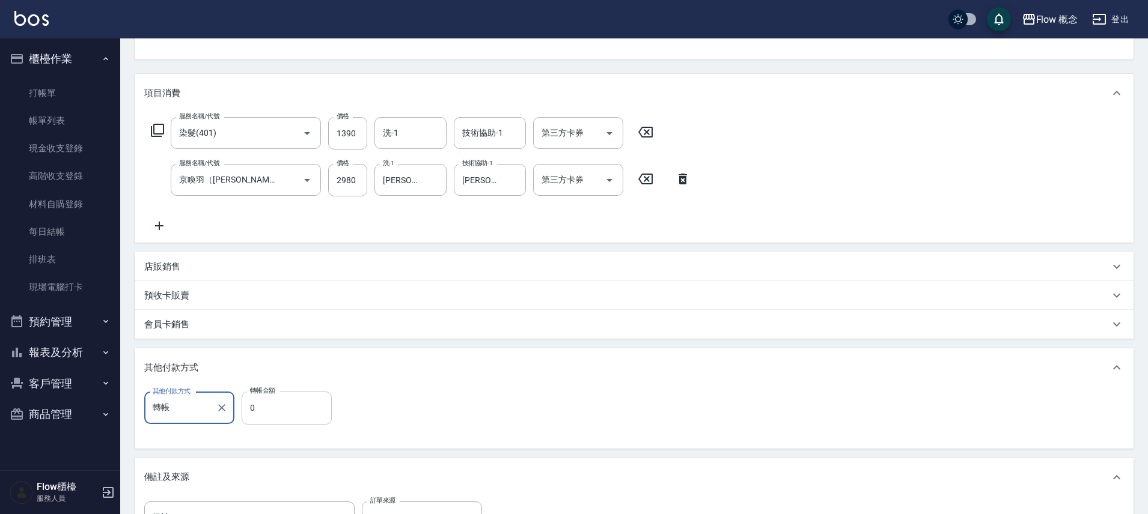
click at [306, 419] on input "0" at bounding box center [287, 408] width 90 height 32
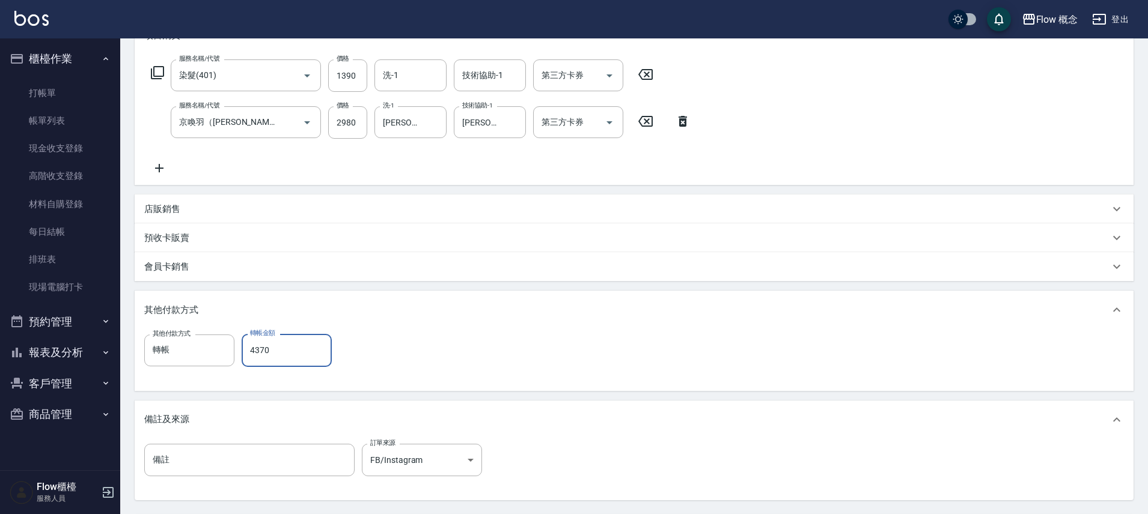
scroll to position [297, 0]
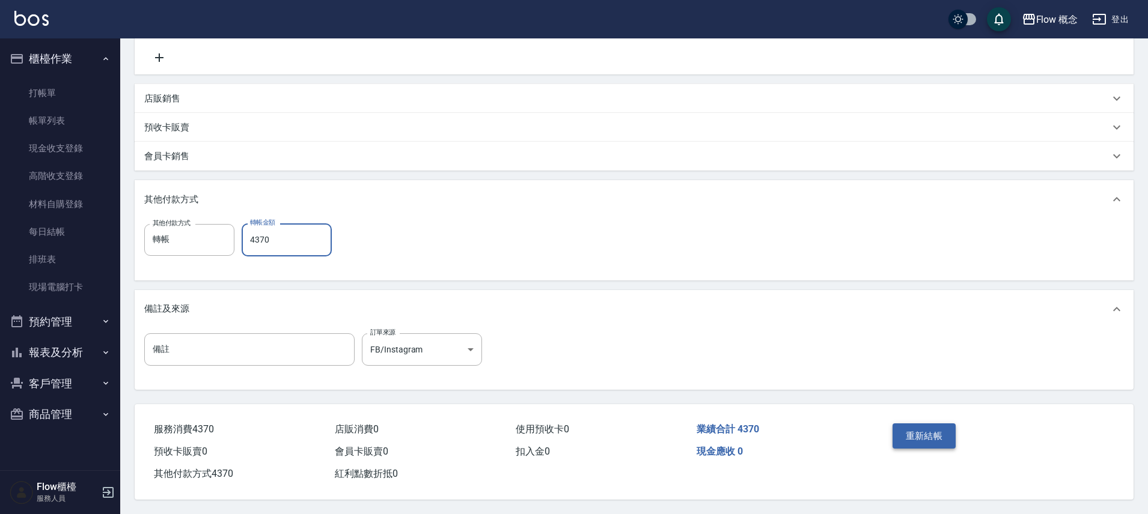
type input "4370"
click at [906, 427] on button "重新結帳" at bounding box center [924, 436] width 64 height 25
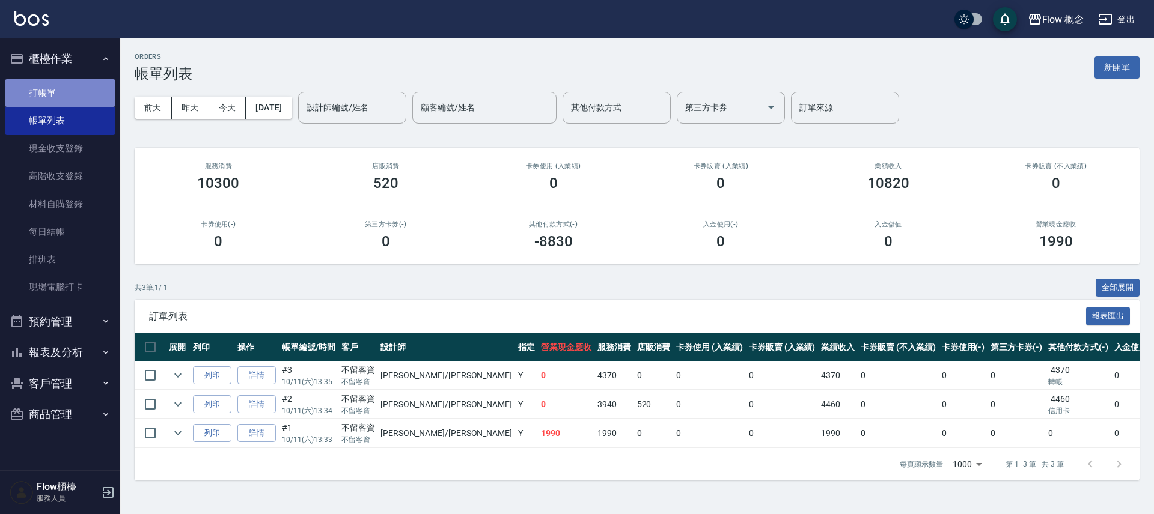
click at [73, 99] on link "打帳單" at bounding box center [60, 93] width 111 height 28
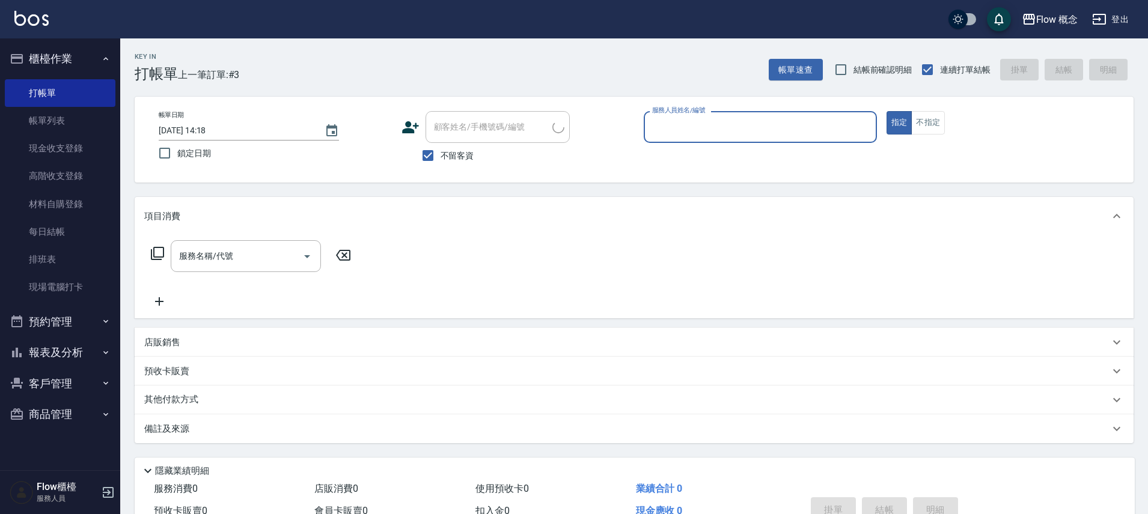
click at [689, 136] on input "服務人員姓名/編號" at bounding box center [760, 127] width 222 height 21
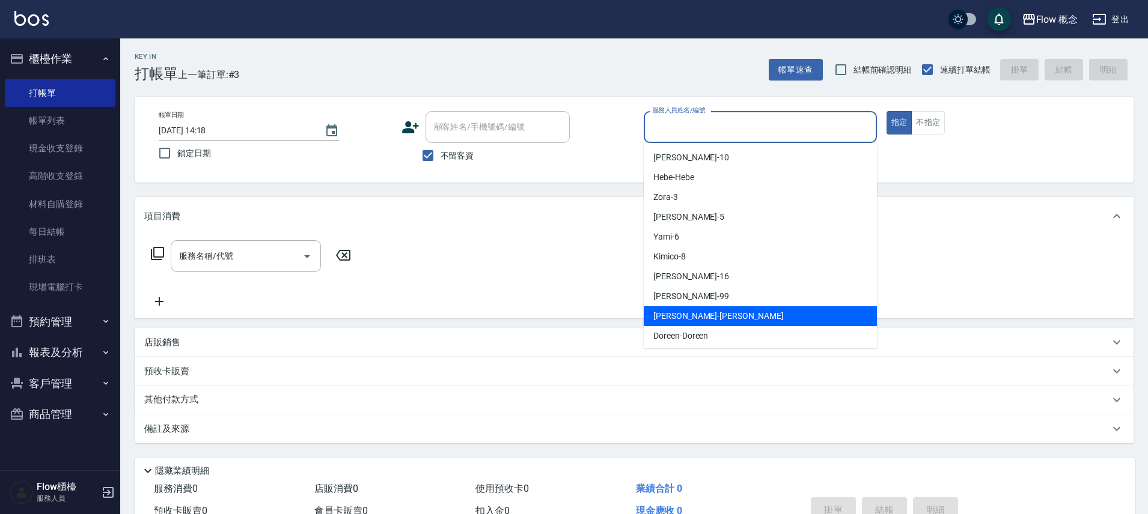
click at [689, 310] on span "[PERSON_NAME] -[PERSON_NAME]" at bounding box center [718, 316] width 130 height 13
type input "[PERSON_NAME]"
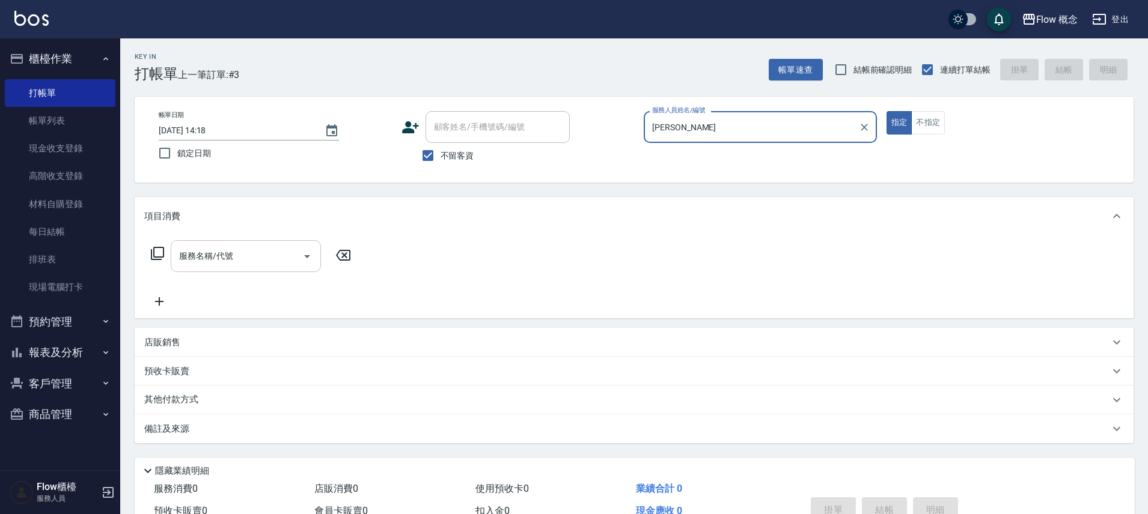
click at [261, 260] on input "服務名稱/代號" at bounding box center [236, 256] width 121 height 21
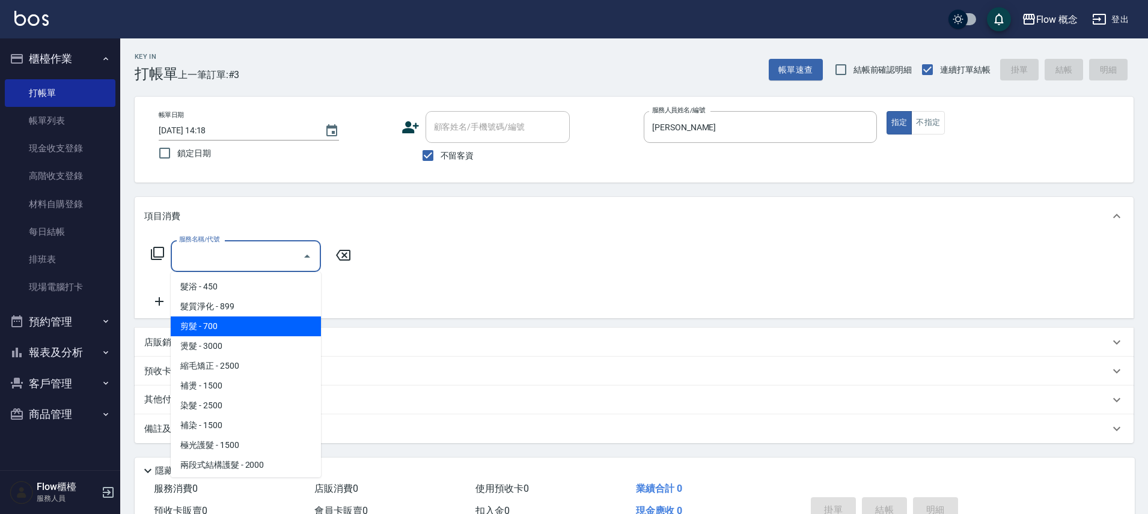
click at [238, 328] on span "剪髮 - 700" at bounding box center [246, 327] width 150 height 20
type input "剪髮(201)"
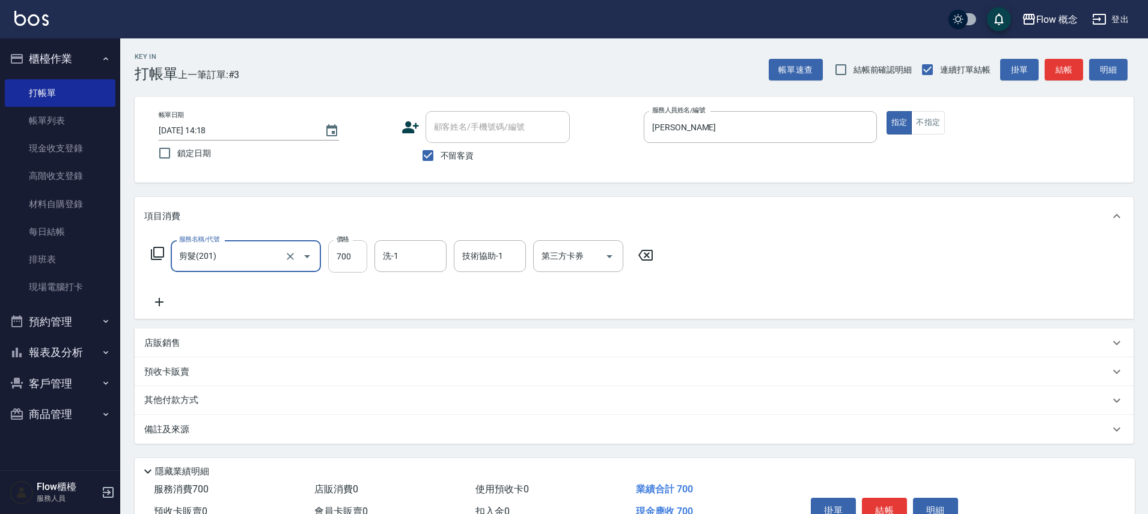
click at [349, 261] on input "700" at bounding box center [347, 256] width 39 height 32
type input "980"
click at [156, 308] on icon at bounding box center [159, 302] width 30 height 14
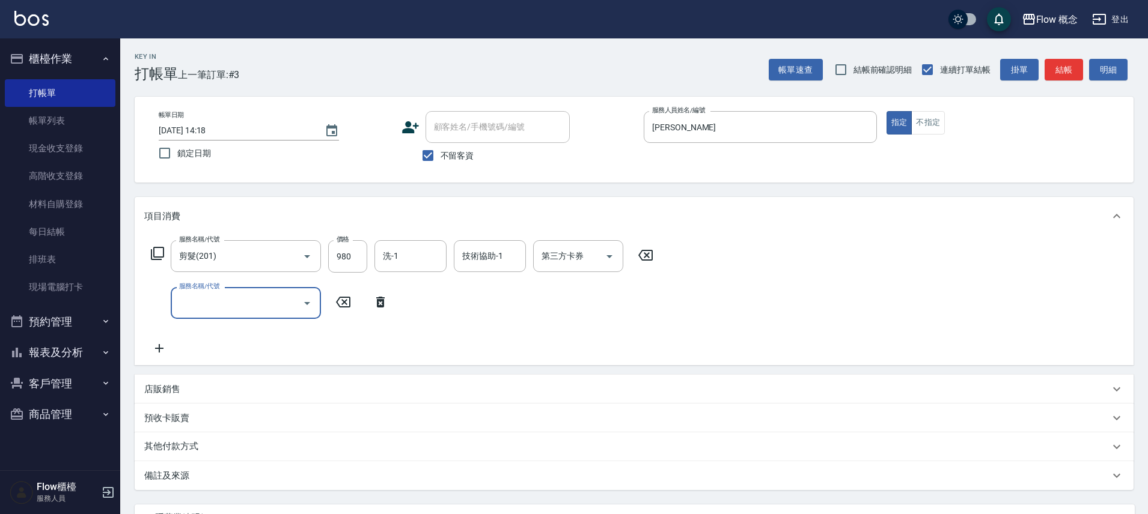
click at [180, 306] on input "服務名稱/代號" at bounding box center [236, 303] width 121 height 21
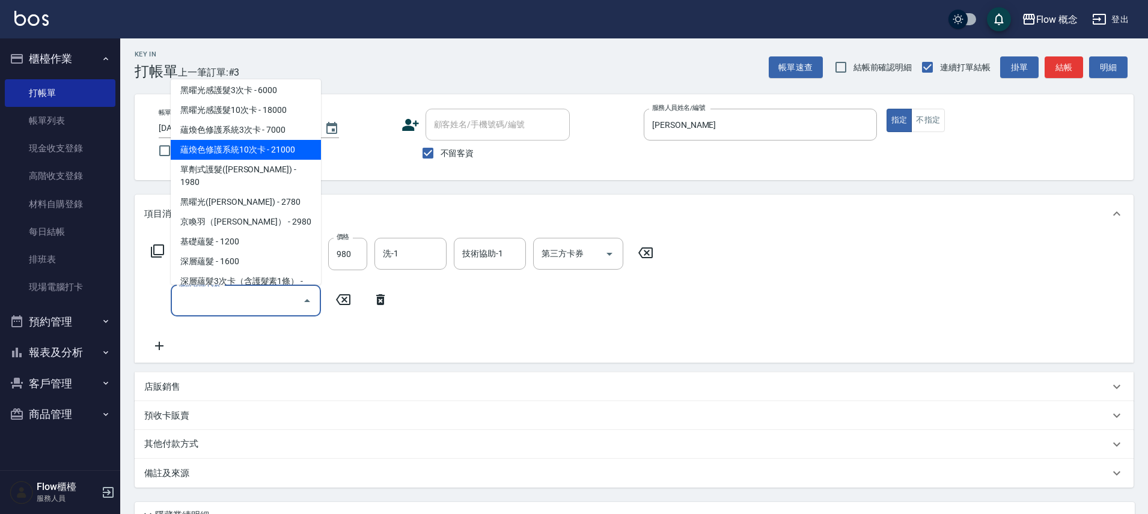
scroll to position [457, 0]
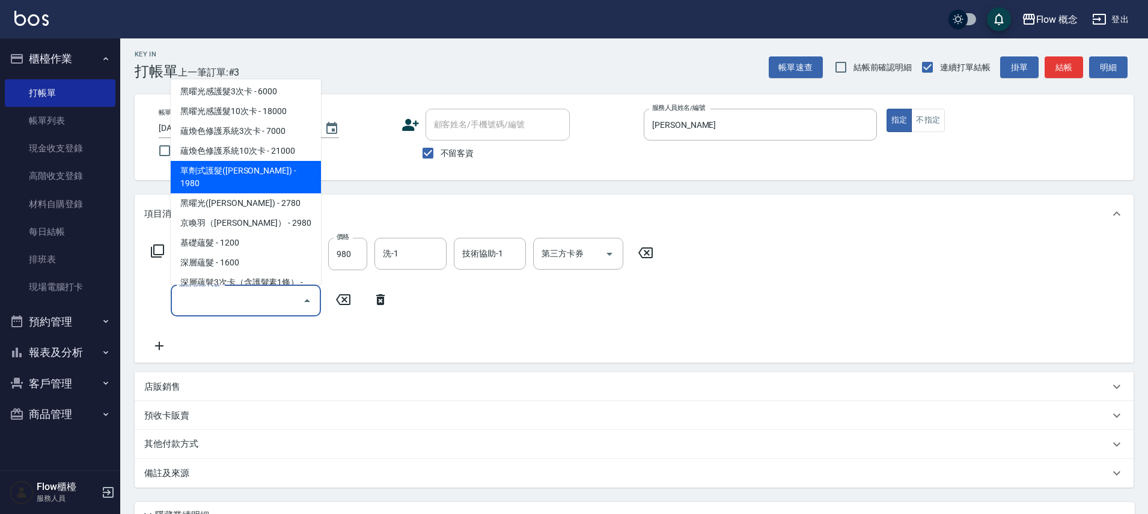
click at [236, 161] on span "單劑式護髮([PERSON_NAME]) - 1980" at bounding box center [246, 177] width 150 height 32
type input "單劑式護髮([PERSON_NAME])(519)"
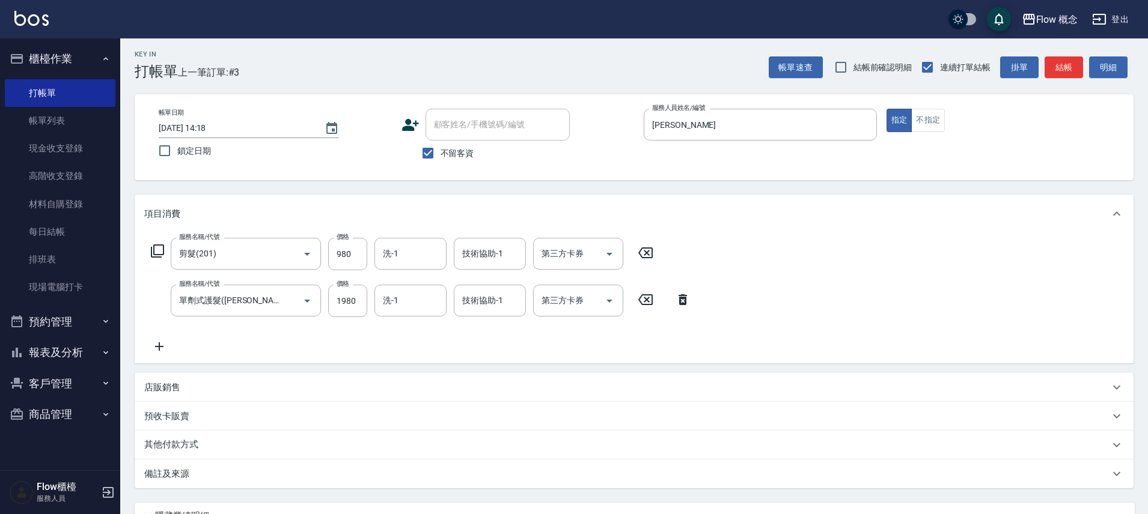
click at [372, 308] on div "服務名稱/代號 單劑式護髮([PERSON_NAME])(519) 服務名稱/代號 價格 1980 價格 洗-1 洗-1 技術協助-1 技術協助-1 第三方卡…" at bounding box center [420, 301] width 553 height 32
click at [350, 307] on input "1980" at bounding box center [347, 301] width 39 height 32
type input "1280"
click at [169, 350] on icon at bounding box center [159, 346] width 30 height 14
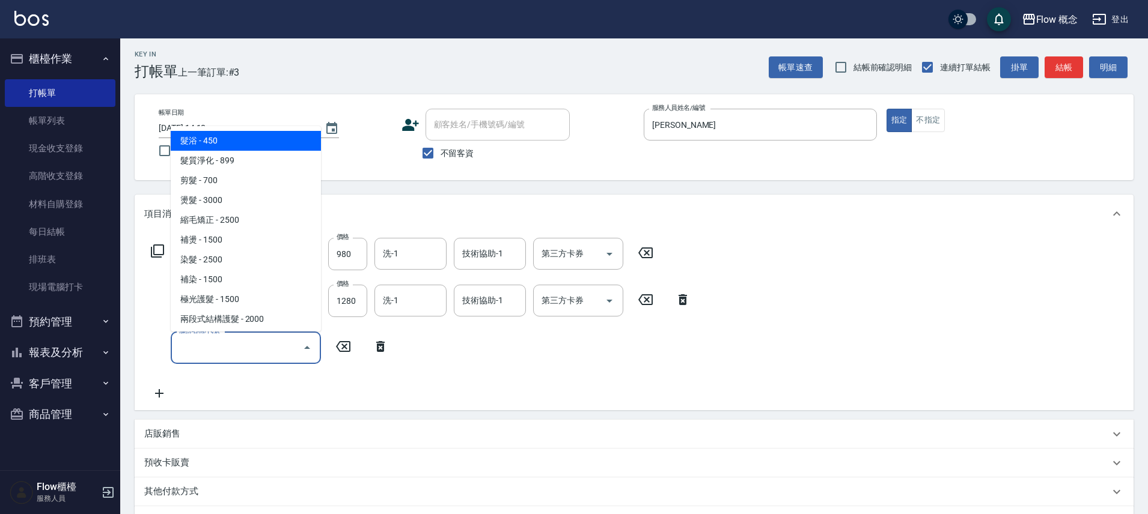
click at [185, 343] on input "服務名稱/代號" at bounding box center [236, 347] width 121 height 21
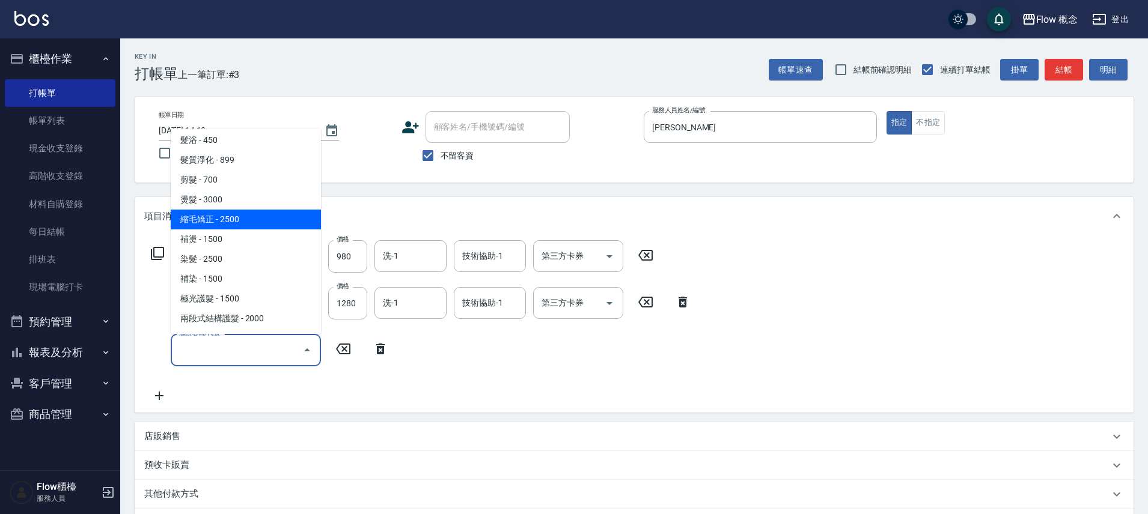
scroll to position [8, 0]
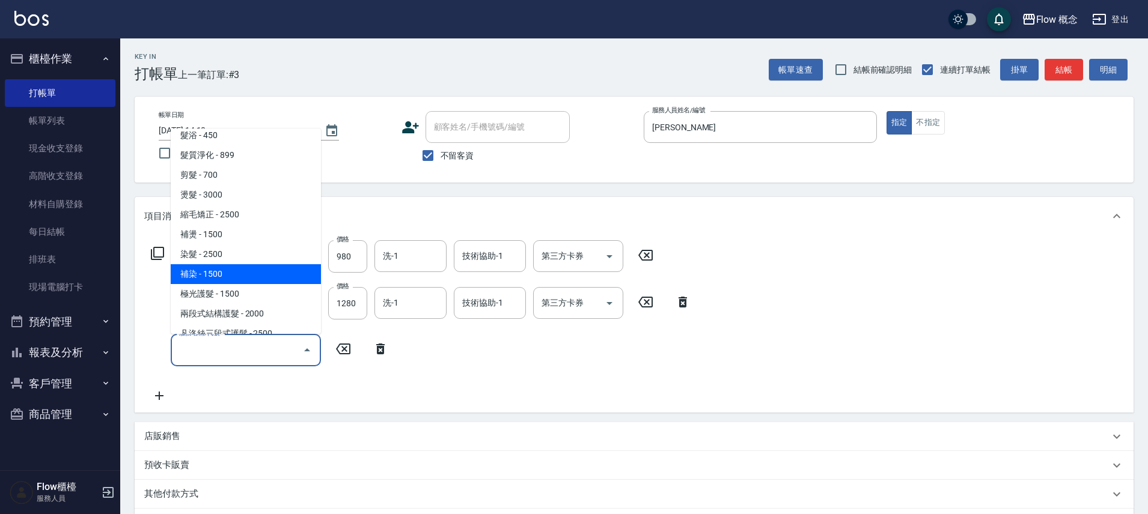
click at [215, 264] on span "補染 - 1500" at bounding box center [246, 274] width 150 height 20
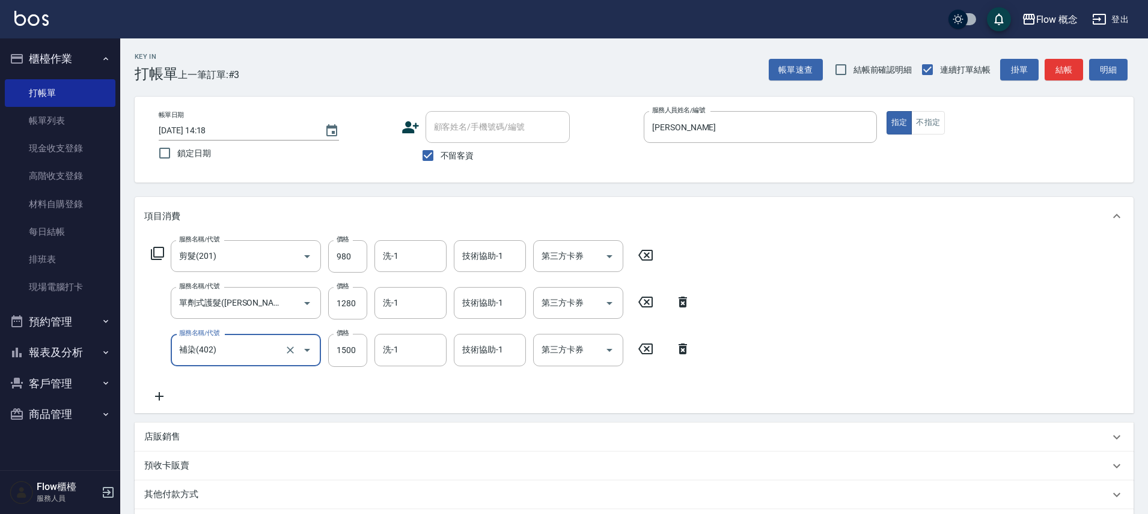
click at [247, 345] on input "補染(402)" at bounding box center [229, 349] width 106 height 21
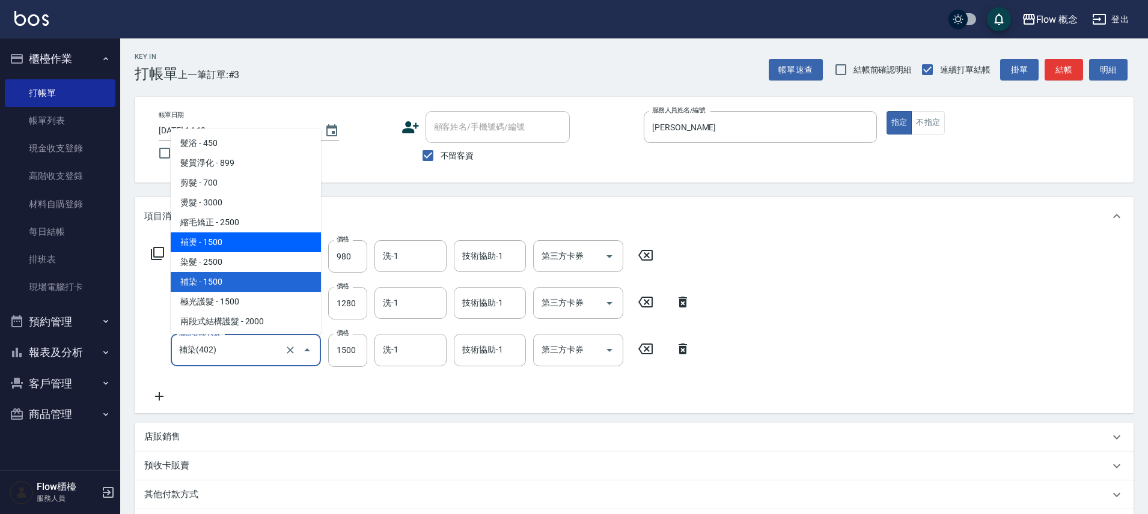
click at [233, 241] on span "補燙 - 1500" at bounding box center [246, 243] width 150 height 20
type input "補燙(303)"
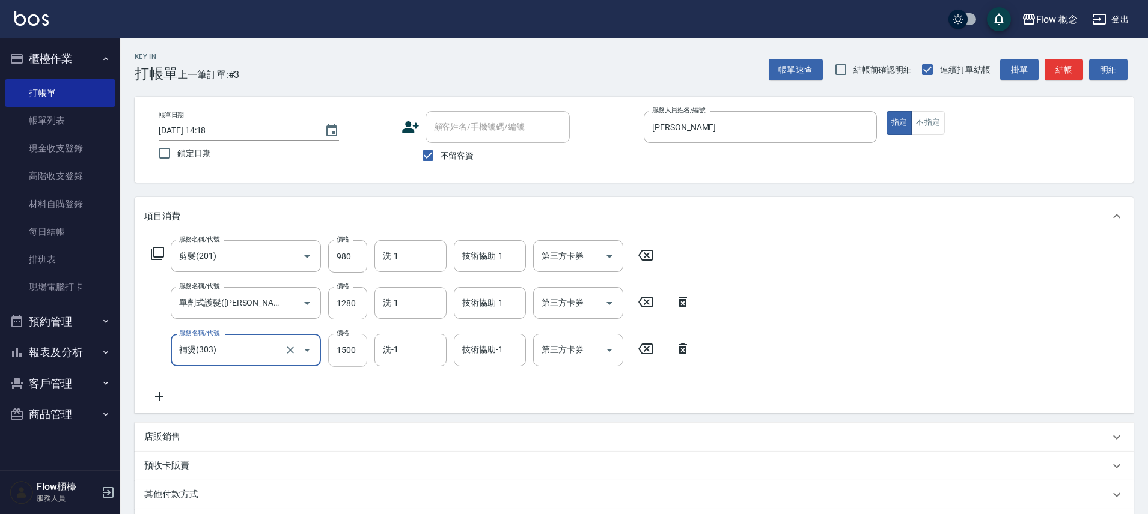
click at [362, 351] on input "1500" at bounding box center [347, 350] width 39 height 32
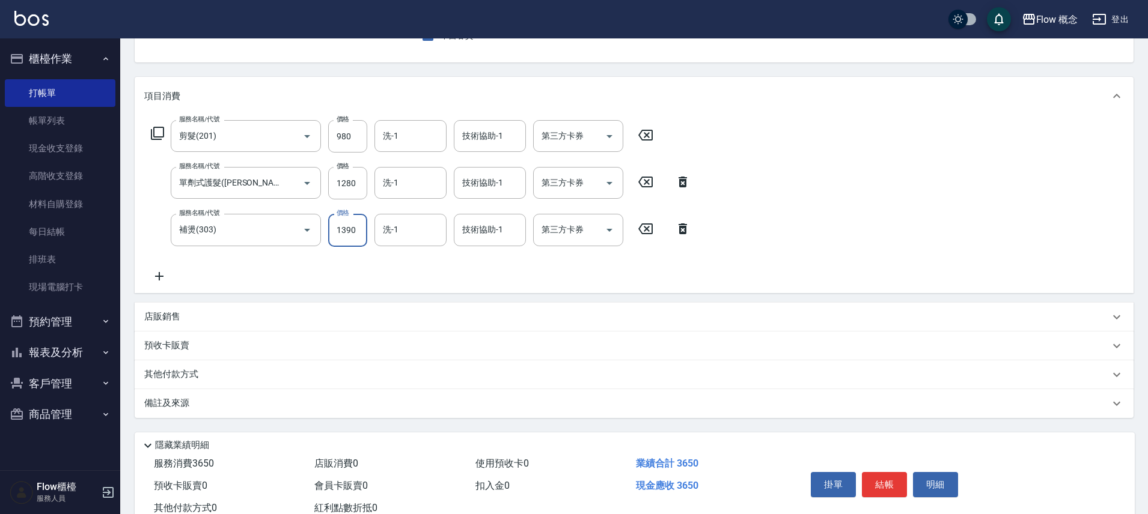
scroll to position [123, 0]
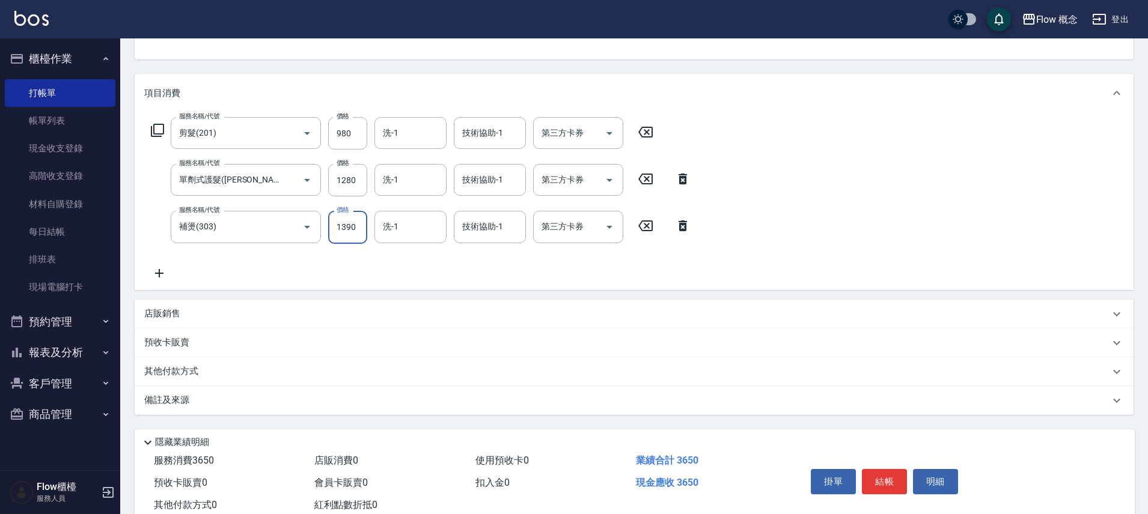
type input "1390"
drag, startPoint x: 308, startPoint y: 394, endPoint x: 317, endPoint y: 397, distance: 8.9
click at [308, 394] on div "備註及來源" at bounding box center [626, 400] width 965 height 13
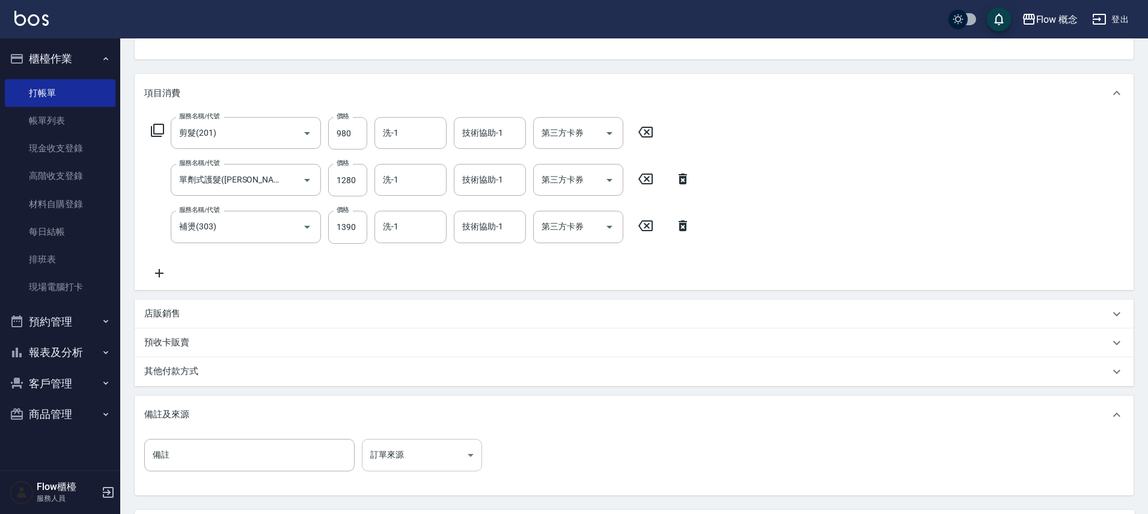
click at [392, 456] on body "Flow 概念 登出 櫃檯作業 打帳單 帳單列表 現金收支登錄 高階收支登錄 材料自購登錄 每日結帳 排班表 現場電腦打卡 預約管理 預約管理 單日預約紀錄 …" at bounding box center [574, 251] width 1148 height 749
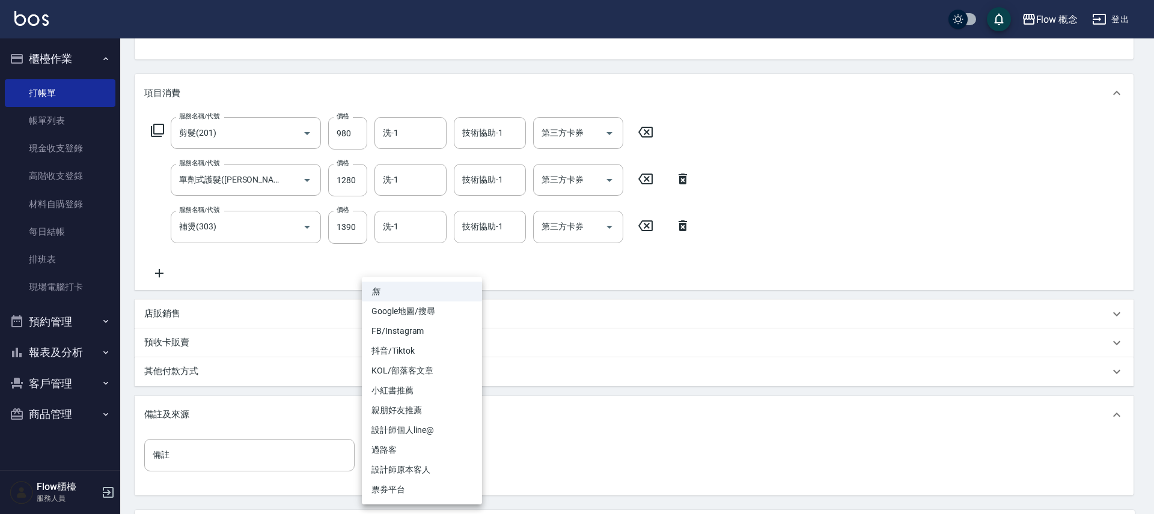
click at [397, 328] on li "FB/Instagram" at bounding box center [422, 331] width 120 height 20
type input "FB/Instagram"
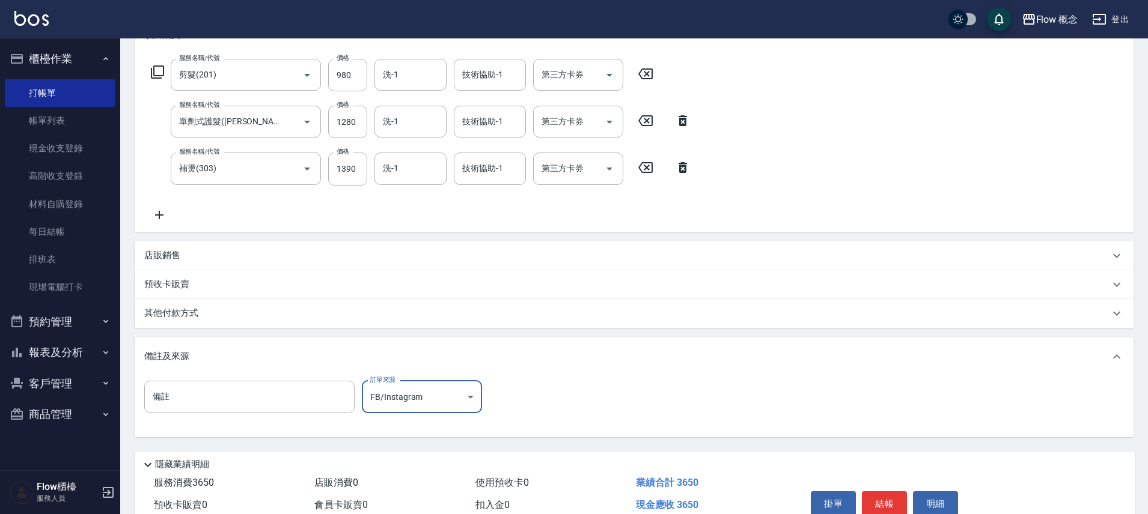
scroll to position [240, 0]
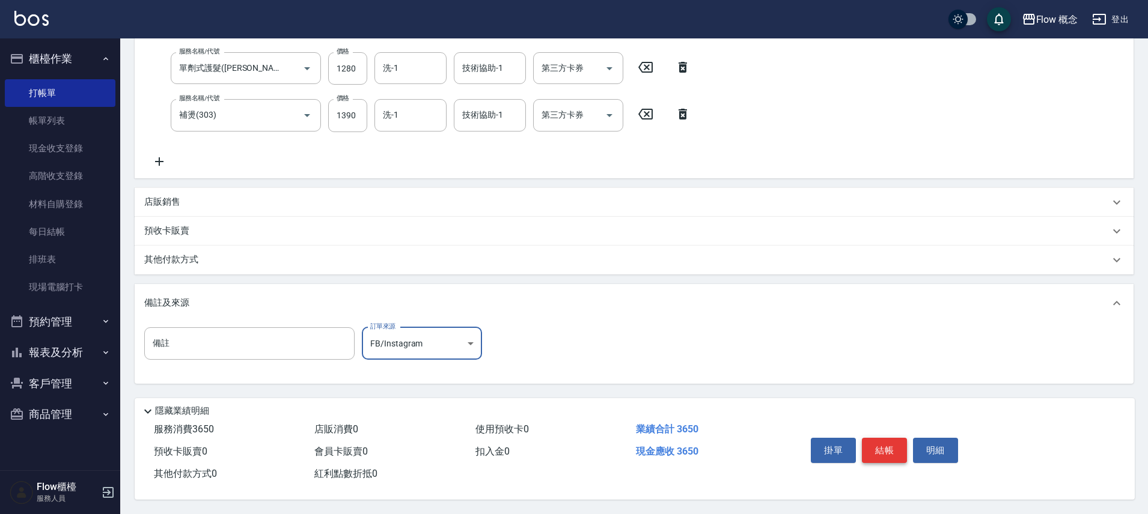
click at [893, 438] on button "結帳" at bounding box center [884, 450] width 45 height 25
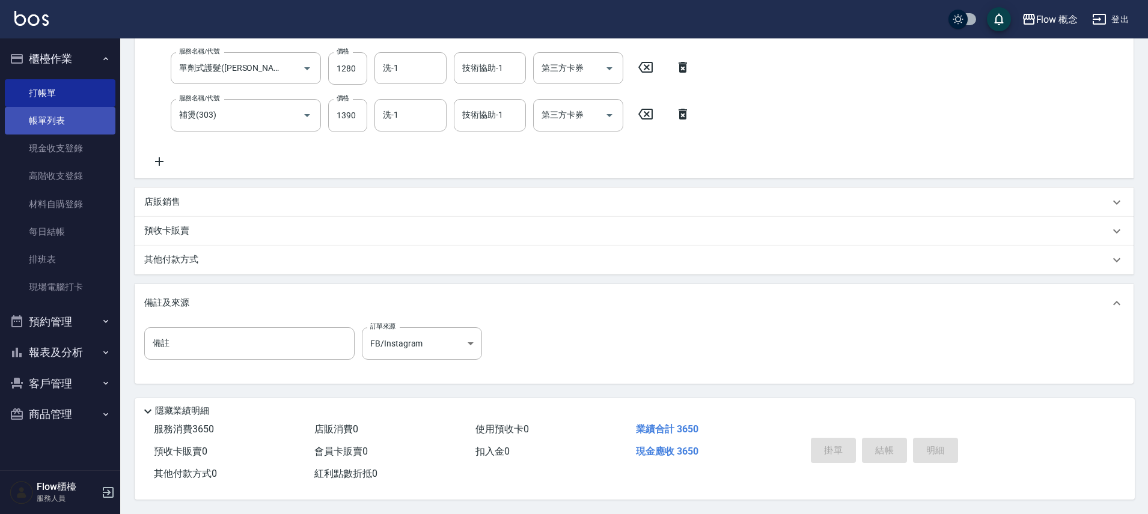
scroll to position [0, 0]
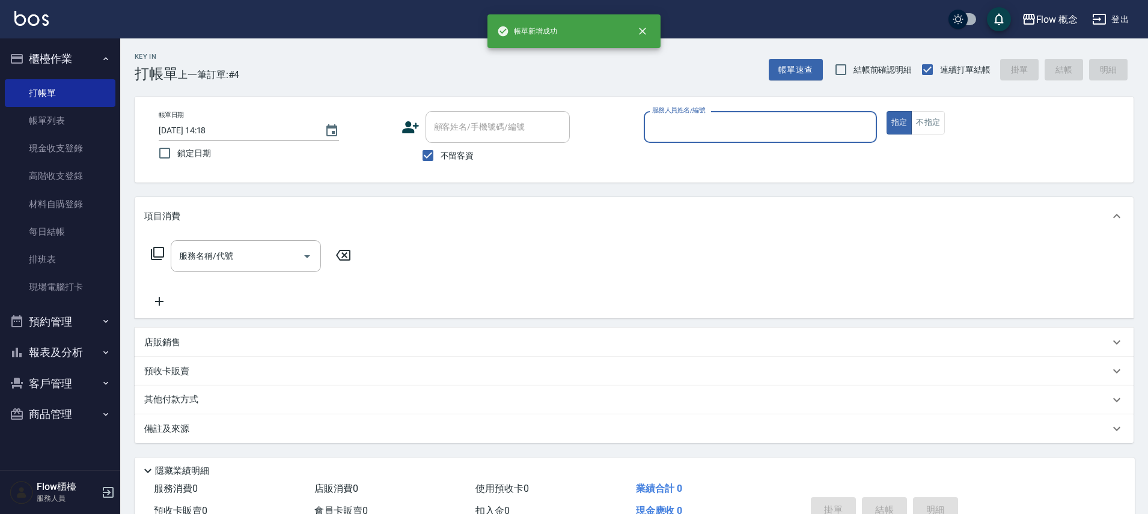
click at [72, 114] on link "帳單列表" at bounding box center [60, 121] width 111 height 28
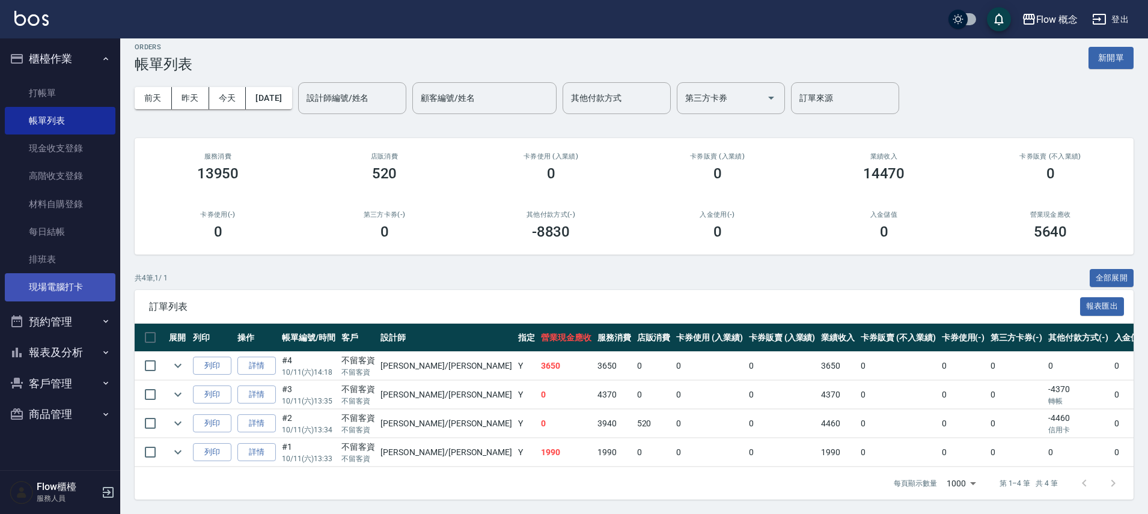
scroll to position [19, 0]
click at [72, 344] on button "報表及分析" at bounding box center [60, 352] width 111 height 31
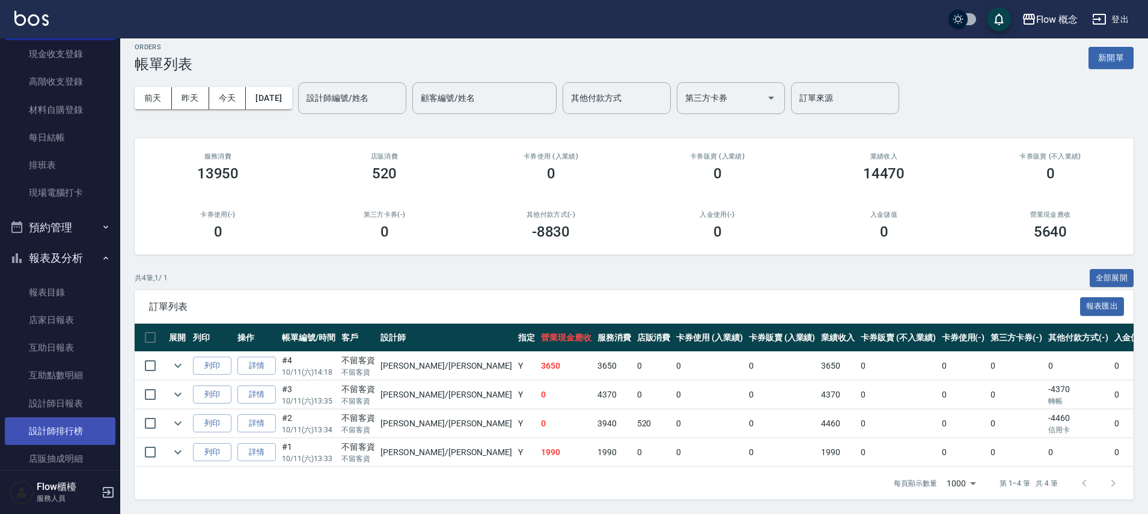
scroll to position [178, 0]
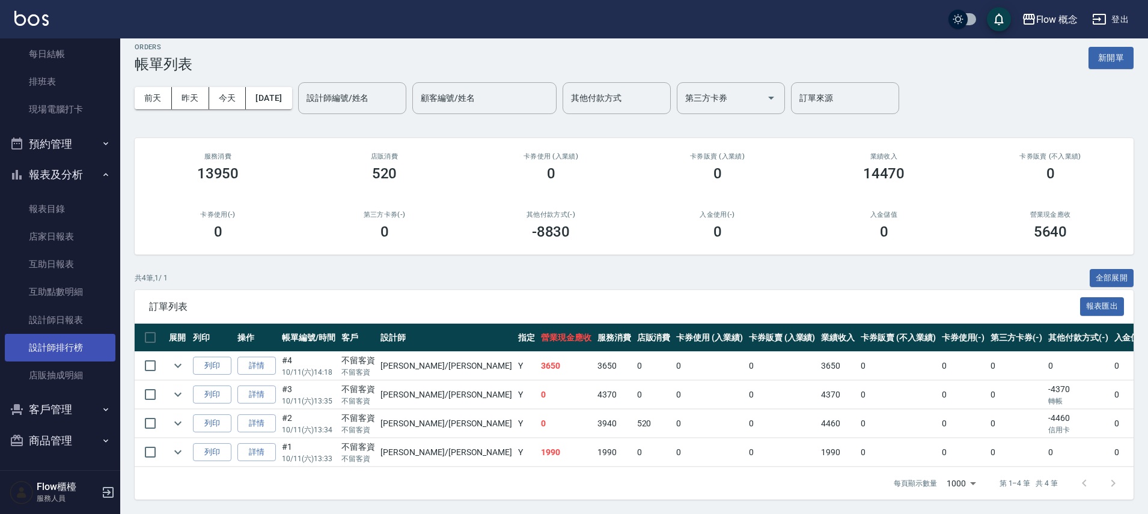
click at [72, 341] on link "設計師排行榜" at bounding box center [60, 348] width 111 height 28
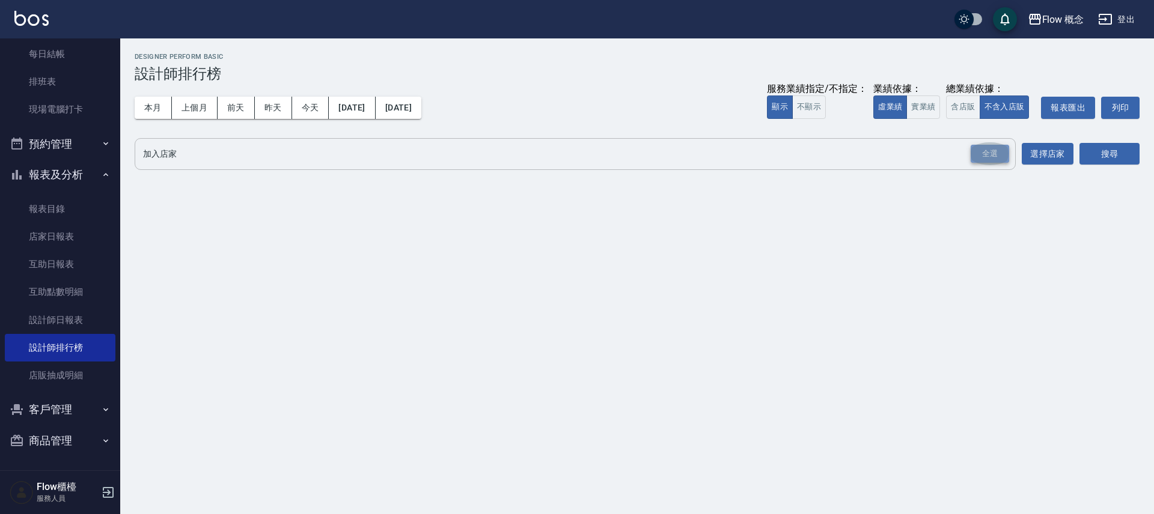
drag, startPoint x: 987, startPoint y: 145, endPoint x: 1001, endPoint y: 147, distance: 14.5
click at [987, 146] on div "全選" at bounding box center [989, 154] width 38 height 19
click at [1083, 156] on button "搜尋" at bounding box center [1109, 155] width 60 height 22
